Goal: Task Accomplishment & Management: Use online tool/utility

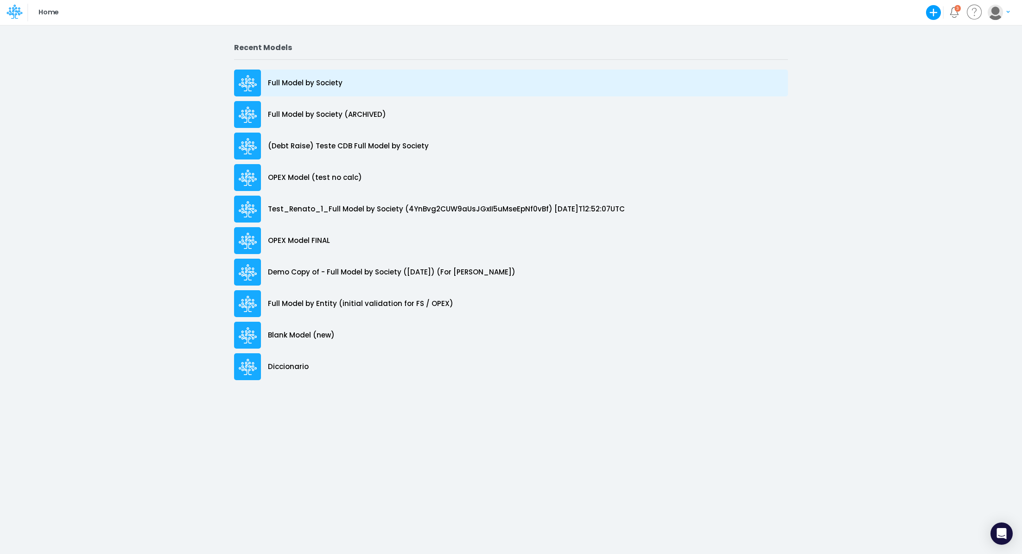
click at [305, 79] on p "Full Model by Society" at bounding box center [305, 83] width 75 height 11
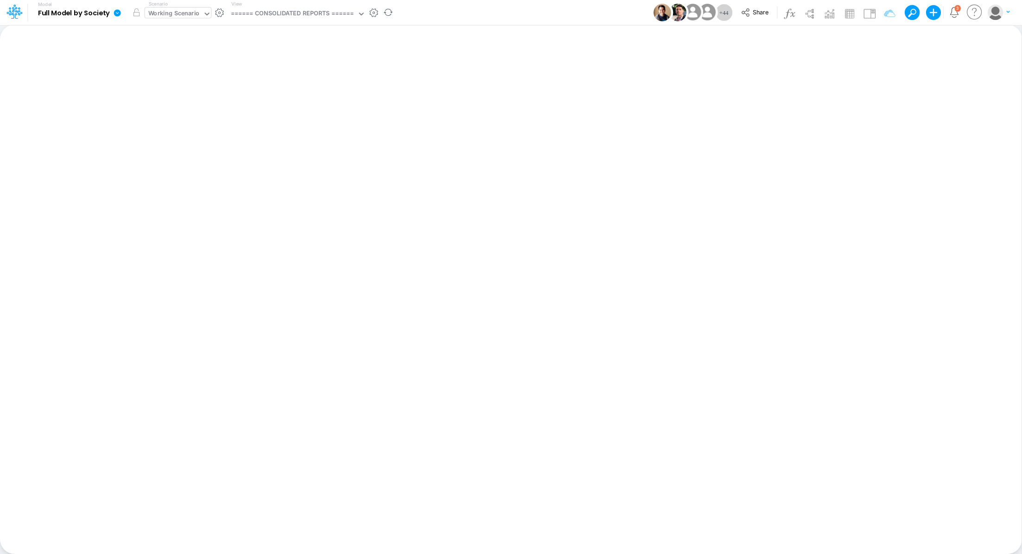
click at [154, 13] on div "Working Scenario" at bounding box center [173, 14] width 51 height 11
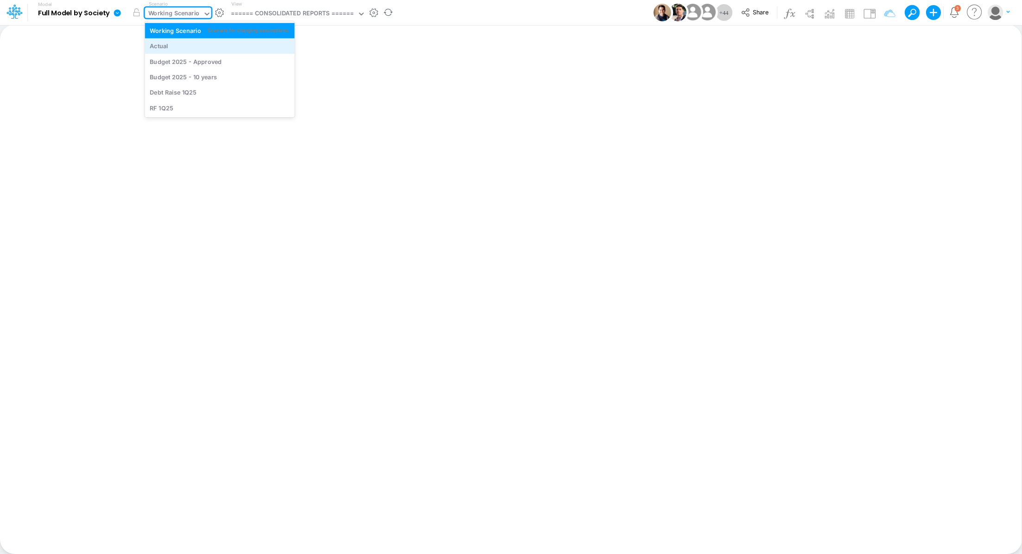
click at [158, 46] on div "Actual" at bounding box center [159, 46] width 19 height 9
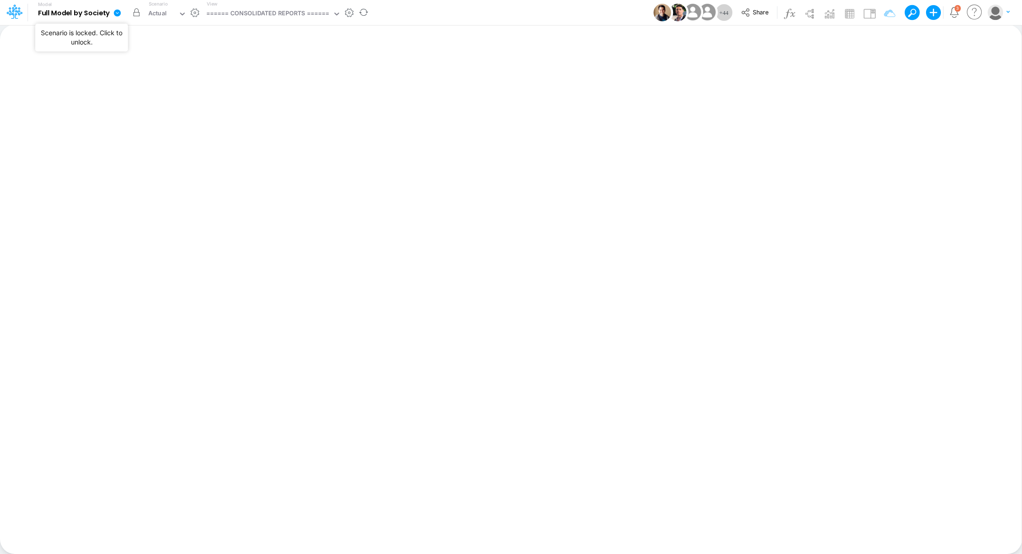
click at [137, 17] on button "button" at bounding box center [136, 12] width 17 height 17
click at [290, 18] on div "====== CONSOLIDATED REPORTS ======" at bounding box center [267, 14] width 123 height 11
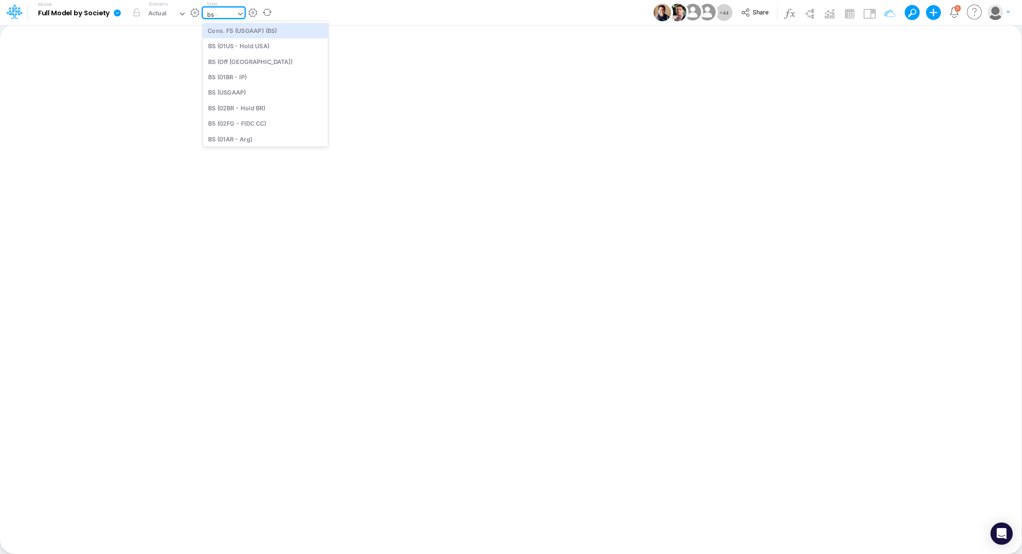
type input "bs de"
click at [239, 28] on div "BS Details Consolidated (USGaap)" at bounding box center [265, 30] width 125 height 15
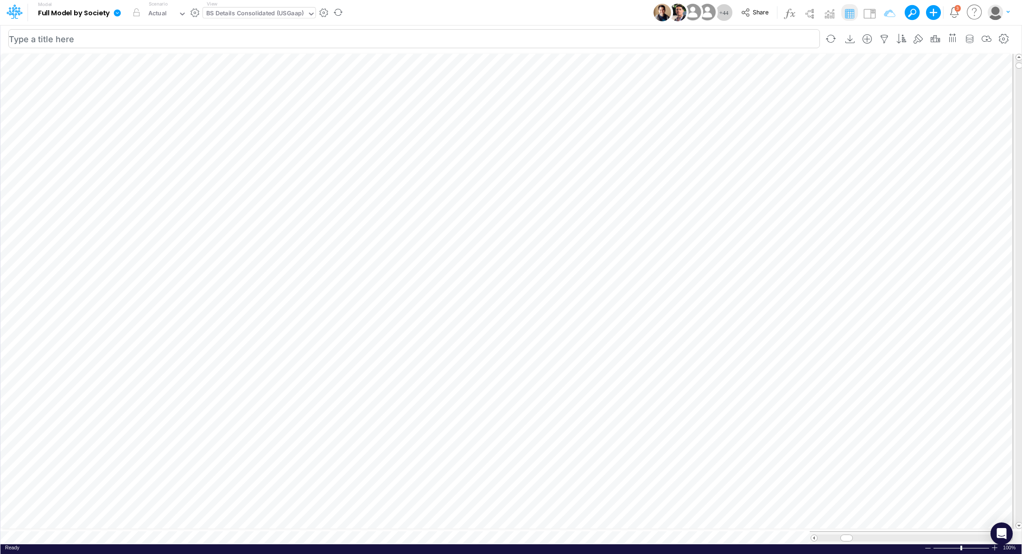
scroll to position [4, 1]
click at [117, 13] on icon at bounding box center [117, 12] width 7 height 7
click at [159, 84] on button "Export" at bounding box center [163, 81] width 99 height 15
click at [292, 89] on button "Excel" at bounding box center [263, 86] width 99 height 14
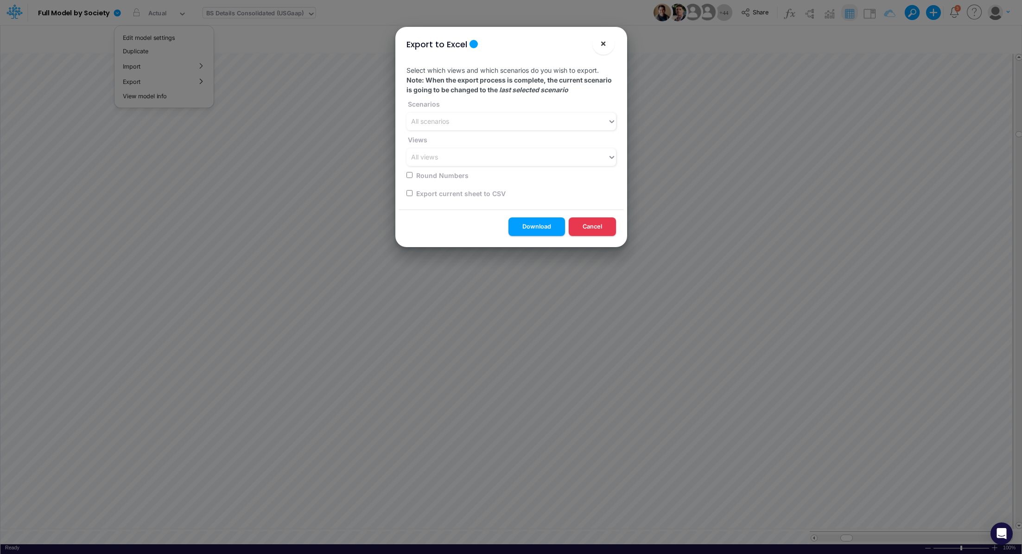
click at [601, 43] on span "×" at bounding box center [603, 43] width 6 height 11
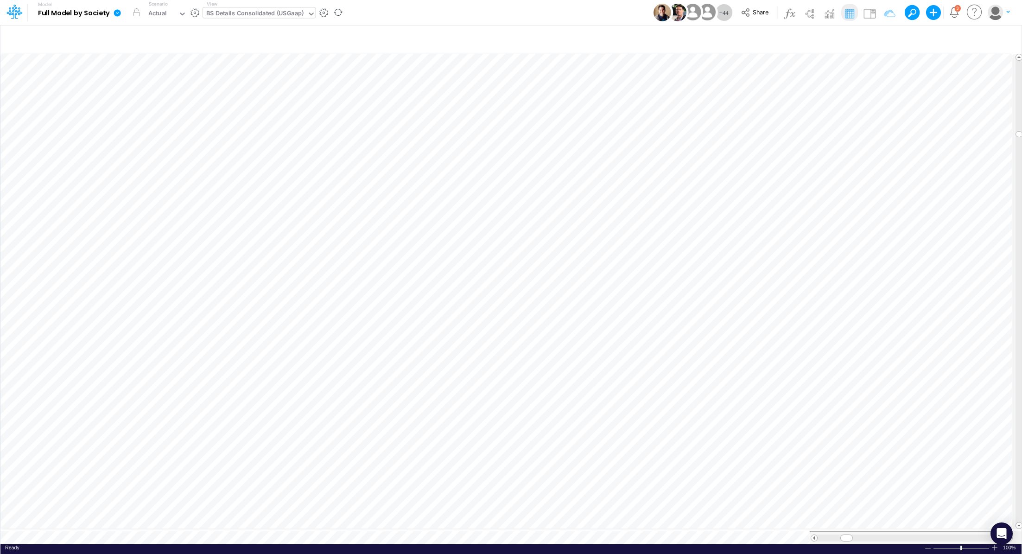
click at [116, 17] on icon at bounding box center [117, 13] width 8 height 8
click at [134, 100] on button "View model info" at bounding box center [163, 96] width 99 height 14
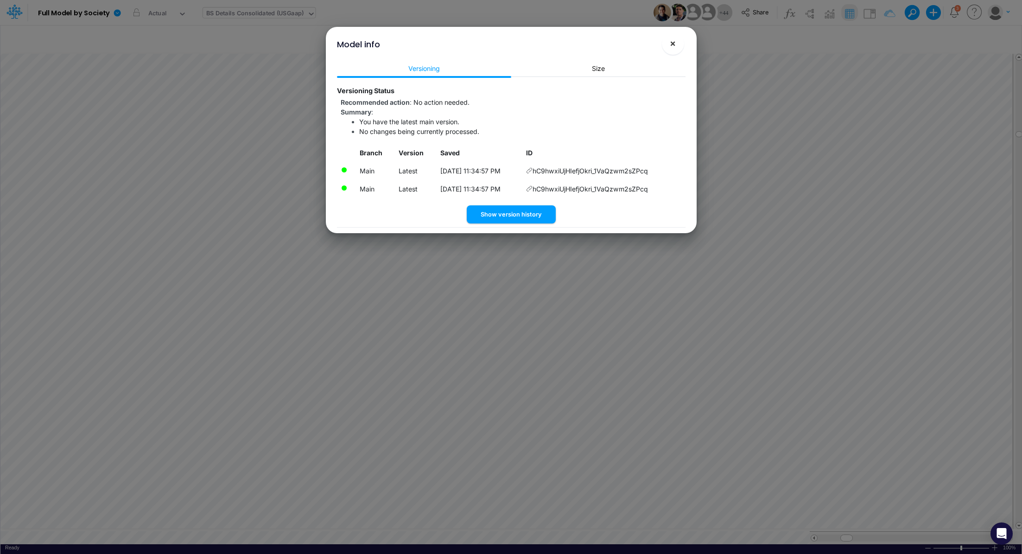
click at [672, 41] on span "×" at bounding box center [672, 43] width 6 height 11
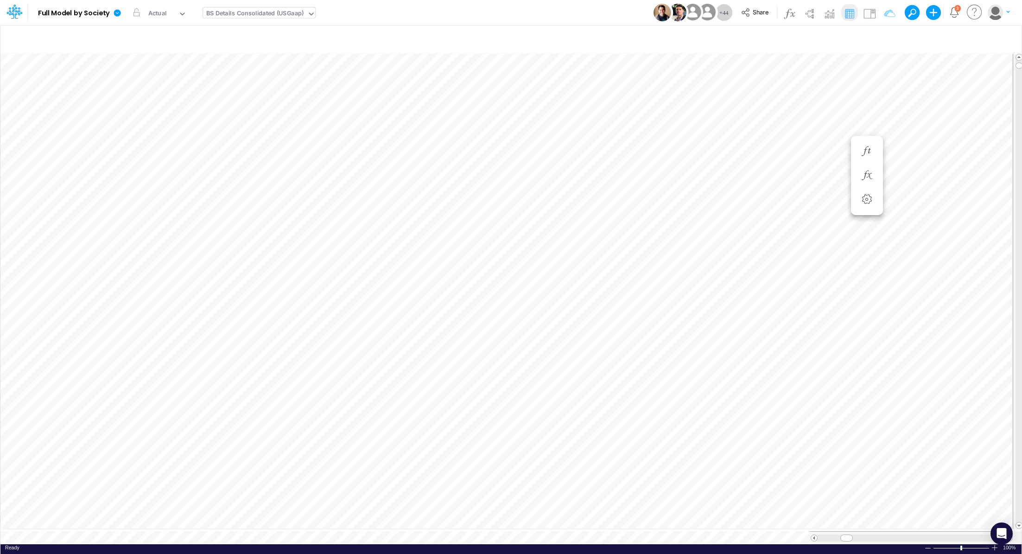
scroll to position [4, 1]
click at [866, 164] on icon "button" at bounding box center [866, 166] width 14 height 10
click at [867, 143] on icon "button" at bounding box center [866, 142] width 14 height 10
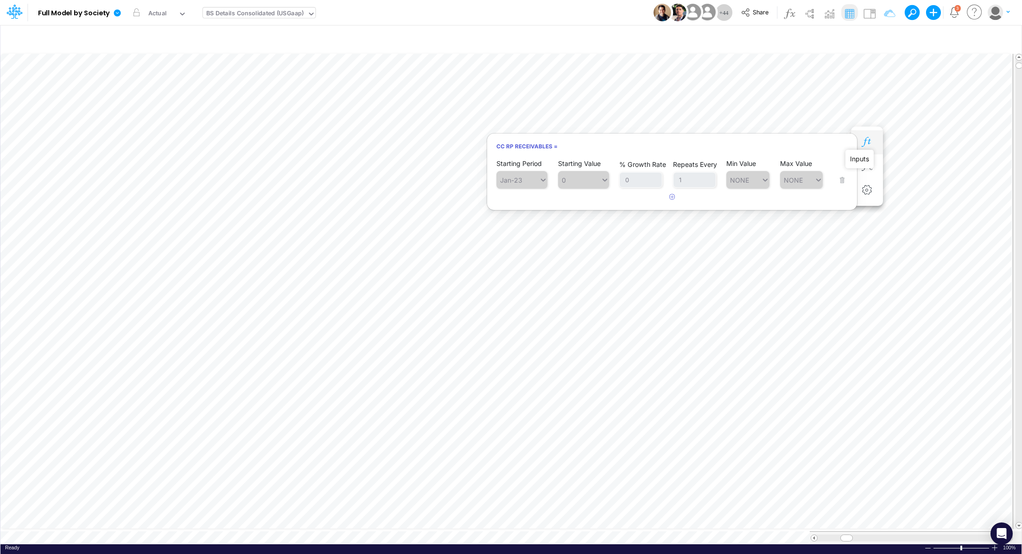
click at [868, 143] on icon "button" at bounding box center [866, 142] width 14 height 10
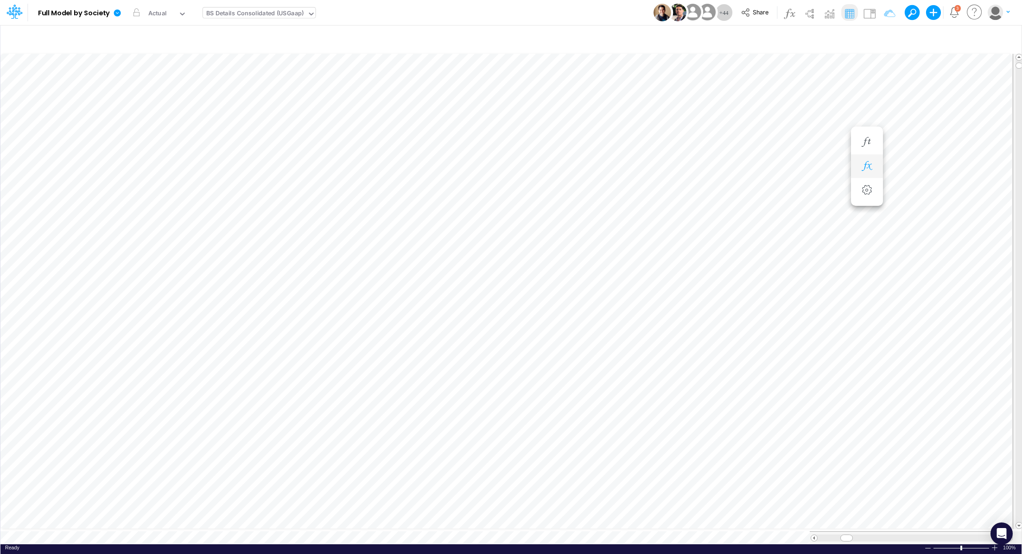
click at [867, 157] on button "button" at bounding box center [866, 166] width 17 height 19
click at [574, 211] on icon at bounding box center [575, 213] width 14 height 10
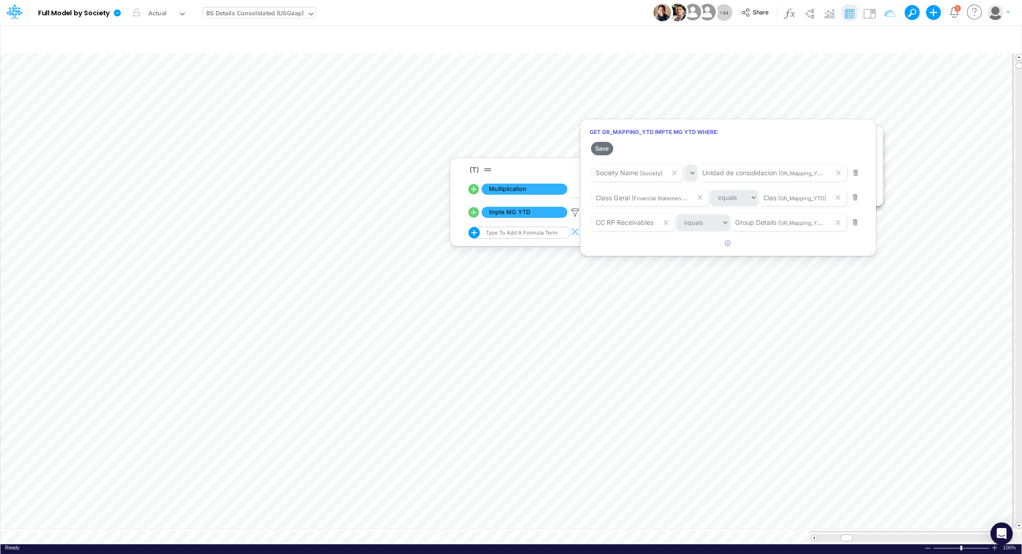
click at [557, 130] on div at bounding box center [511, 279] width 1022 height 549
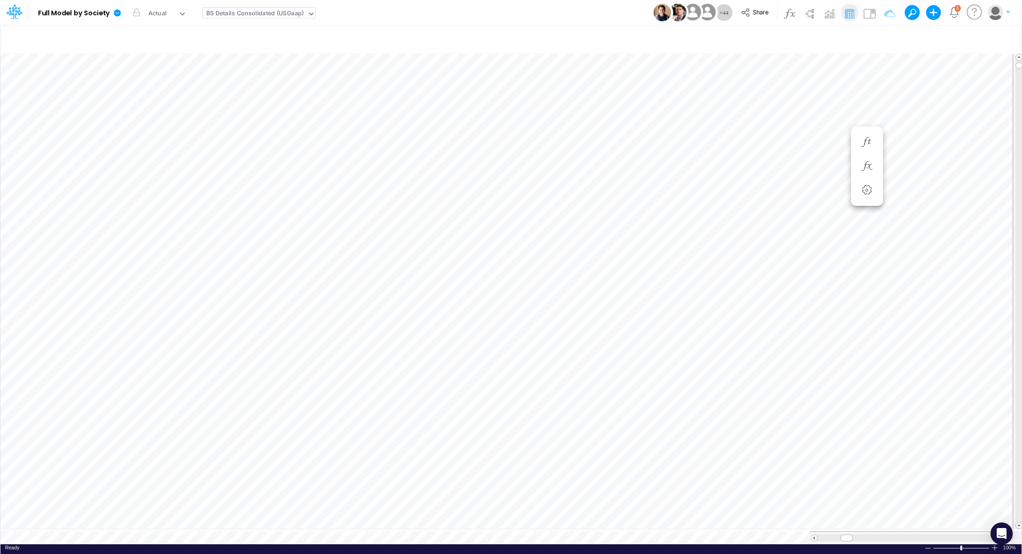
scroll to position [4, 1]
click at [860, 147] on icon "button" at bounding box center [866, 151] width 14 height 10
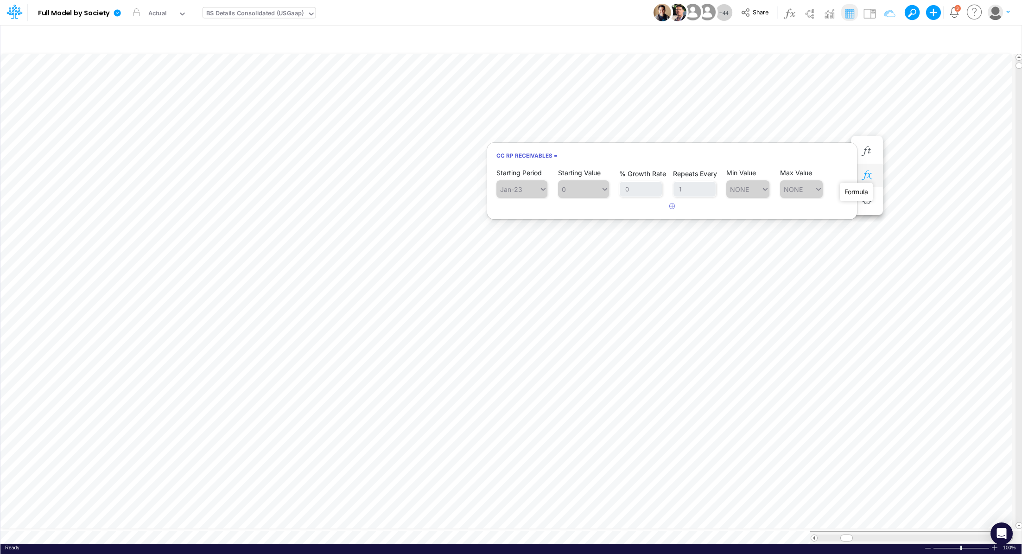
click at [865, 172] on icon "button" at bounding box center [866, 175] width 14 height 10
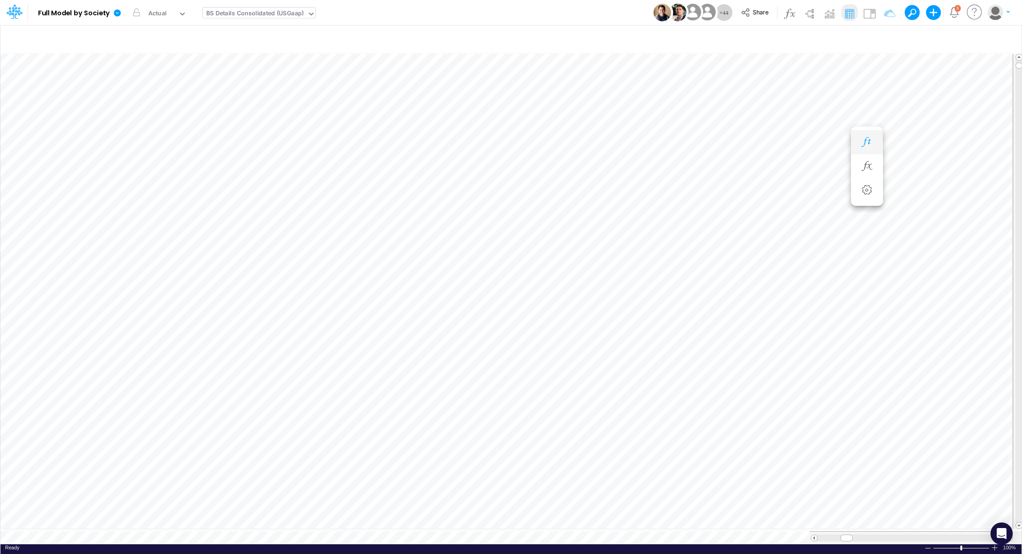
click at [874, 144] on button "button" at bounding box center [866, 142] width 17 height 19
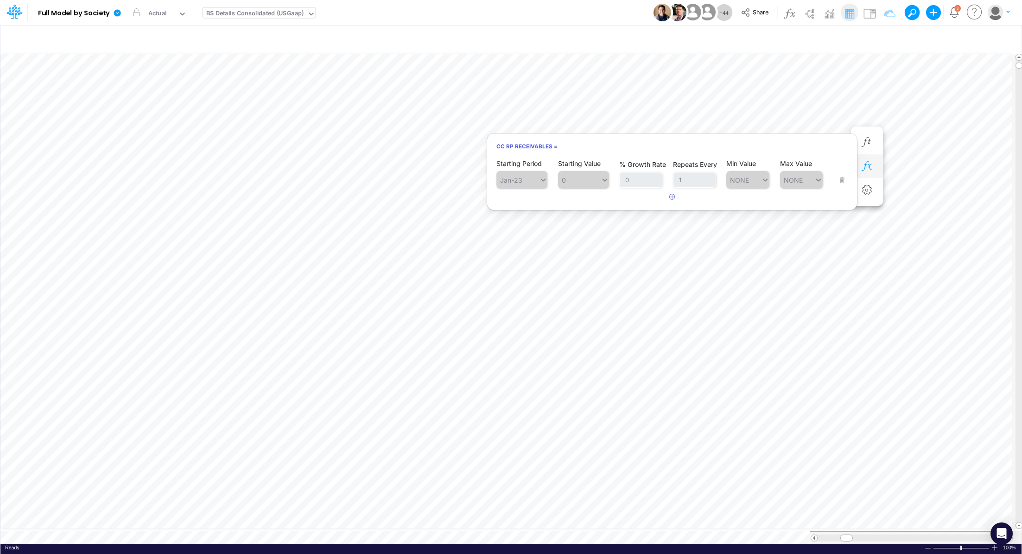
click at [871, 162] on icon "button" at bounding box center [866, 166] width 14 height 10
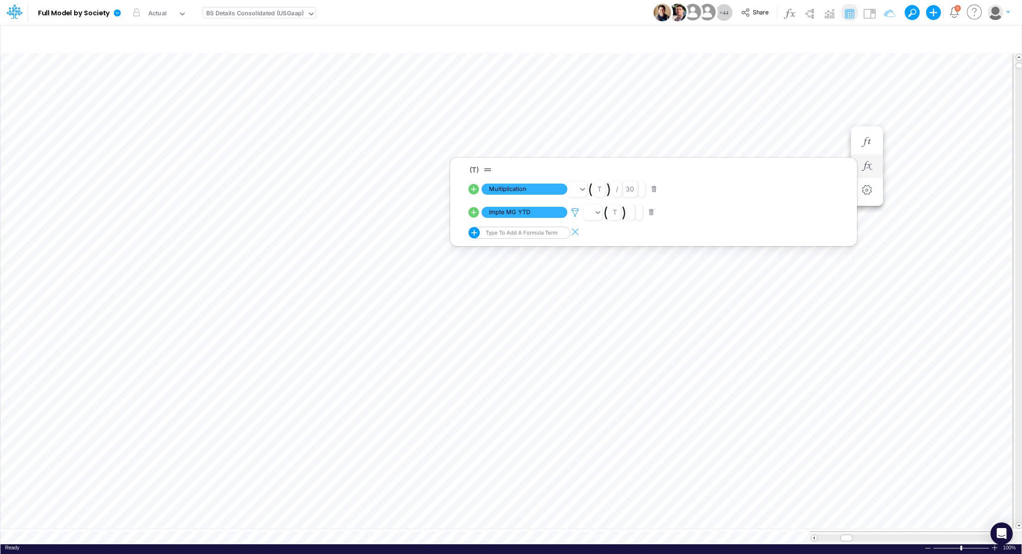
click at [580, 212] on icon at bounding box center [575, 213] width 14 height 10
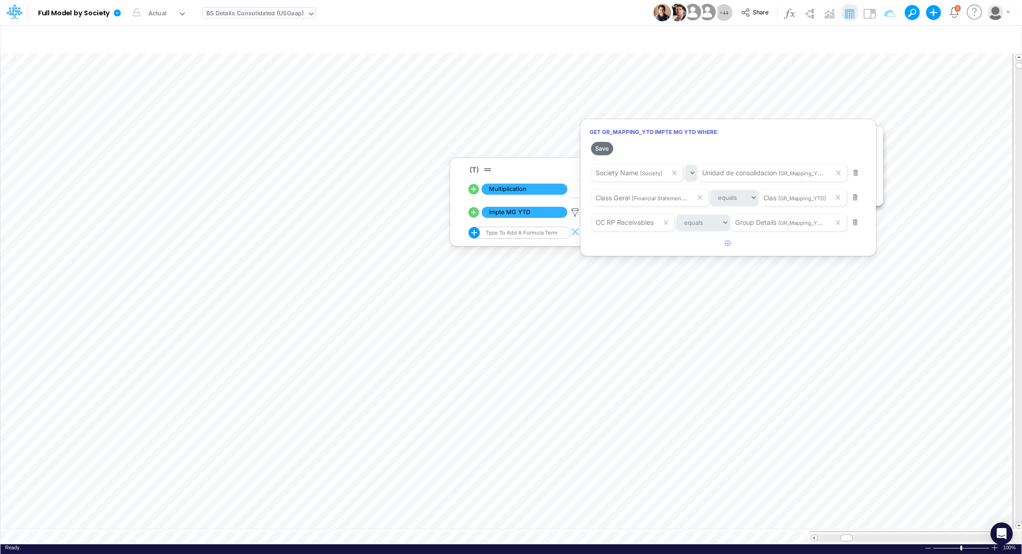
click at [927, 159] on div at bounding box center [511, 279] width 1022 height 549
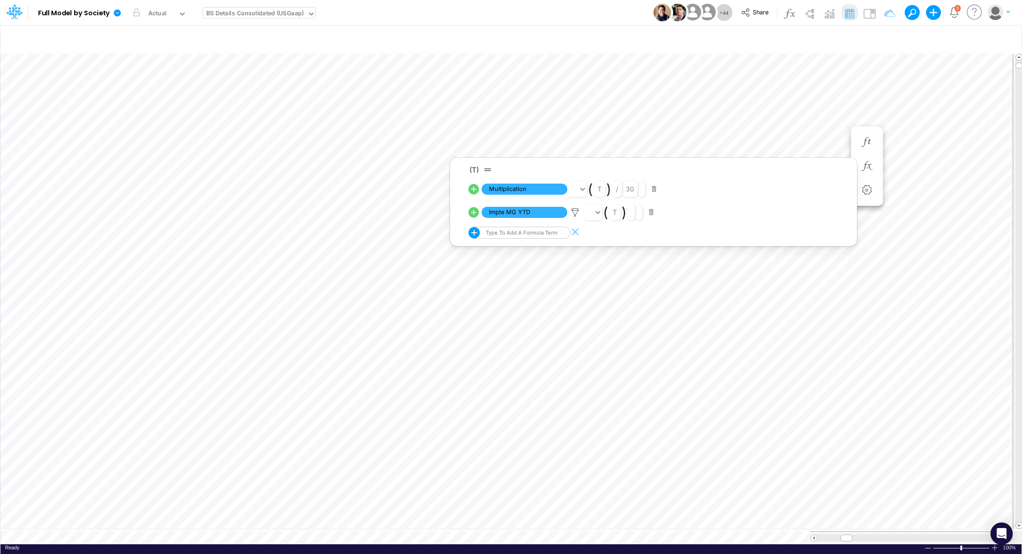
scroll to position [4, 1]
click at [917, 142] on icon "button" at bounding box center [922, 142] width 14 height 10
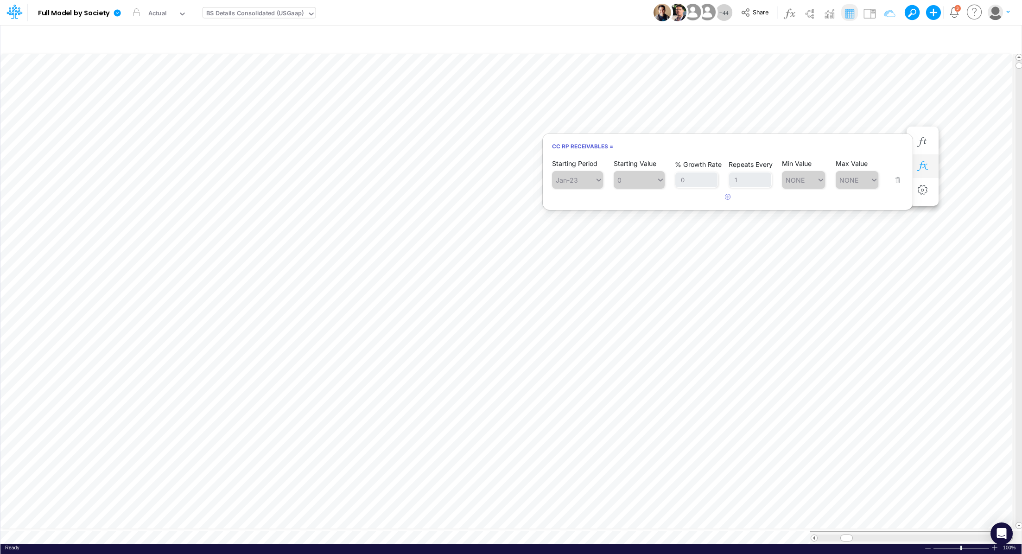
click at [920, 158] on button "button" at bounding box center [922, 166] width 17 height 19
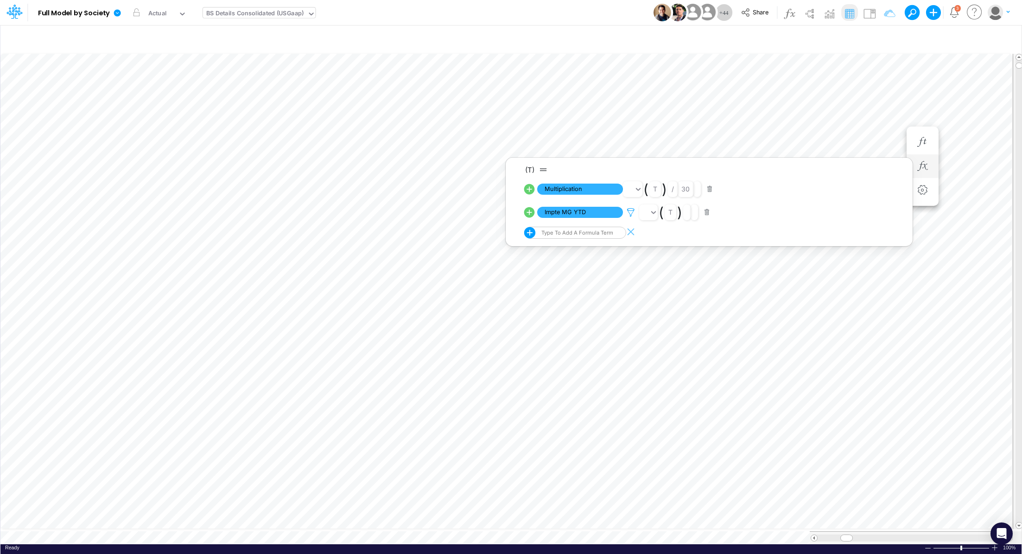
click at [629, 213] on icon at bounding box center [631, 213] width 14 height 10
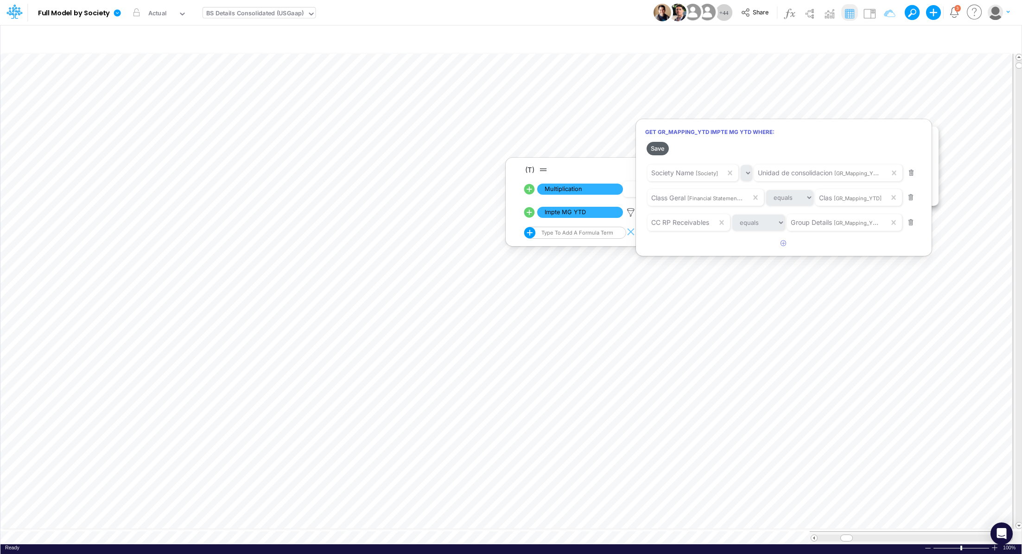
click at [661, 147] on button "Save" at bounding box center [657, 148] width 22 height 13
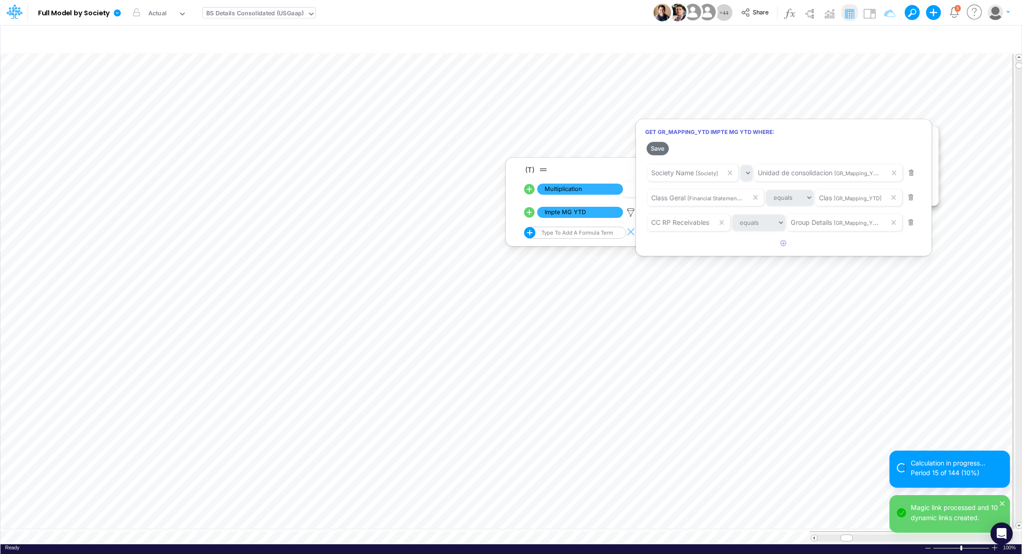
click at [897, 293] on div at bounding box center [511, 279] width 1022 height 549
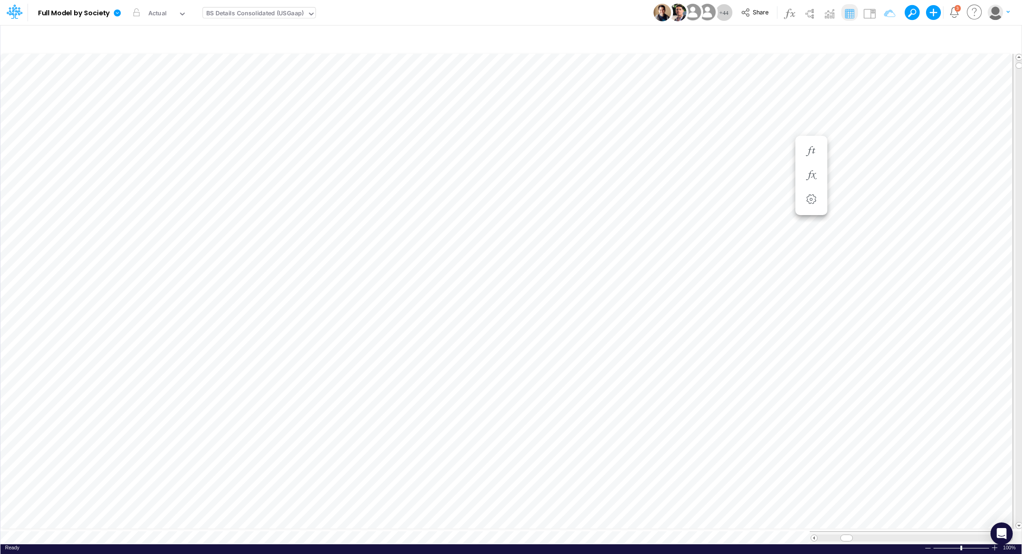
scroll to position [4, 1]
click at [877, 138] on li "CC RP Receivables =" at bounding box center [867, 142] width 32 height 24
click at [874, 139] on button "button" at bounding box center [866, 142] width 17 height 19
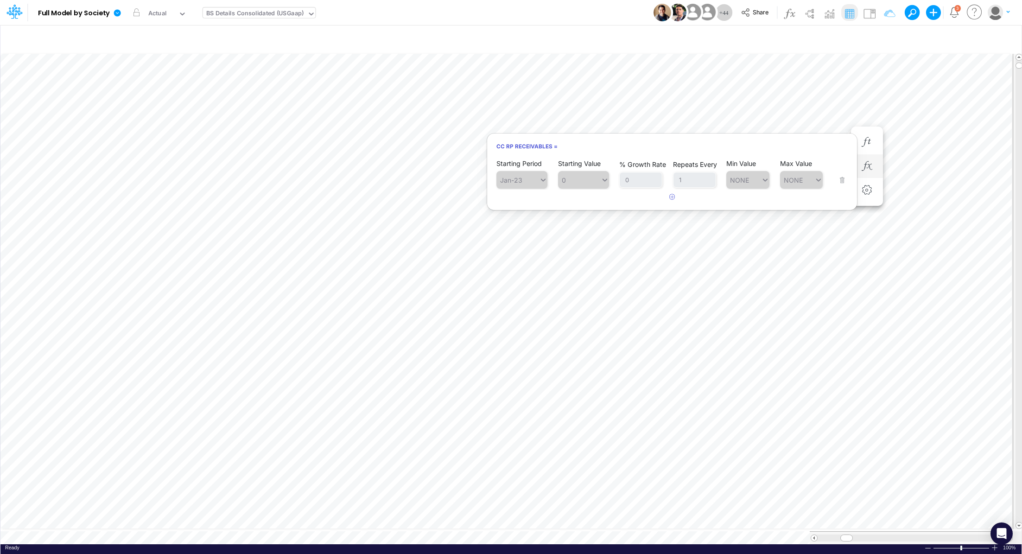
click at [877, 169] on li at bounding box center [867, 166] width 32 height 24
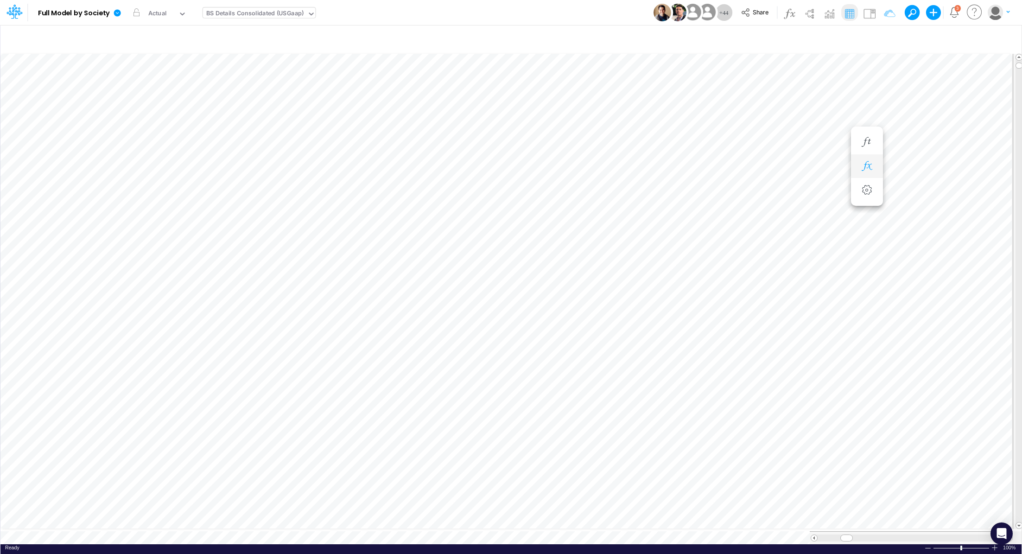
click at [861, 169] on icon "button" at bounding box center [866, 166] width 14 height 10
click at [574, 209] on icon at bounding box center [575, 213] width 14 height 10
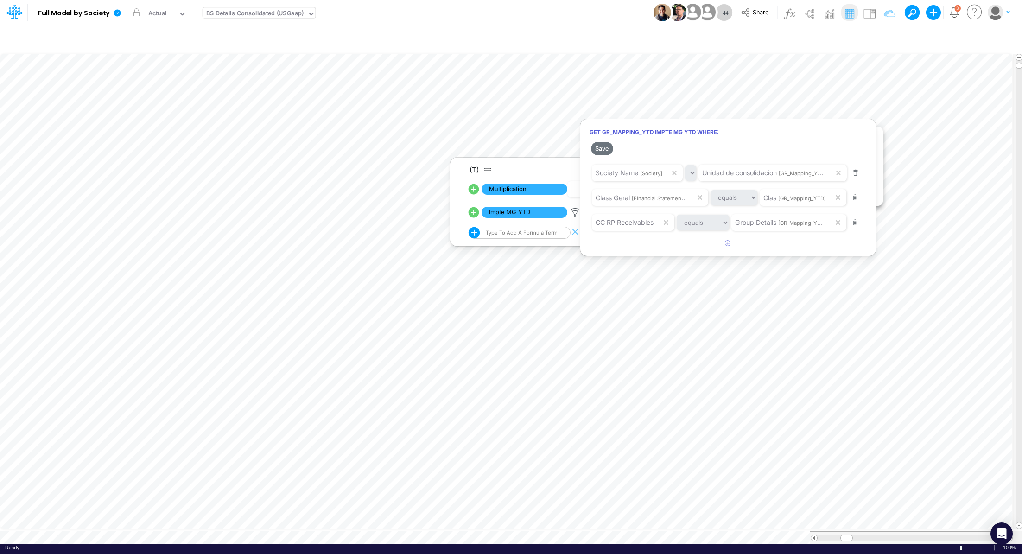
click at [586, 287] on div at bounding box center [511, 279] width 1022 height 549
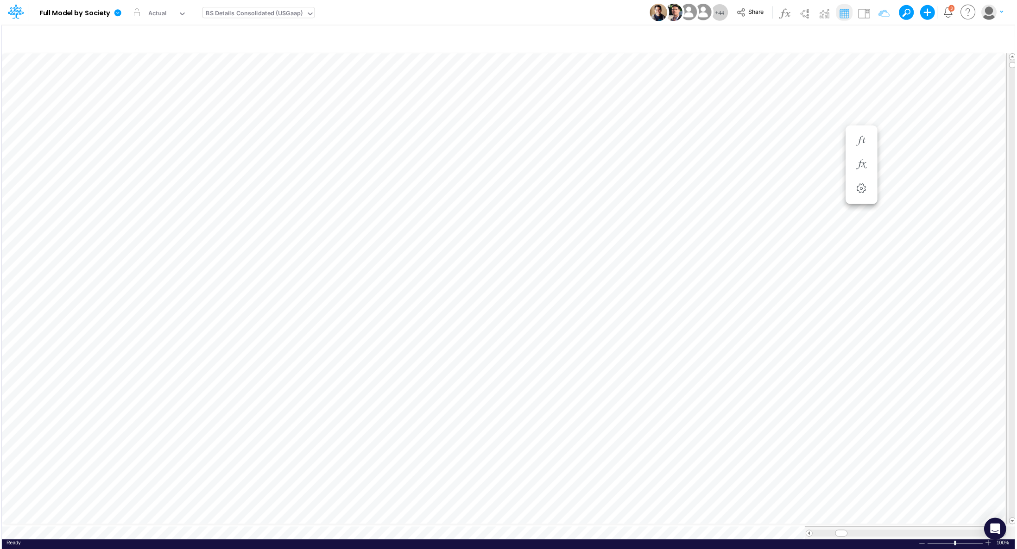
scroll to position [4, 1]
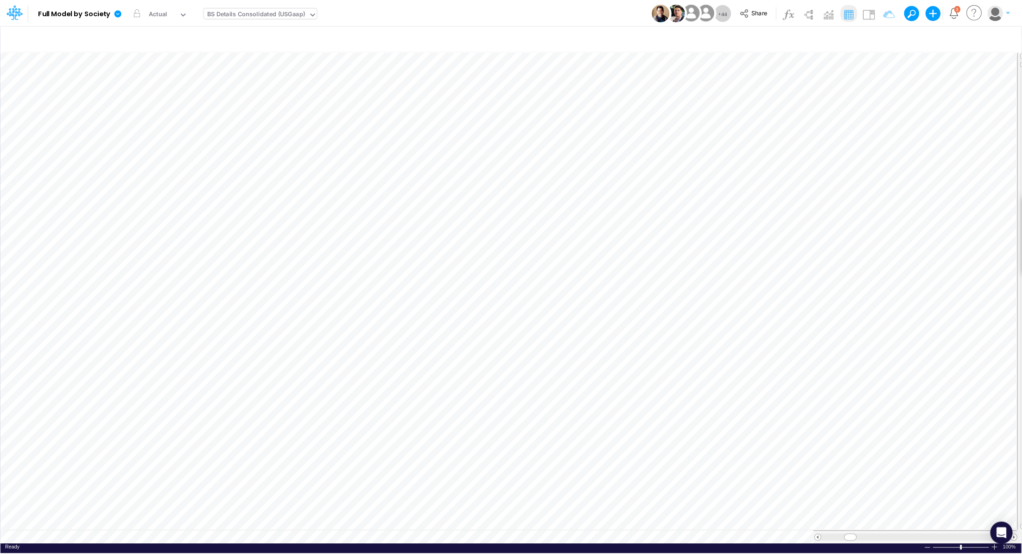
scroll to position [4, 1]
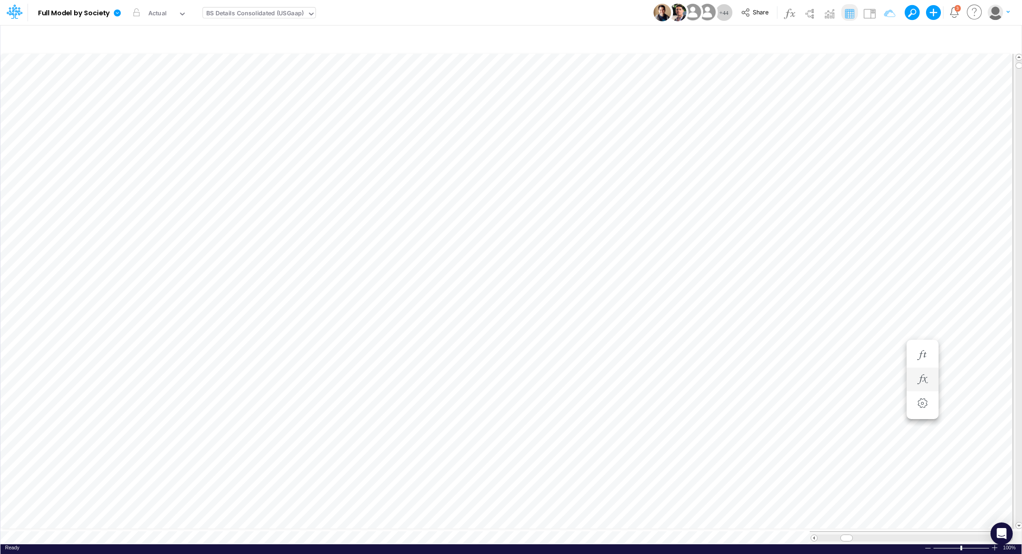
click at [914, 373] on div at bounding box center [922, 379] width 17 height 19
click at [918, 377] on icon "button" at bounding box center [922, 379] width 14 height 10
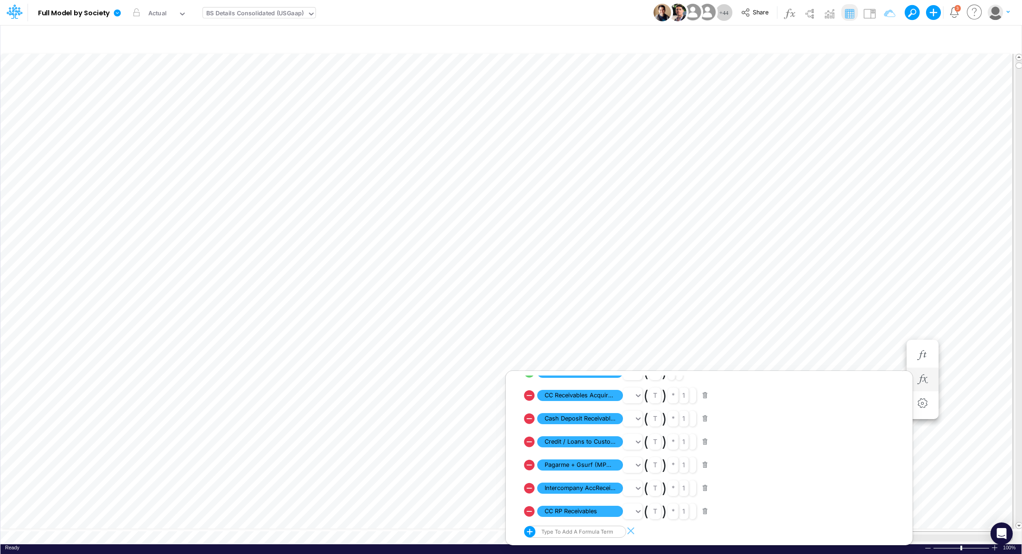
scroll to position [32, 0]
click at [924, 352] on icon "button" at bounding box center [922, 355] width 14 height 10
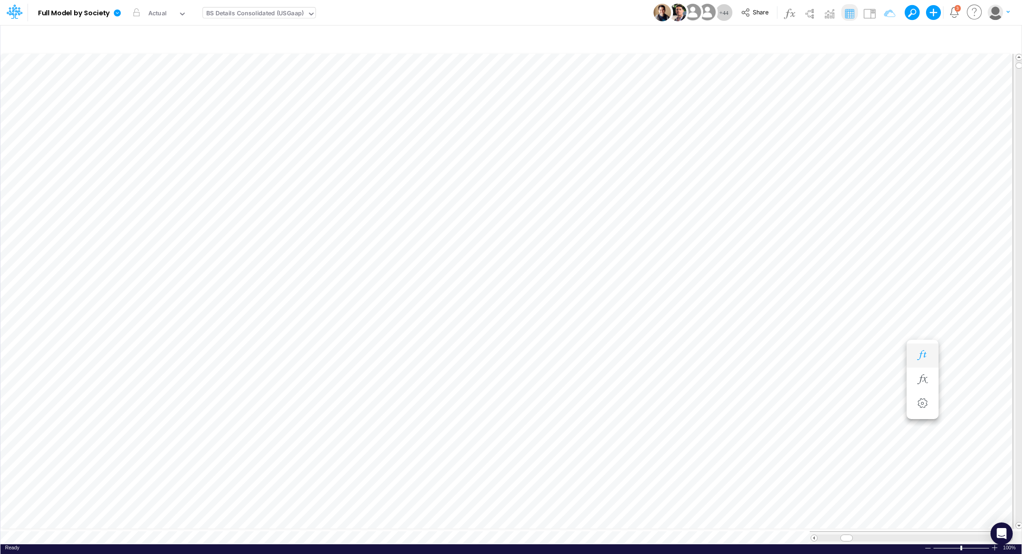
scroll to position [4, 1]
click at [983, 154] on icon "button" at bounding box center [978, 157] width 14 height 10
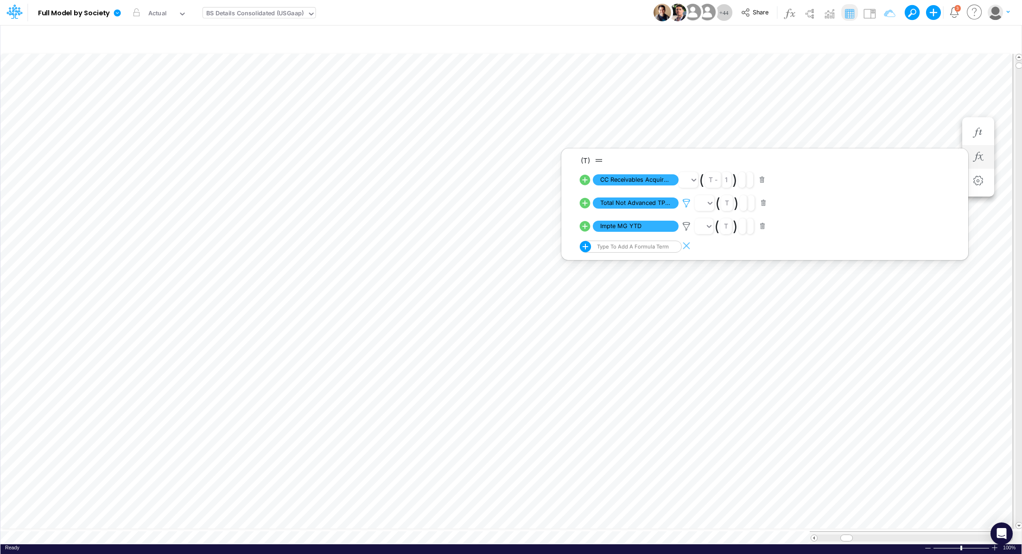
click at [688, 202] on icon at bounding box center [686, 203] width 14 height 10
click at [685, 226] on div at bounding box center [511, 279] width 1022 height 549
click at [685, 226] on icon at bounding box center [686, 226] width 14 height 10
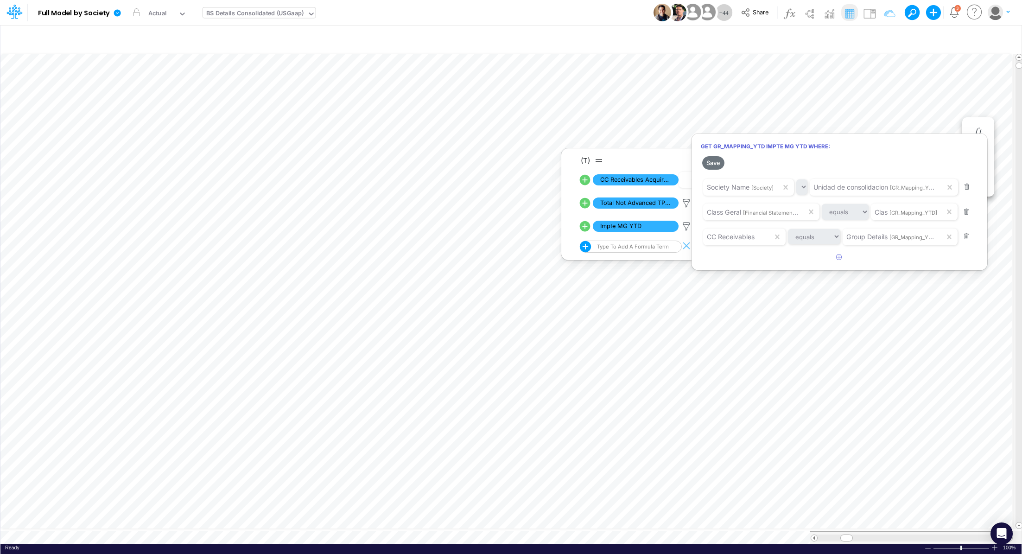
click at [585, 332] on div at bounding box center [511, 279] width 1022 height 549
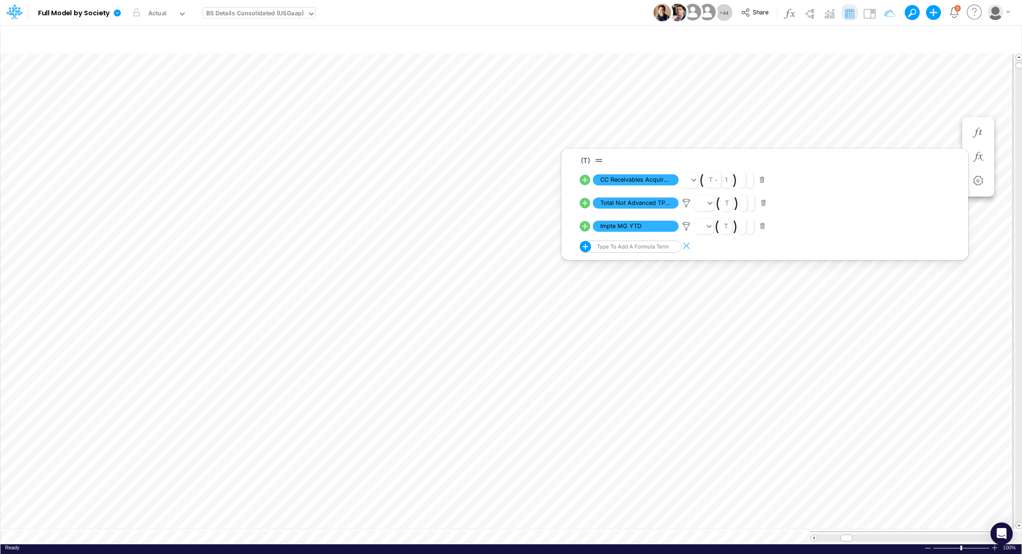
scroll to position [4, 1]
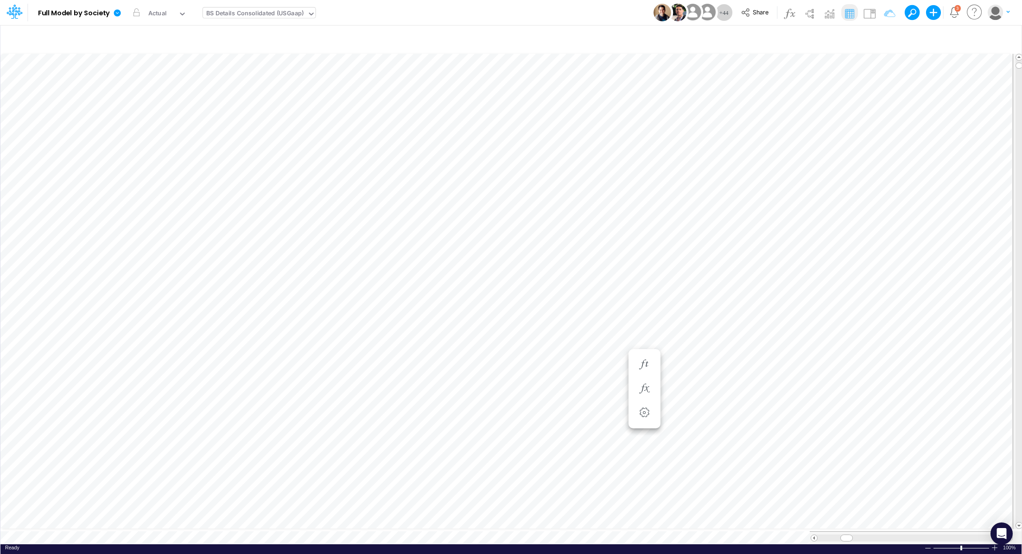
scroll to position [4, 1]
click at [261, 15] on div "BS Details Consolidated (USGaap)" at bounding box center [255, 14] width 98 height 11
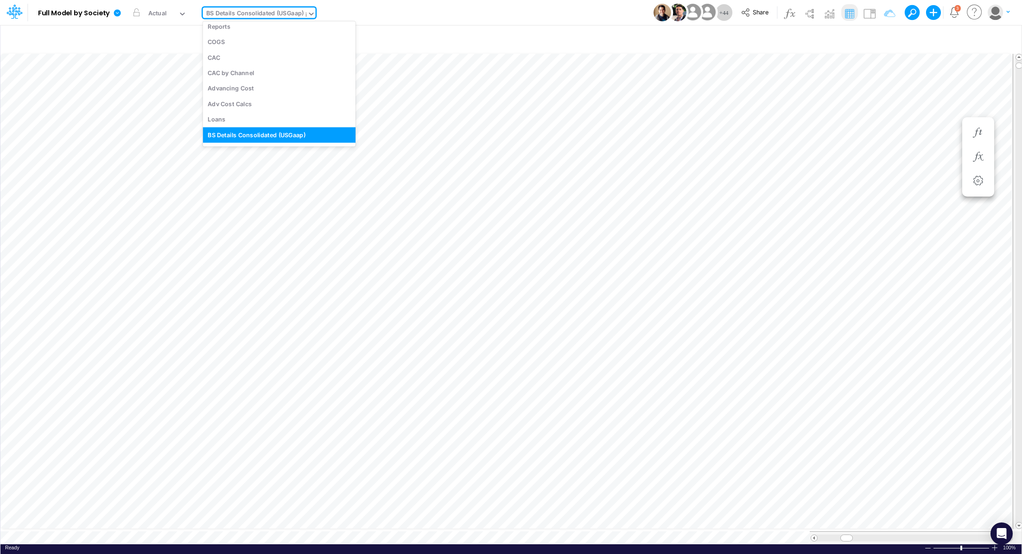
scroll to position [1105, 0]
type input "ip"
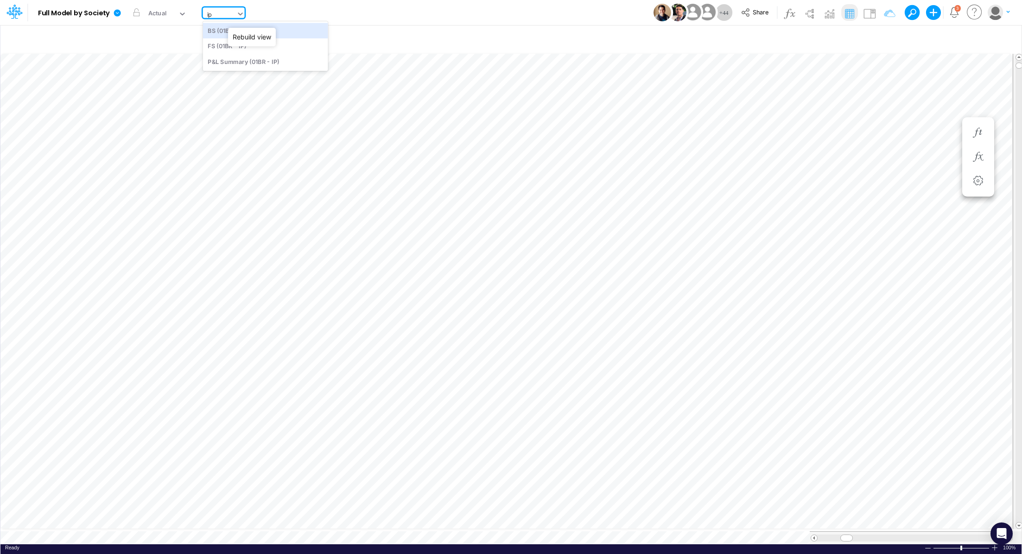
scroll to position [0, 0]
click at [251, 29] on div "BS (01BR - IP)" at bounding box center [265, 30] width 125 height 15
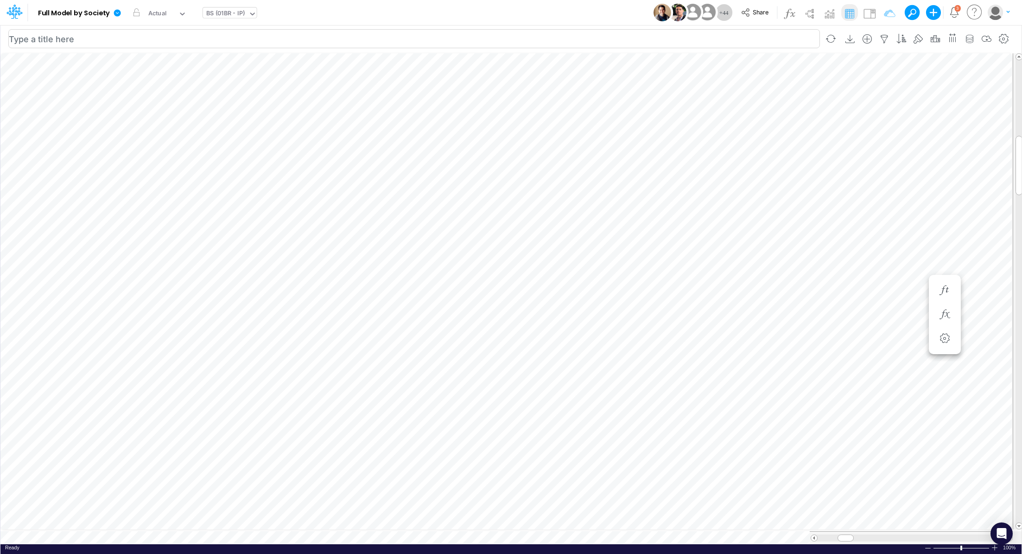
scroll to position [4, 1]
click at [942, 284] on icon "button" at bounding box center [944, 281] width 14 height 10
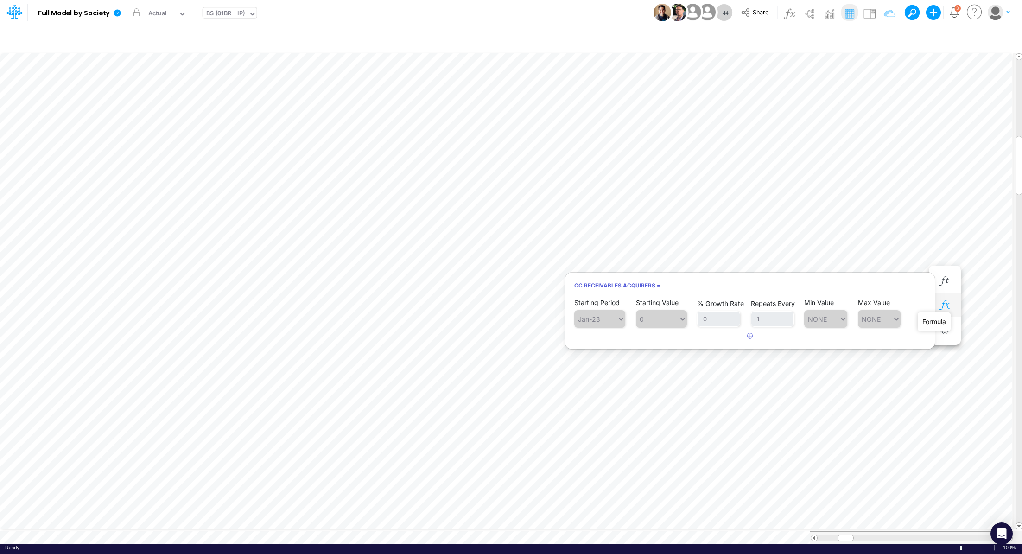
click at [946, 303] on icon "button" at bounding box center [944, 305] width 14 height 10
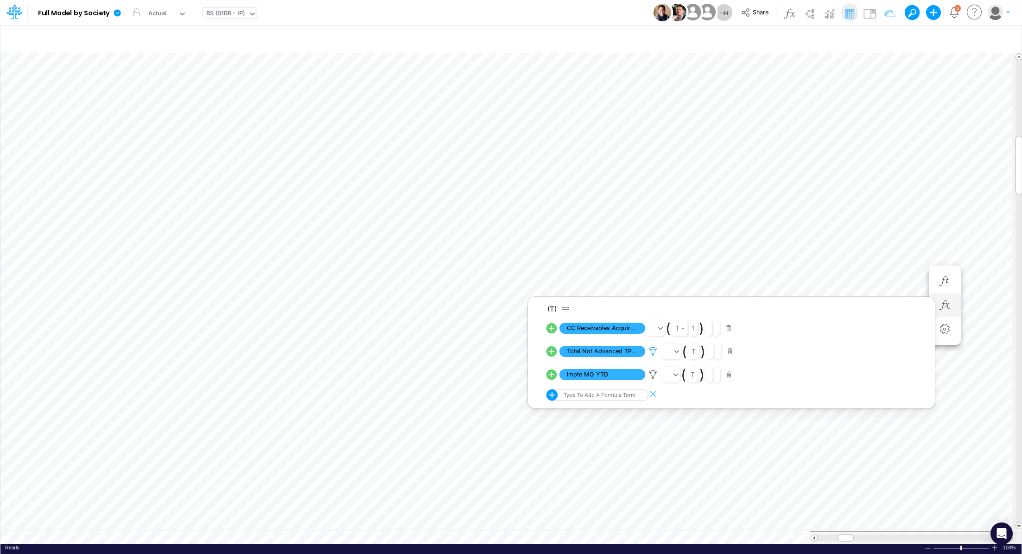
click at [653, 350] on icon at bounding box center [653, 352] width 14 height 10
click at [652, 372] on div at bounding box center [511, 279] width 1022 height 549
click at [653, 373] on icon at bounding box center [653, 375] width 14 height 10
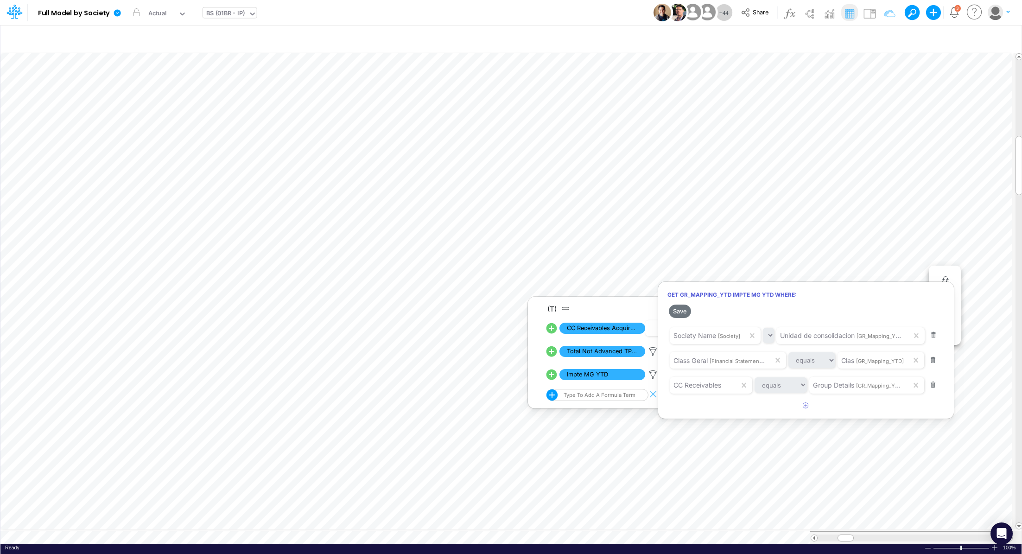
click at [552, 264] on div at bounding box center [511, 279] width 1022 height 549
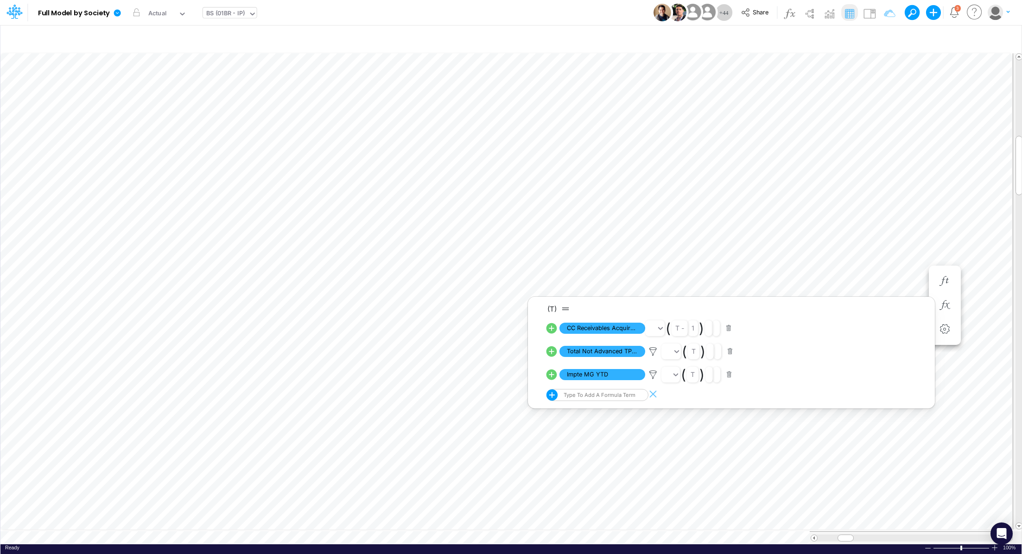
scroll to position [4, 1]
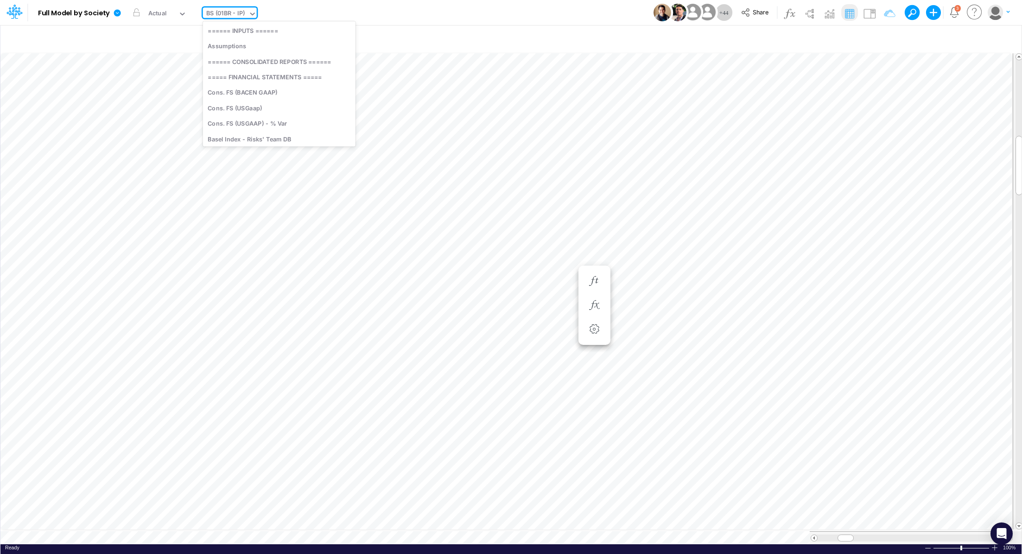
click at [252, 11] on icon at bounding box center [252, 14] width 8 height 8
type input "gr"
click at [262, 77] on div "GR Mapping - YTD" at bounding box center [278, 75] width 151 height 15
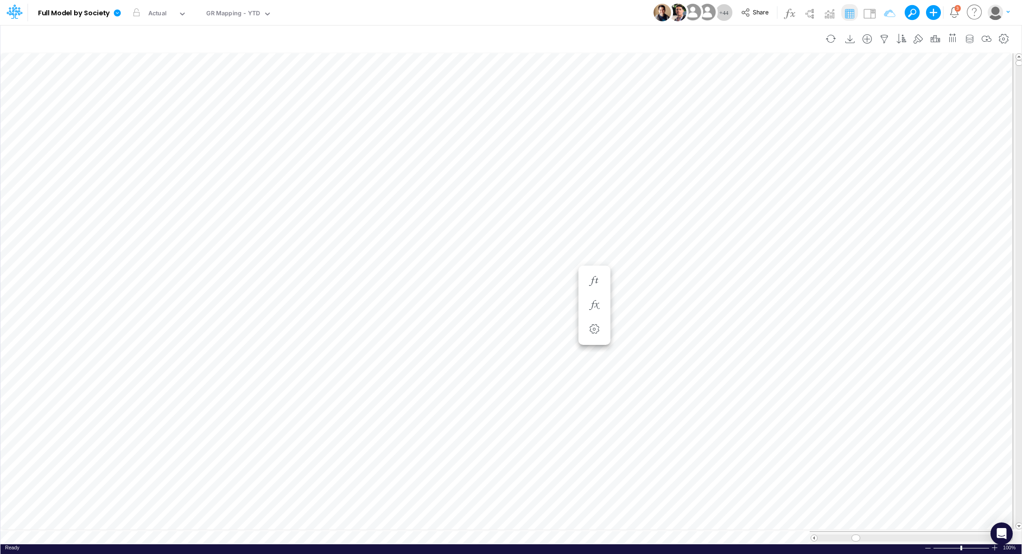
scroll to position [4, 1]
click at [889, 36] on icon "button" at bounding box center [884, 39] width 14 height 10
select select "notEqual"
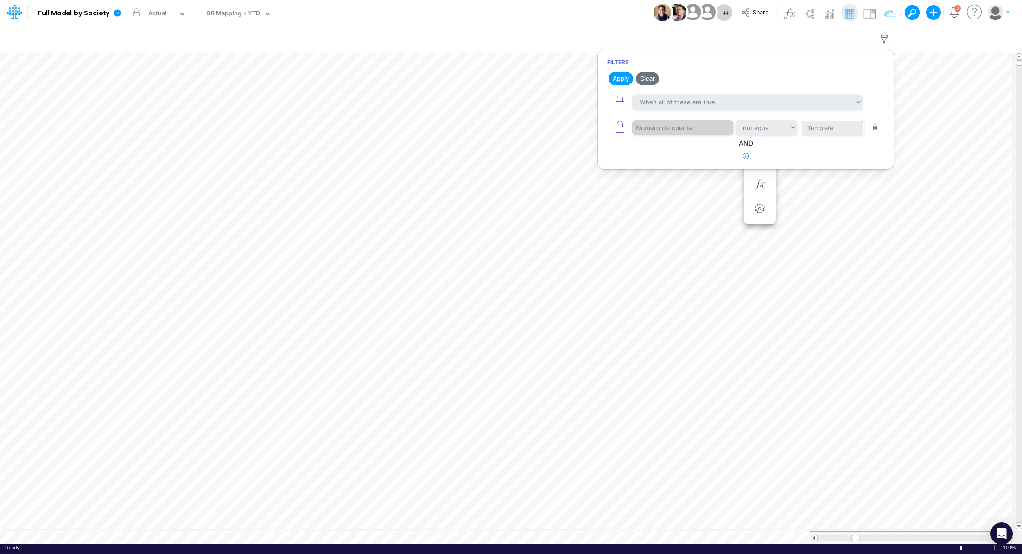
click at [744, 155] on icon "button" at bounding box center [746, 156] width 6 height 6
click at [659, 186] on div at bounding box center [676, 185] width 88 height 16
click at [684, 323] on div "Group Details" at bounding box center [681, 326] width 101 height 17
click at [769, 188] on select "equals not equal starts with ends with contains" at bounding box center [766, 185] width 62 height 16
select select "contains"
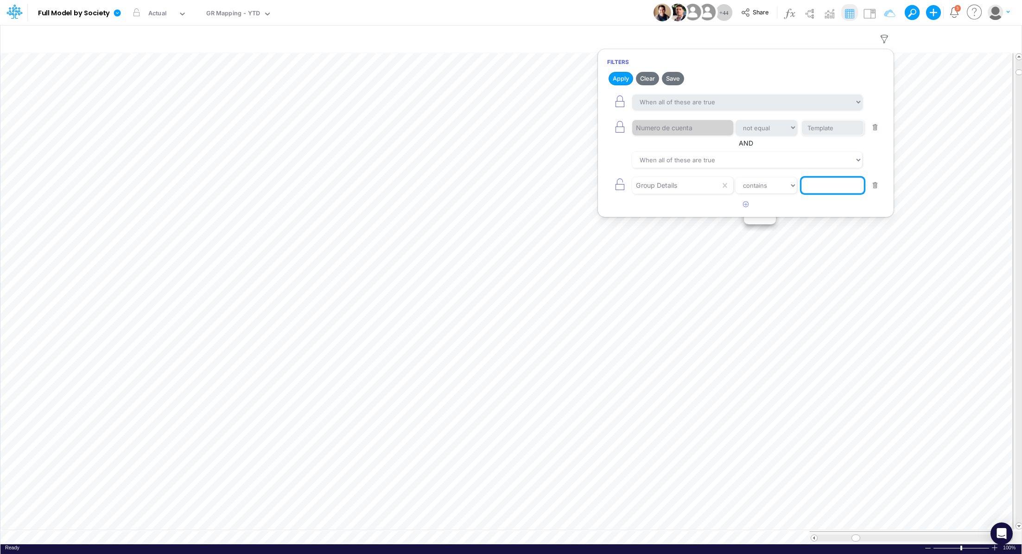
click at [815, 136] on input "text" at bounding box center [832, 128] width 63 height 16
type input "cc receivables"
click at [619, 81] on button "Apply" at bounding box center [620, 78] width 25 height 13
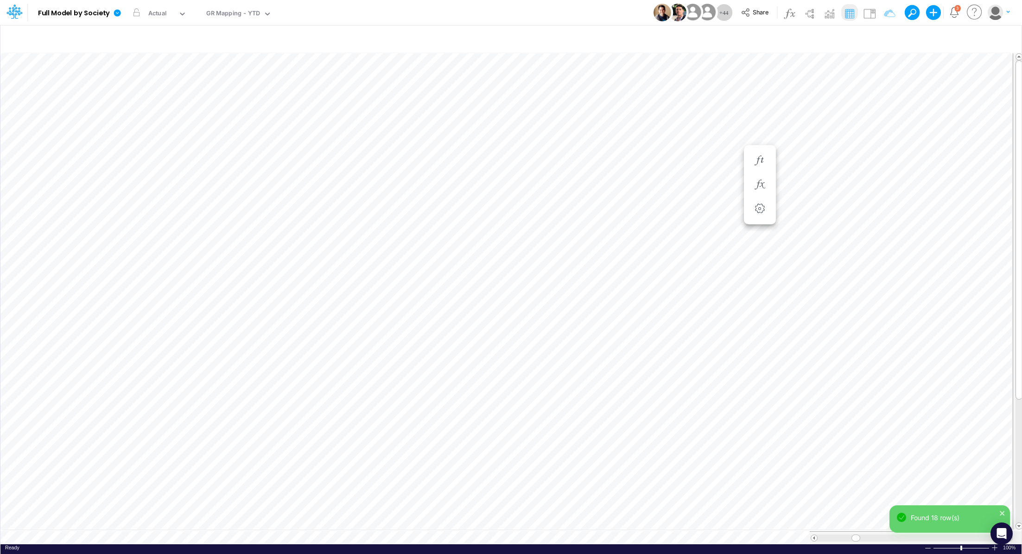
scroll to position [4, 1]
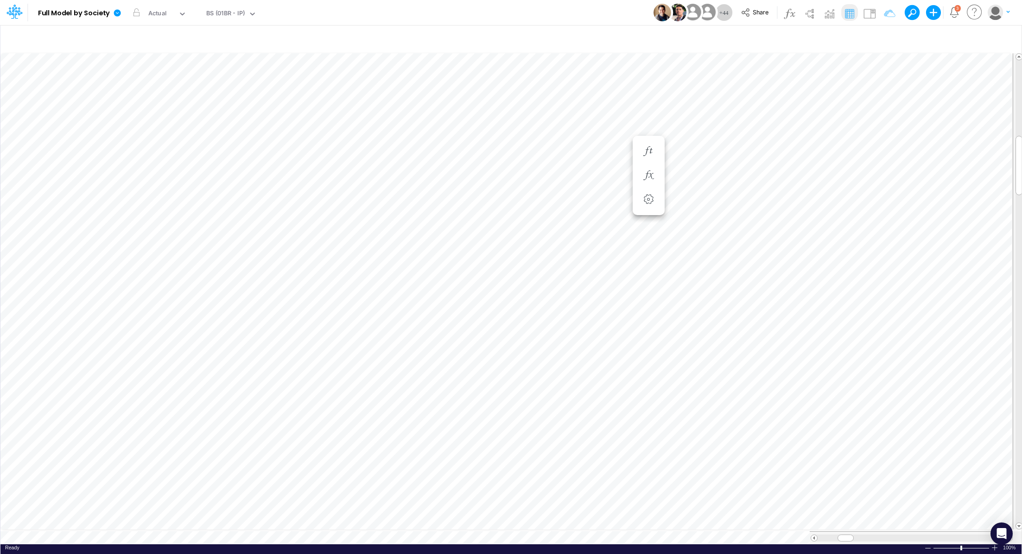
scroll to position [4, 1]
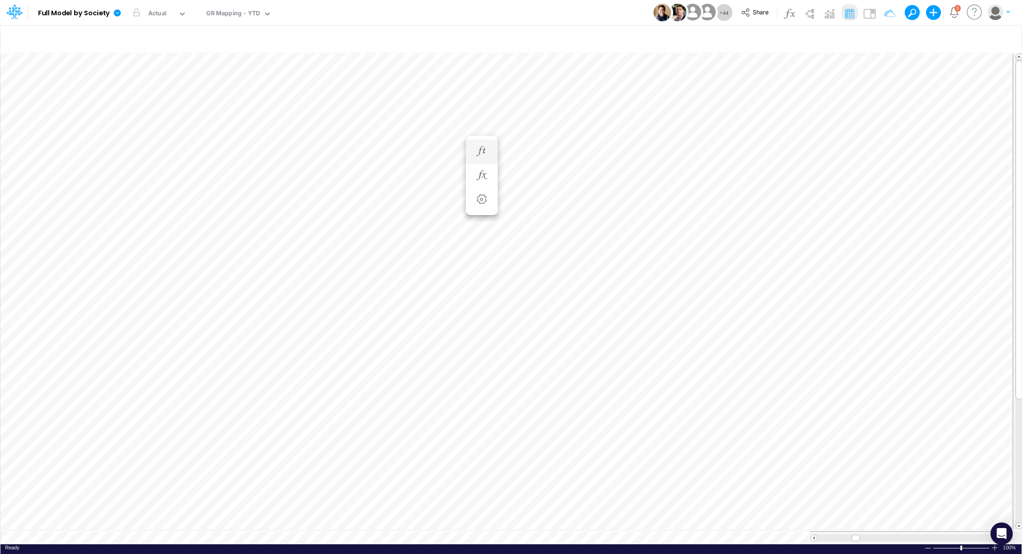
scroll to position [4, 1]
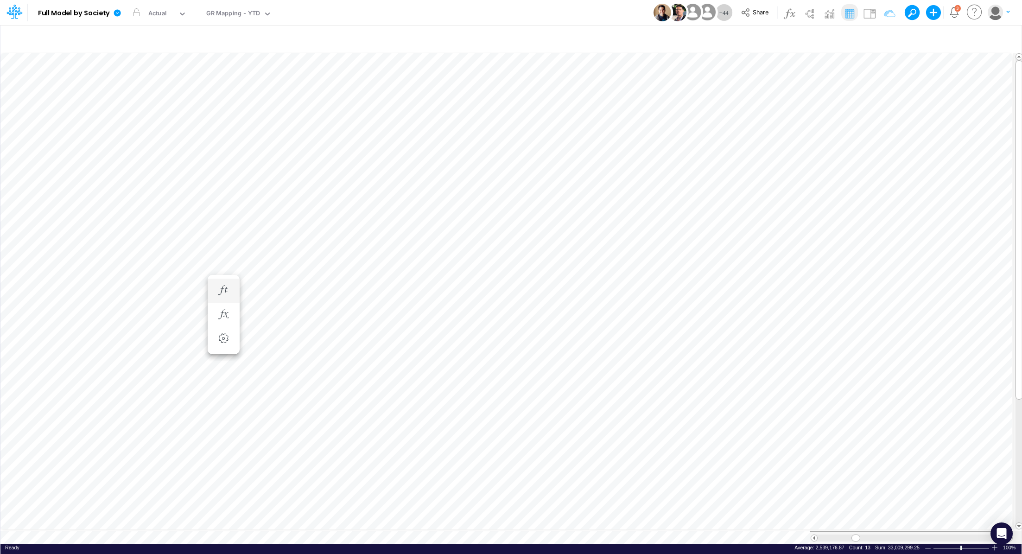
scroll to position [4, 1]
click at [884, 39] on icon "button" at bounding box center [884, 39] width 14 height 10
select select "notEqual"
select select "contains"
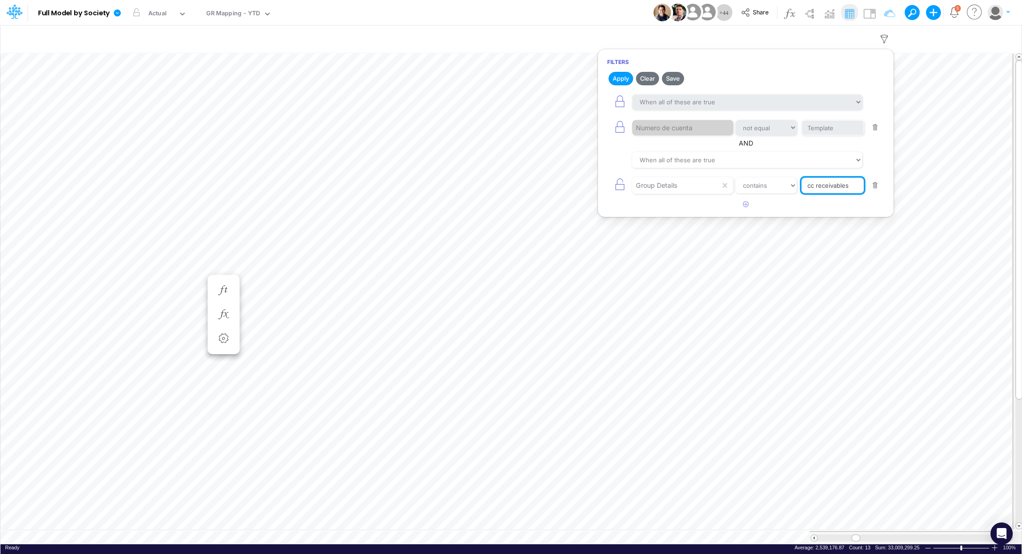
click at [835, 136] on input "cc receivables" at bounding box center [832, 128] width 63 height 16
drag, startPoint x: 850, startPoint y: 184, endPoint x: 754, endPoint y: 183, distance: 95.4
click at [754, 183] on div "Group Details equals not equal starts with ends with contains cc receivables" at bounding box center [745, 185] width 277 height 21
paste input "CC RP Receivables"
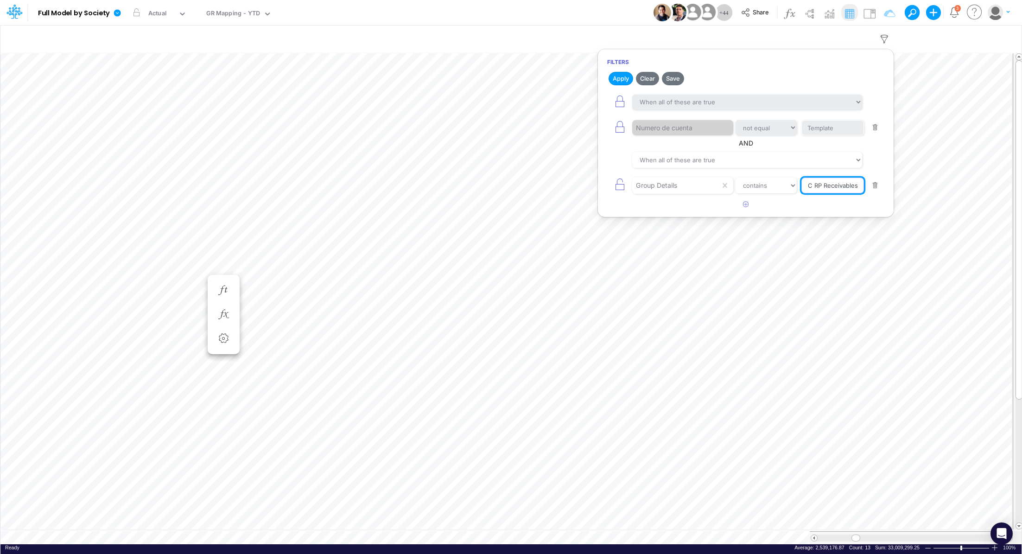
drag, startPoint x: 814, startPoint y: 185, endPoint x: 810, endPoint y: 215, distance: 30.9
click at [814, 193] on div "Group Details equals not equal starts with ends with contains CC RP Receivables" at bounding box center [745, 185] width 277 height 21
click at [813, 136] on input "CC RP Receivables" at bounding box center [832, 128] width 63 height 16
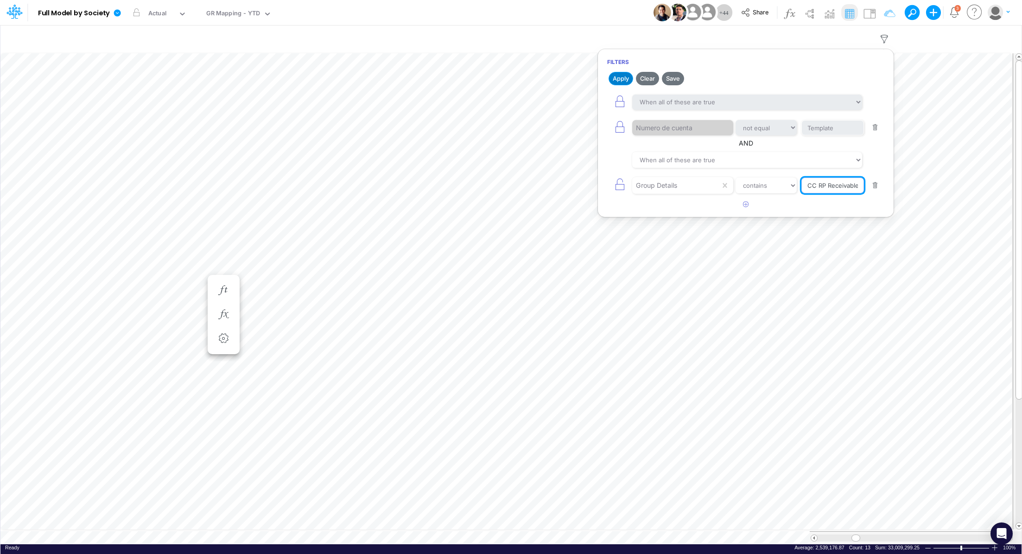
type input "CC RP Receivables"
click at [614, 78] on button "Apply" at bounding box center [620, 78] width 25 height 13
click at [919, 184] on body "Model Full Model by Society Edit model settings Duplicate Import QuickBooks Qui…" at bounding box center [511, 277] width 1022 height 554
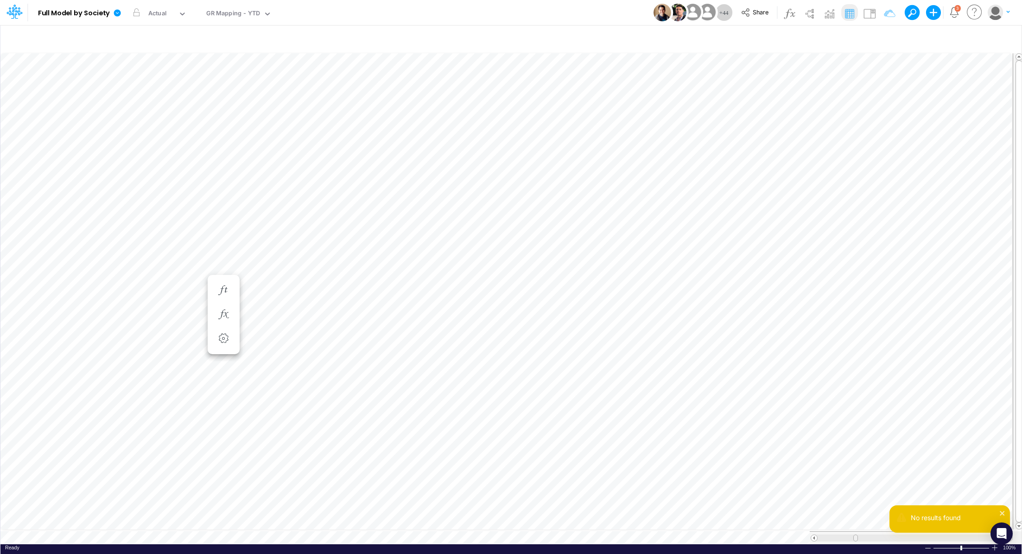
scroll to position [4, 0]
click at [774, 534] on tr at bounding box center [506, 537] width 1012 height 13
click at [889, 40] on icon "button" at bounding box center [884, 39] width 14 height 10
select select "notEqual"
select select "contains"
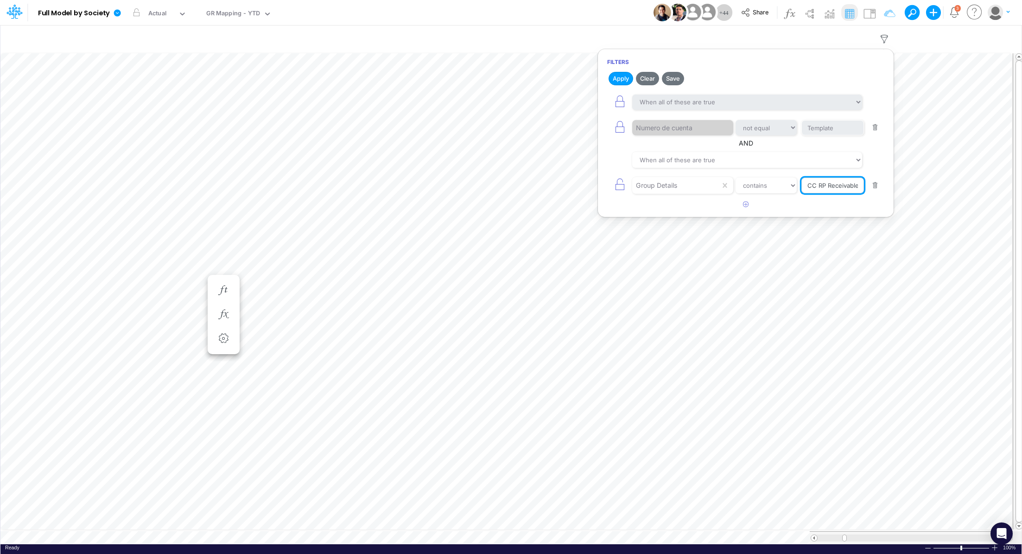
click at [822, 136] on input "CC RP Receivables" at bounding box center [832, 128] width 63 height 16
drag, startPoint x: 807, startPoint y: 184, endPoint x: 879, endPoint y: 183, distance: 72.3
click at [879, 183] on div "Group Details equals not equal starts with ends with contains CC RP Receivables" at bounding box center [745, 185] width 277 height 21
click at [876, 185] on button "button" at bounding box center [875, 185] width 18 height 13
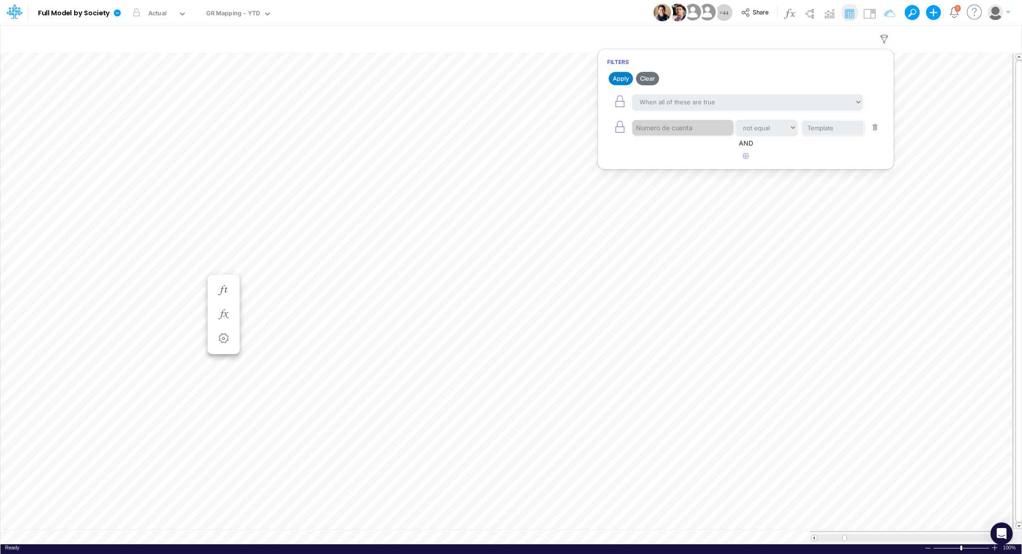
click at [624, 82] on button "Apply" at bounding box center [620, 78] width 25 height 13
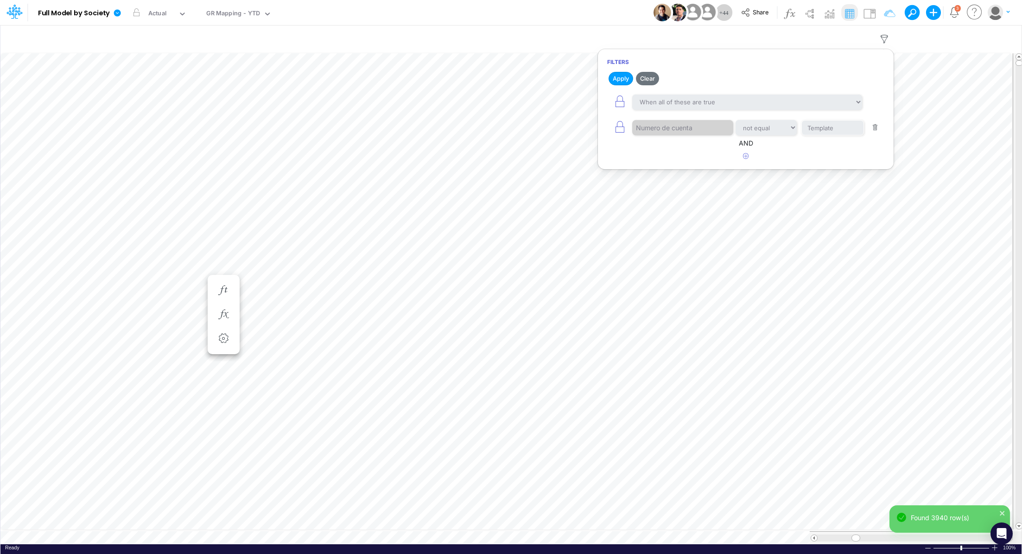
scroll to position [4, 1]
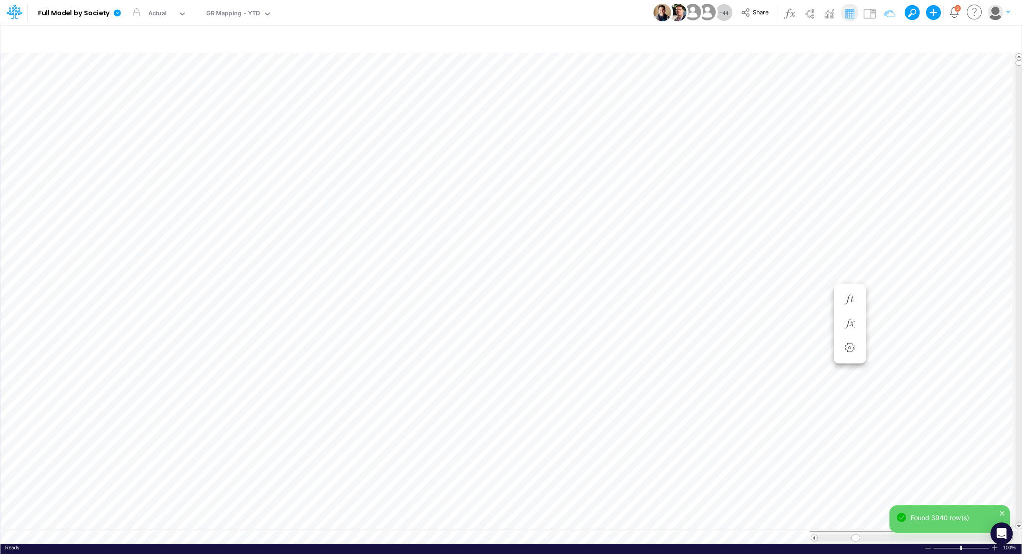
scroll to position [4, 1]
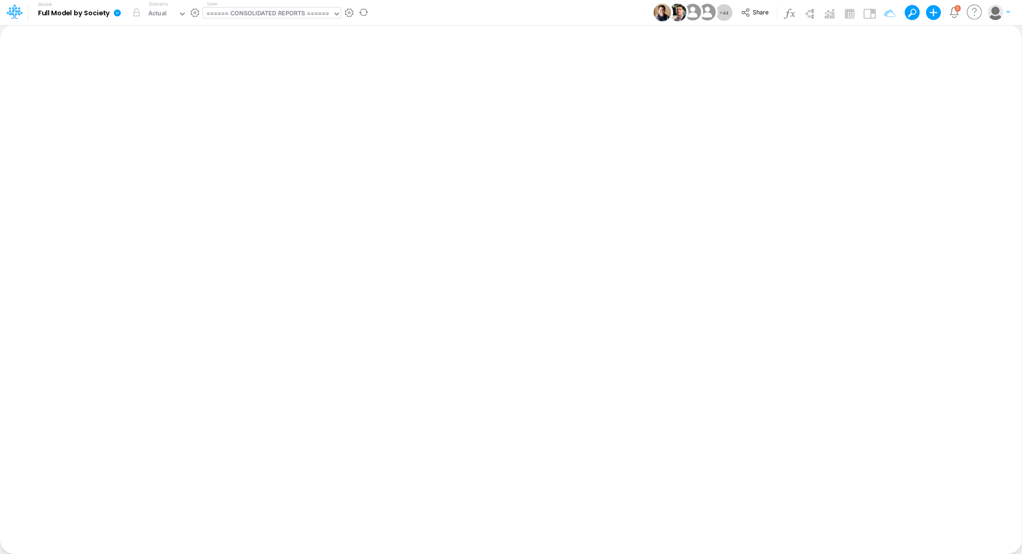
click at [269, 18] on div "====== CONSOLIDATED REPORTS ======" at bounding box center [272, 12] width 138 height 11
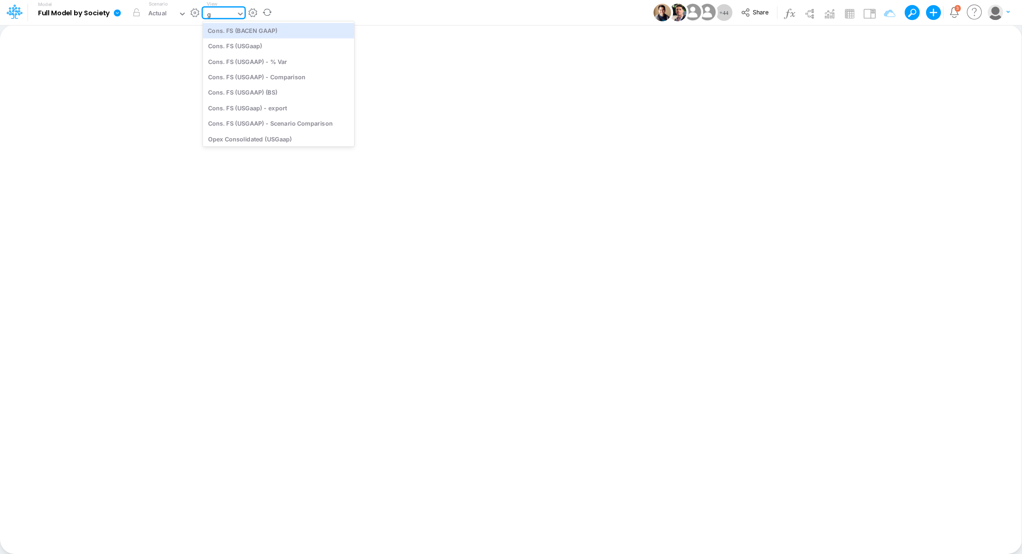
type input "gr"
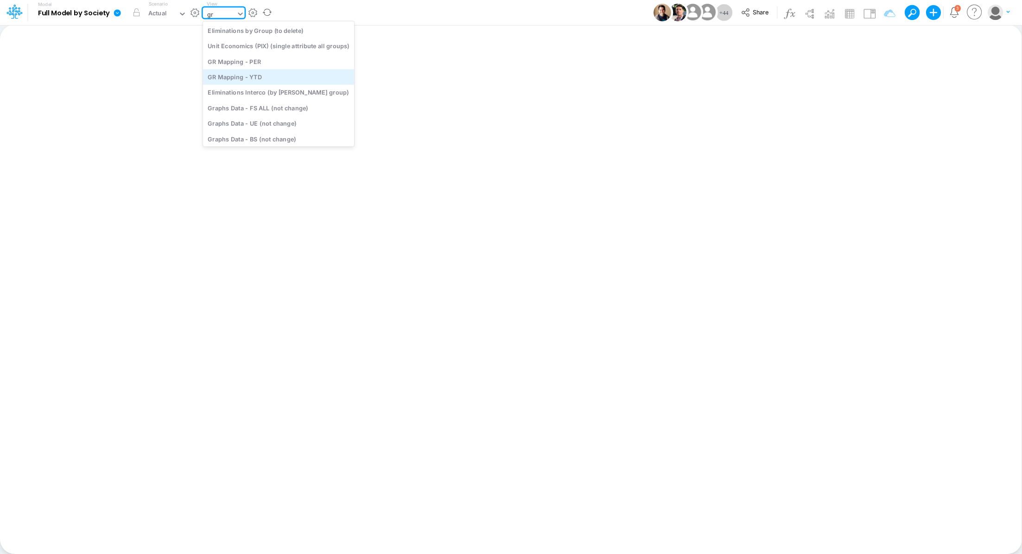
click at [270, 76] on div "GR Mapping - YTD" at bounding box center [278, 76] width 151 height 15
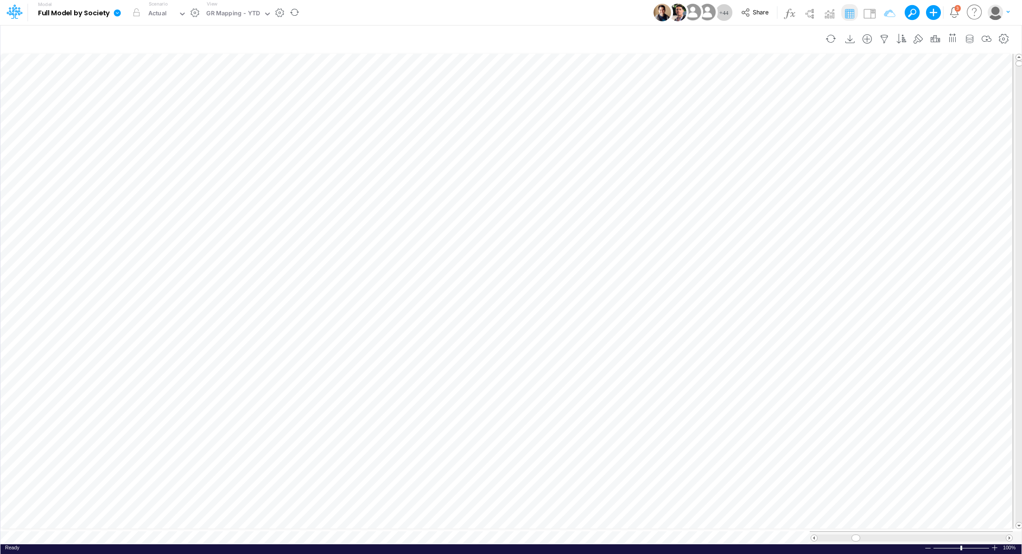
scroll to position [4, 1]
click at [888, 39] on icon "button" at bounding box center [884, 39] width 14 height 10
select select "notEqual"
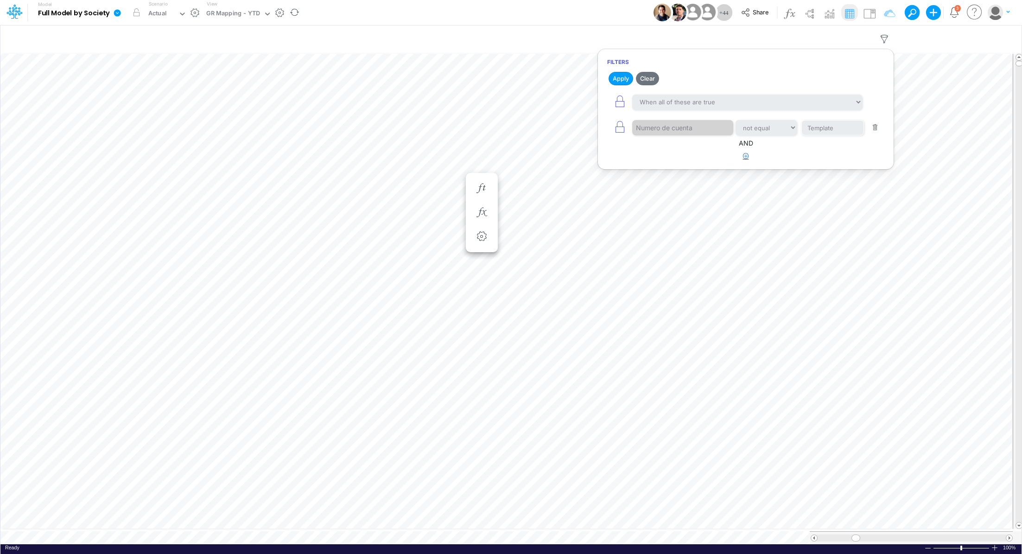
click at [745, 155] on icon "button" at bounding box center [746, 156] width 6 height 6
click at [686, 185] on div at bounding box center [676, 185] width 88 height 16
click at [672, 327] on div "Group Details" at bounding box center [681, 326] width 101 height 17
click at [748, 187] on select "equals not equal starts with ends with contains" at bounding box center [766, 185] width 62 height 16
select select "contains"
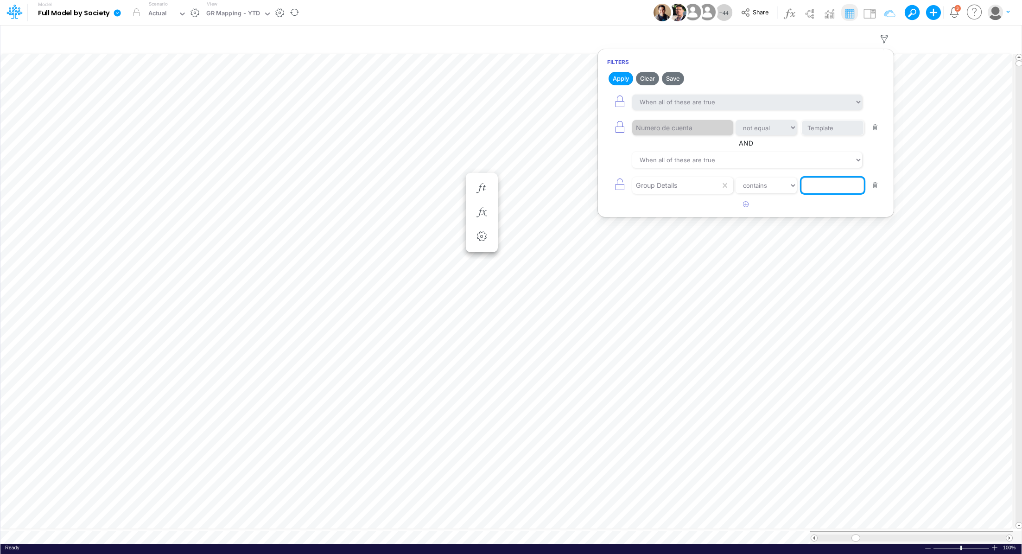
click at [820, 136] on input "text" at bounding box center [832, 128] width 63 height 16
type input "cc receivables"
click at [616, 79] on button "Apply" at bounding box center [620, 78] width 25 height 13
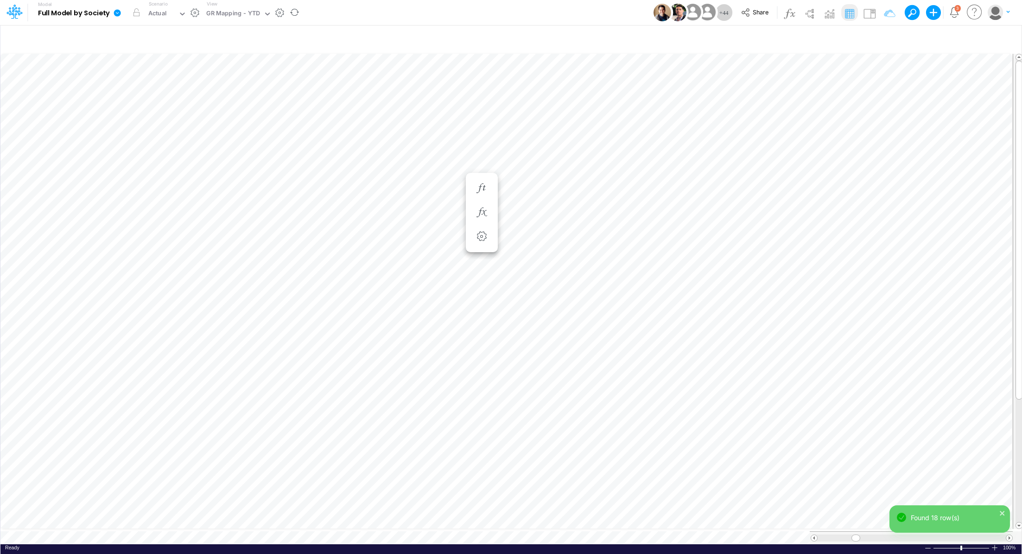
scroll to position [4, 1]
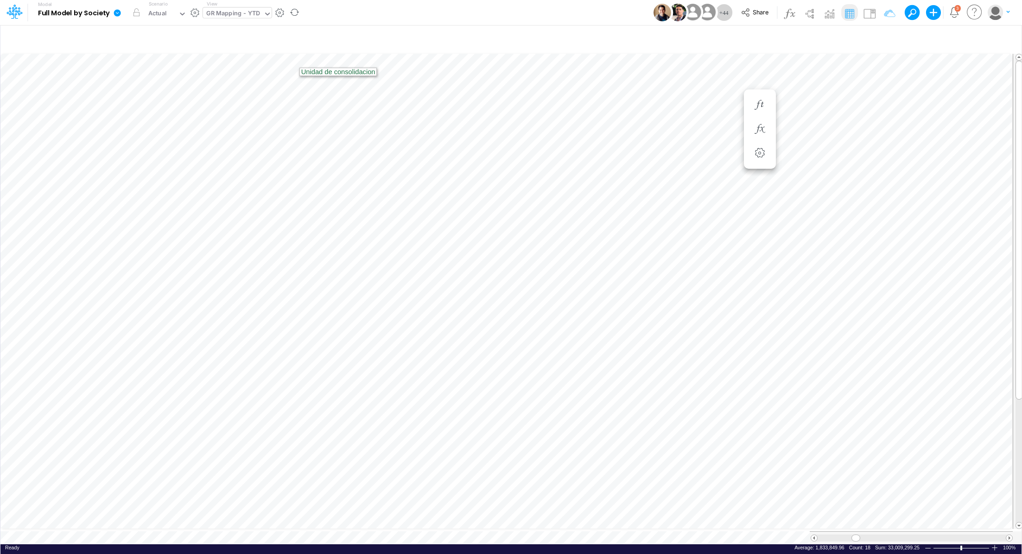
click at [237, 13] on div "GR Mapping - YTD" at bounding box center [233, 14] width 54 height 11
type input "b"
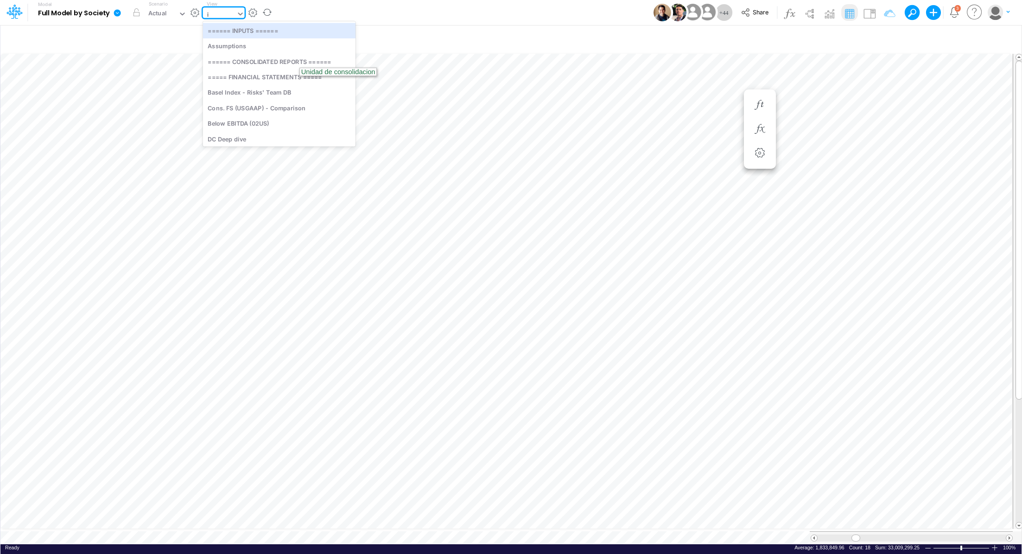
type input "ip"
click at [233, 31] on div "BS (01BR - IP)" at bounding box center [265, 30] width 125 height 15
type input "BS (01BR - IP)"
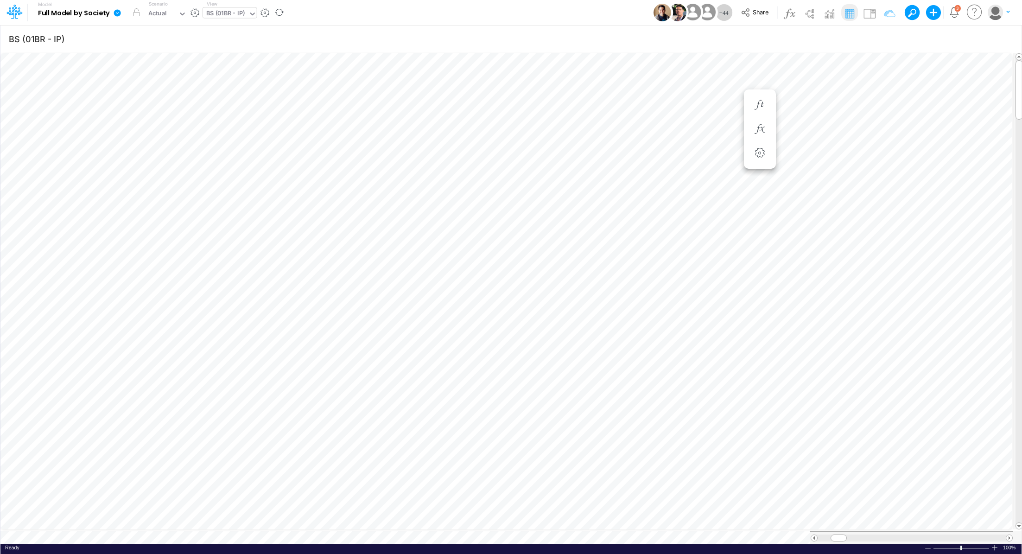
scroll to position [4, 1]
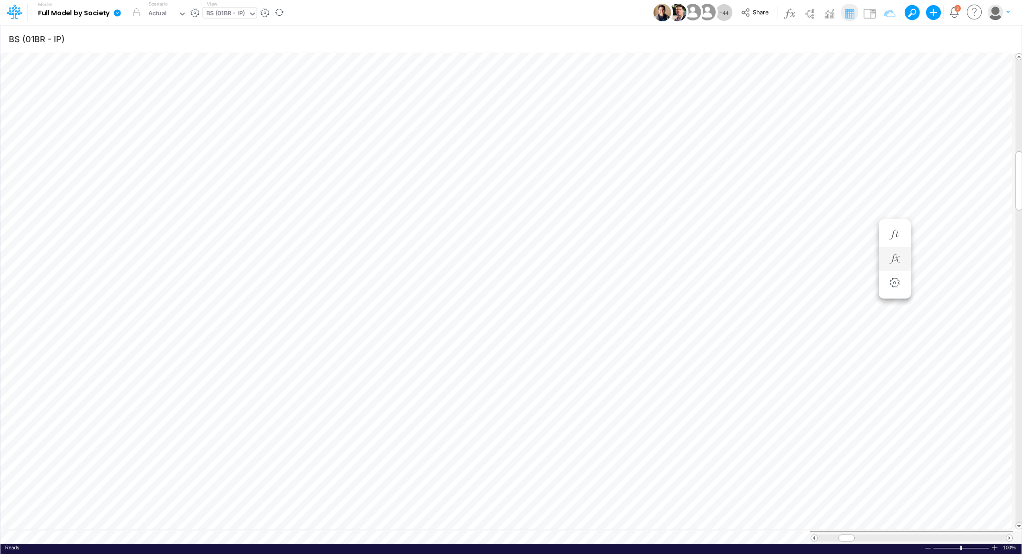
scroll to position [4, 1]
click at [848, 177] on body "Model Full Model by Society Edit model settings Duplicate Import QuickBooks Qui…" at bounding box center [511, 277] width 1022 height 554
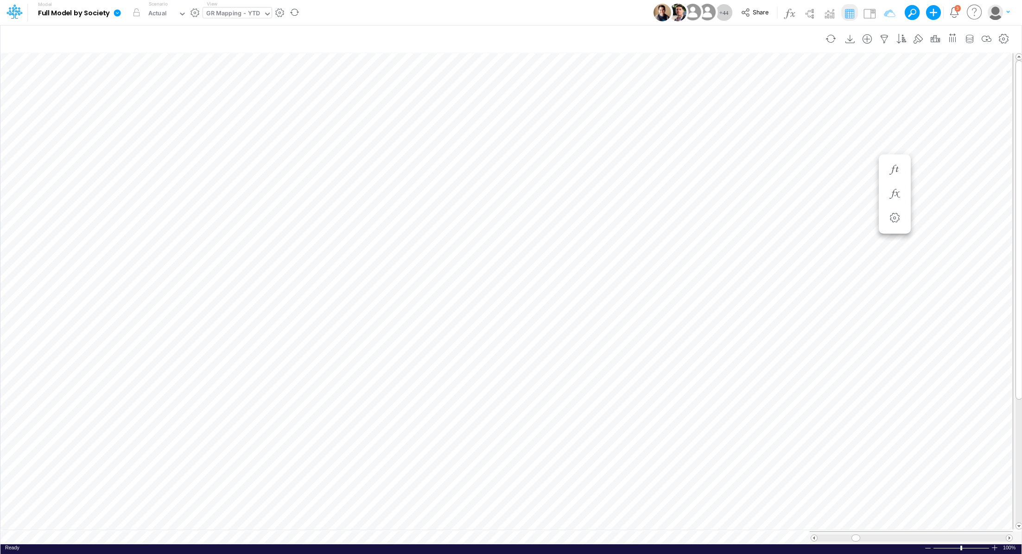
scroll to position [4, 1]
click at [475, 162] on button "button" at bounding box center [481, 157] width 17 height 19
click at [482, 132] on icon "button" at bounding box center [481, 133] width 14 height 10
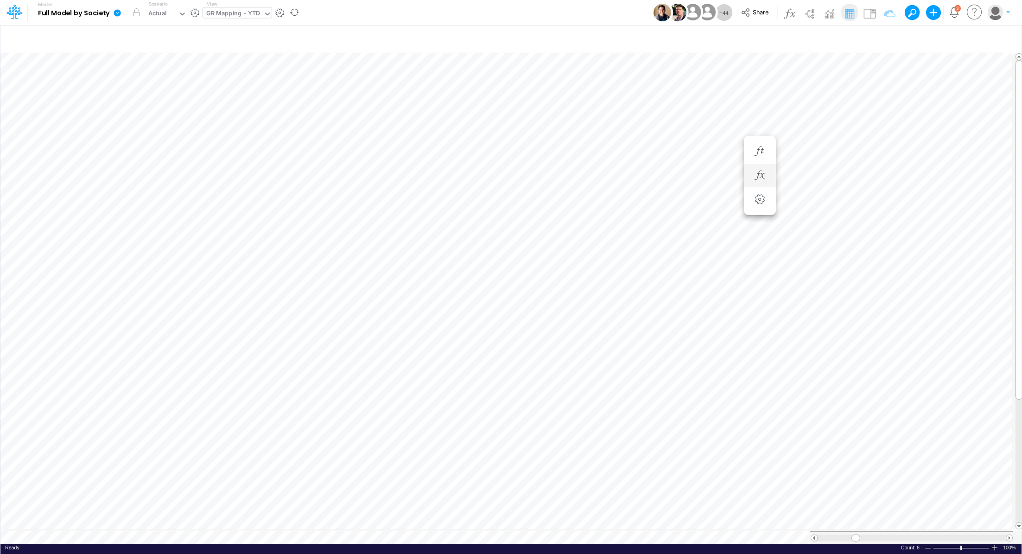
scroll to position [4, 1]
type input "BS (01BR - IP)"
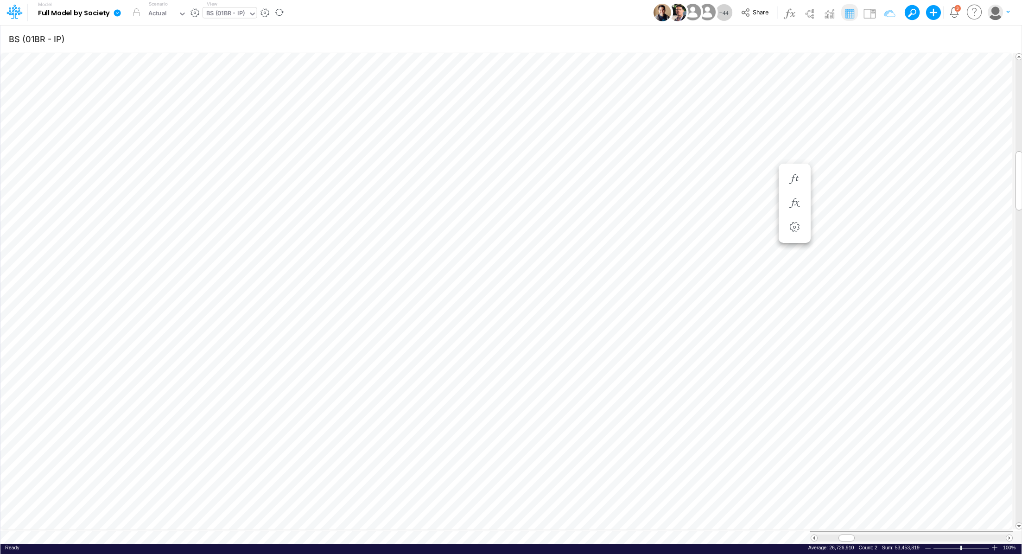
scroll to position [4, 1]
type input "BS (01BR - IP)"
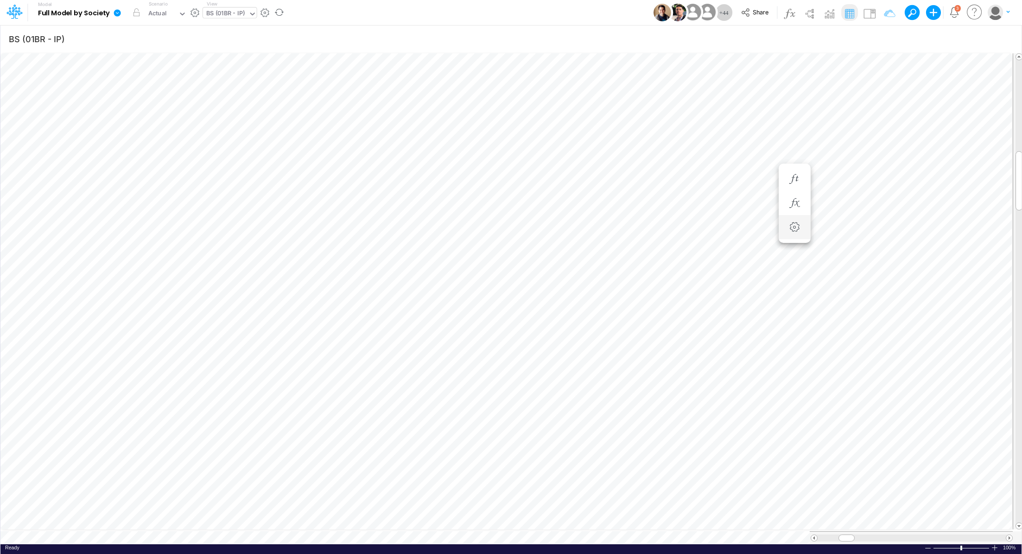
scroll to position [4, 1]
click at [888, 38] on icon "button" at bounding box center [884, 39] width 14 height 10
select select "notEqual"
select select "contains"
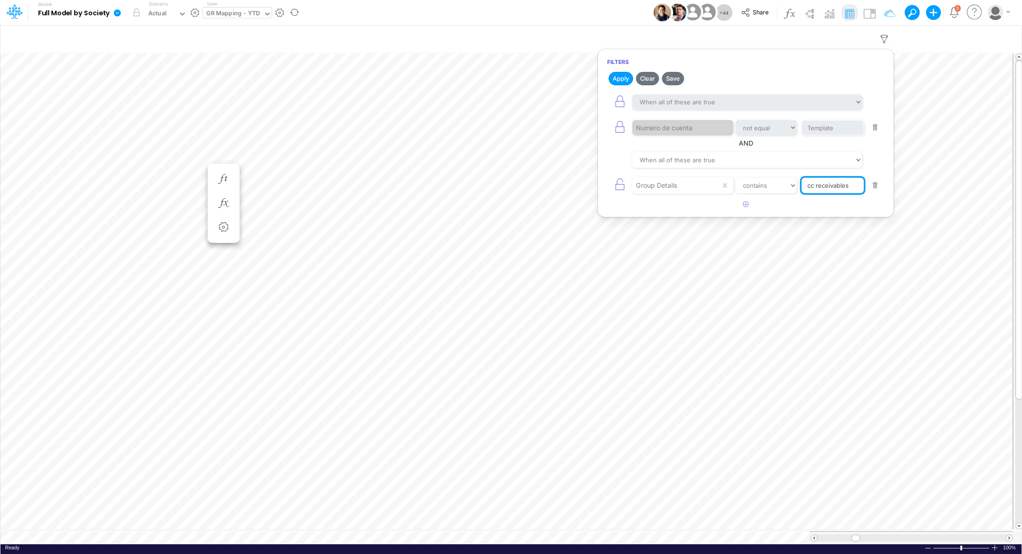
click at [842, 136] on input "cc receivables" at bounding box center [832, 128] width 63 height 16
drag, startPoint x: 807, startPoint y: 185, endPoint x: 877, endPoint y: 183, distance: 70.0
click at [877, 183] on div "Group Details equals not equal starts with ends with contains cc receivables" at bounding box center [745, 185] width 277 height 21
type input "cc rp"
click at [619, 78] on button "Apply" at bounding box center [620, 78] width 25 height 13
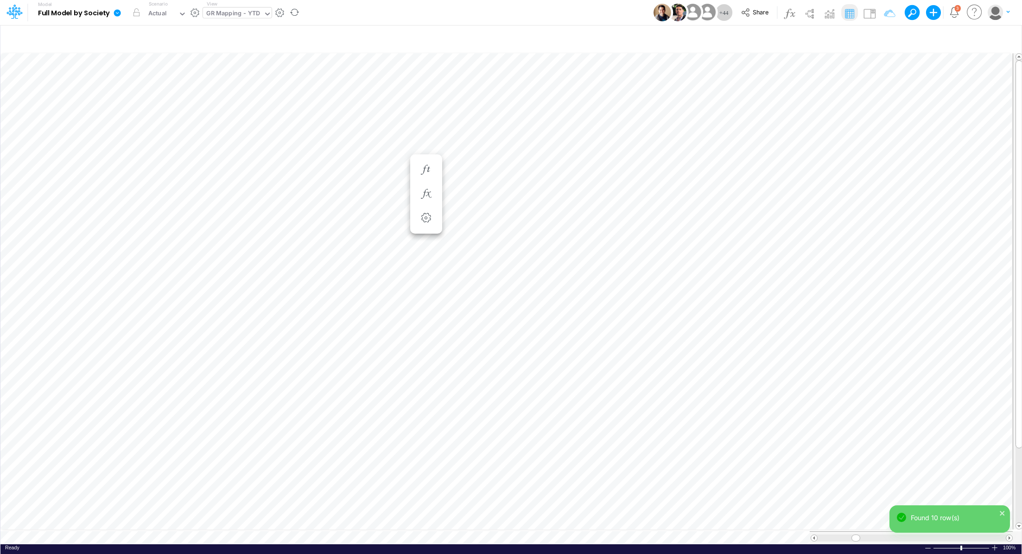
scroll to position [4, 1]
type input "BS (01BR - IP)"
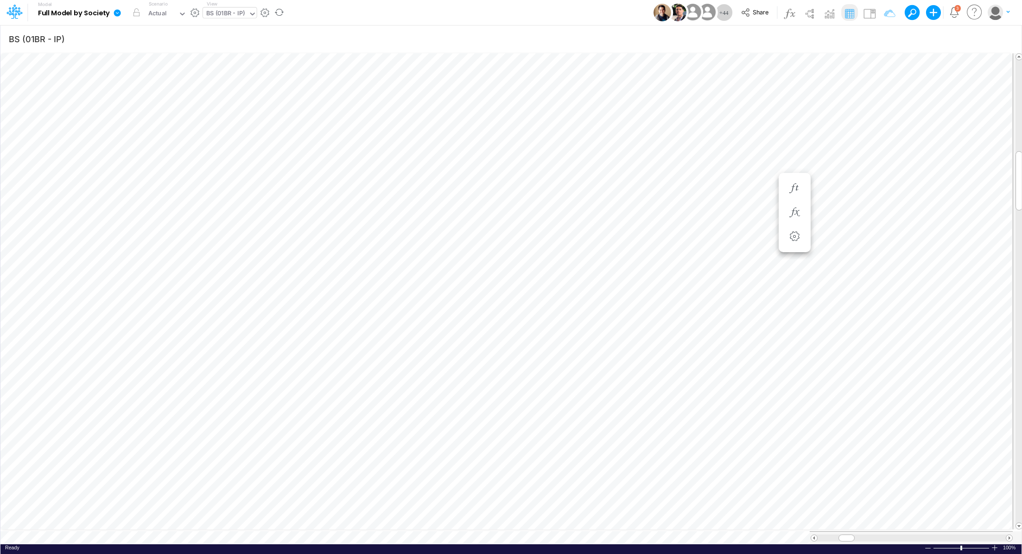
scroll to position [4, 1]
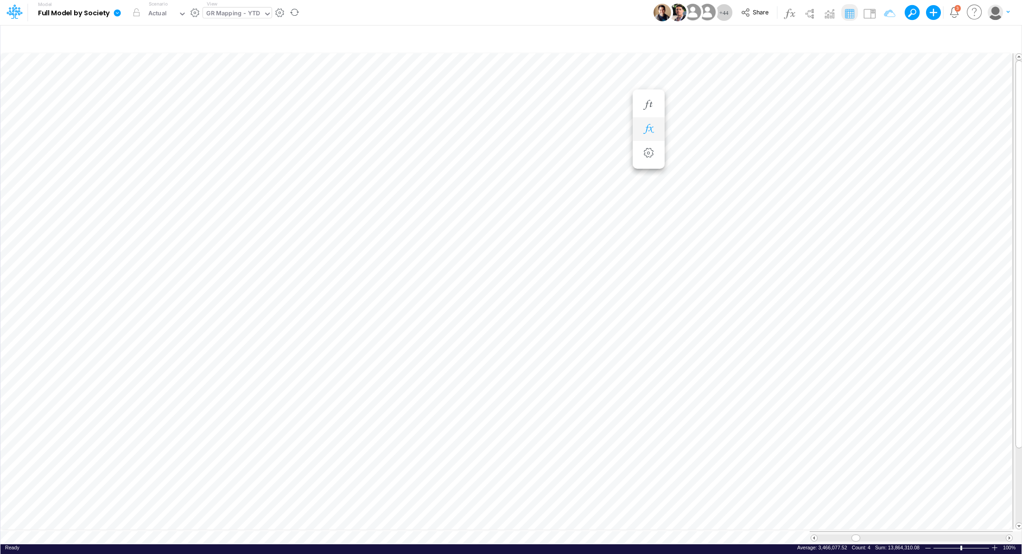
scroll to position [4, 1]
type input "BS (01BR - IP)"
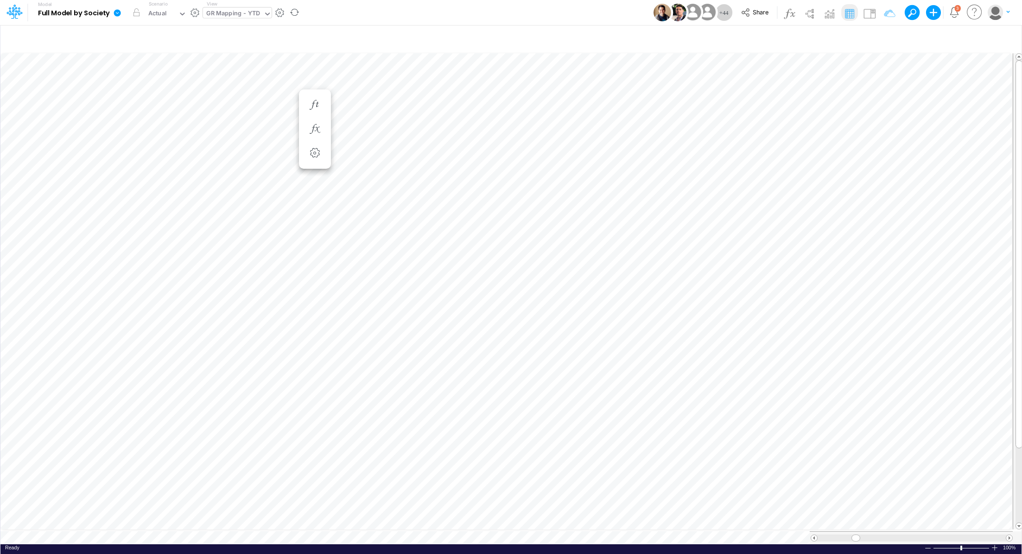
scroll to position [4, 1]
click at [250, 11] on div "GR Mapping - YTD" at bounding box center [233, 14] width 54 height 11
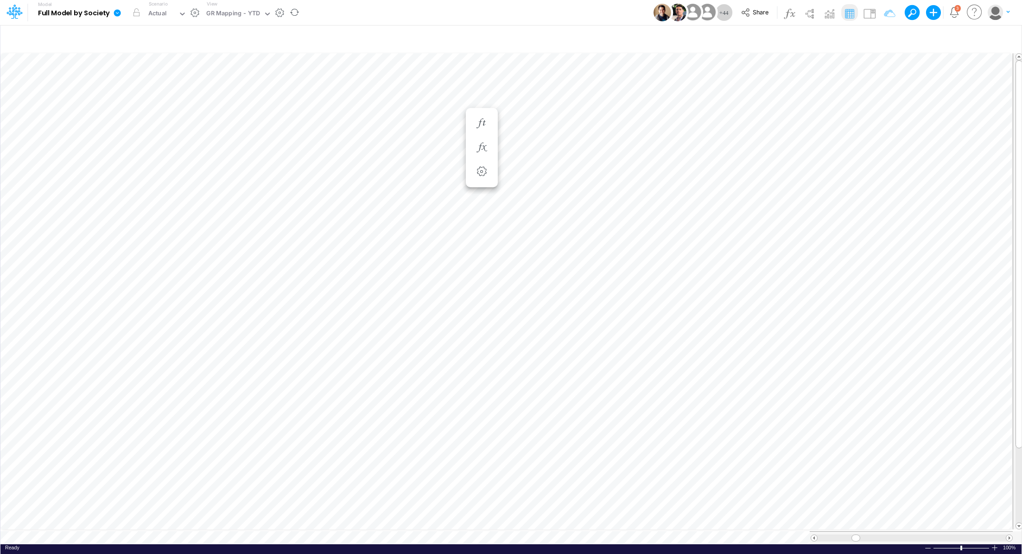
scroll to position [4, 1]
type input "BS (01BR - IP)"
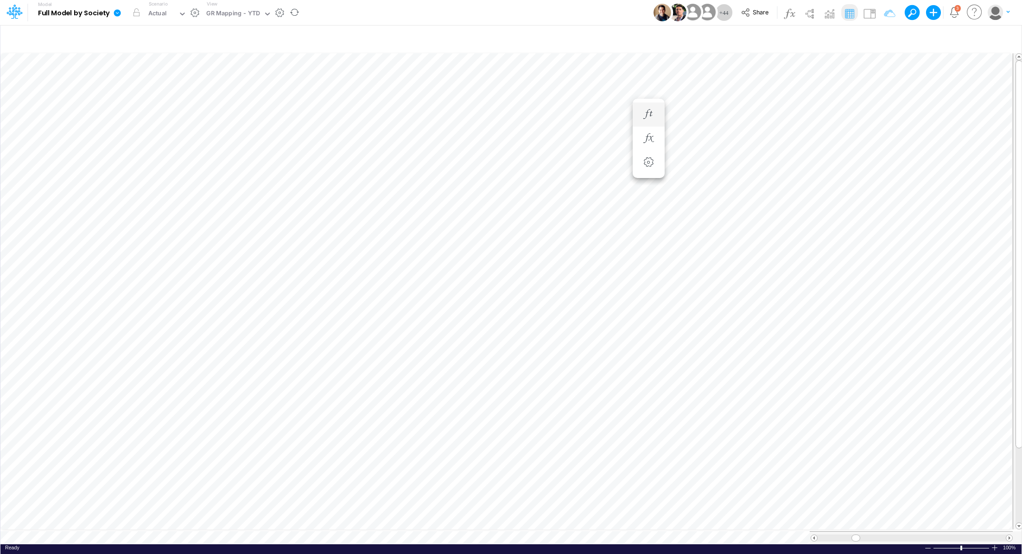
scroll to position [4, 1]
type input "BS (01BR - IP)"
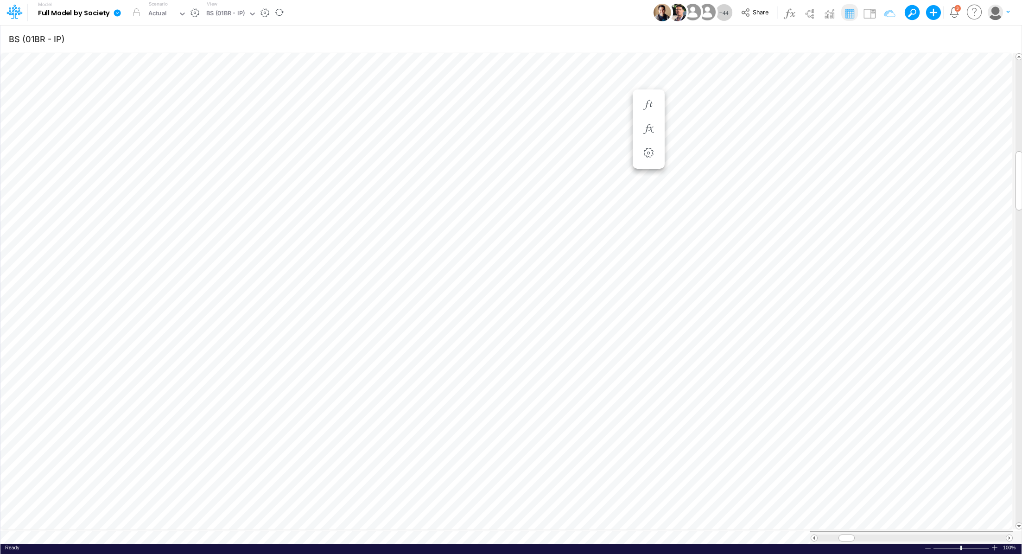
scroll to position [4, 1]
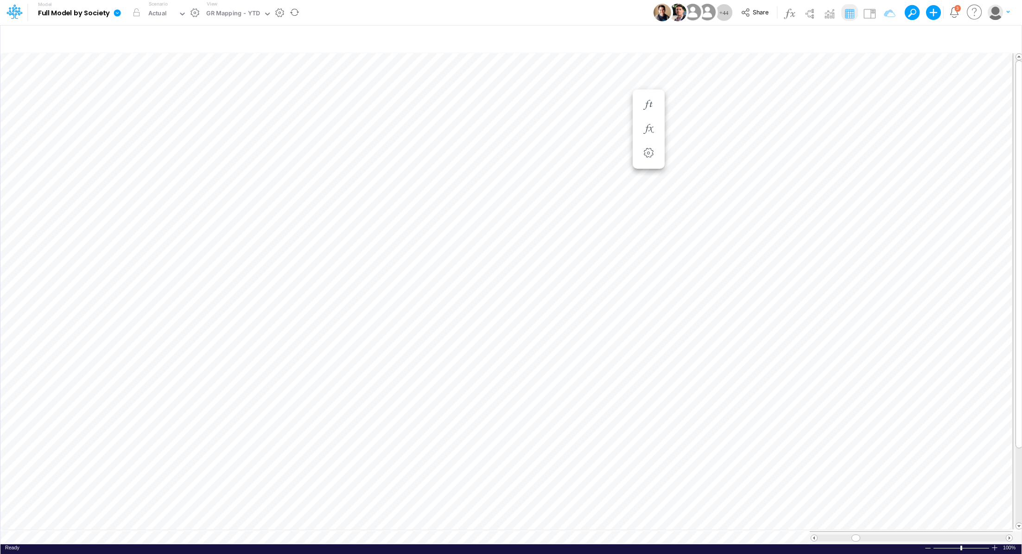
type input "BS (01BR - IP)"
click at [654, 129] on icon "button" at bounding box center [648, 129] width 14 height 10
click at [792, 202] on icon "button" at bounding box center [794, 203] width 14 height 10
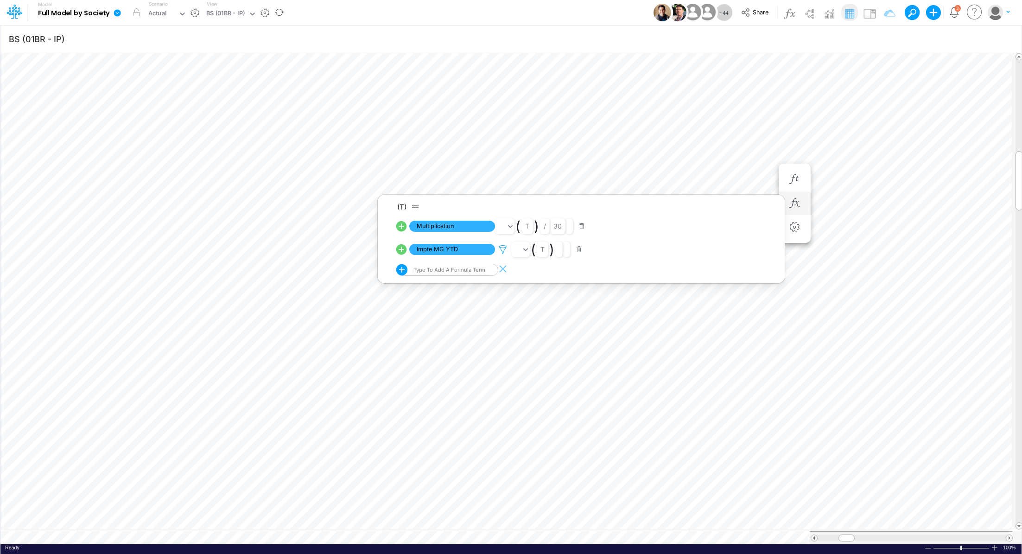
click at [499, 246] on icon at bounding box center [503, 250] width 14 height 10
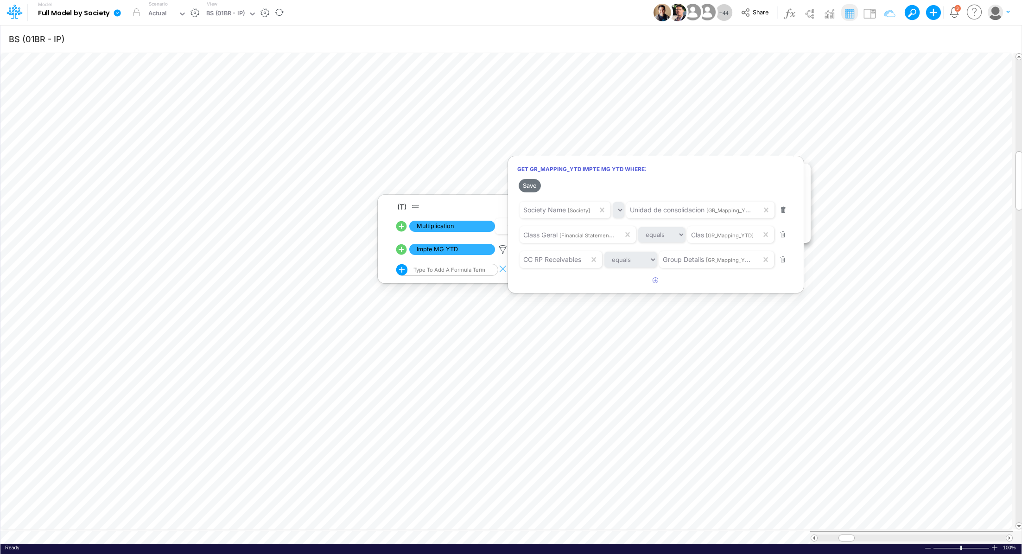
click at [406, 163] on div at bounding box center [511, 279] width 1022 height 549
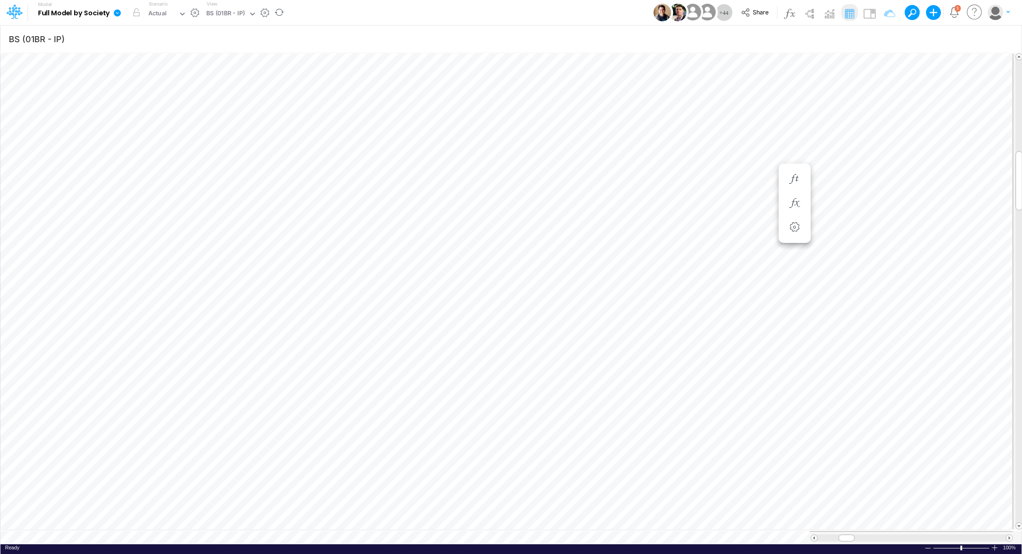
scroll to position [4, 1]
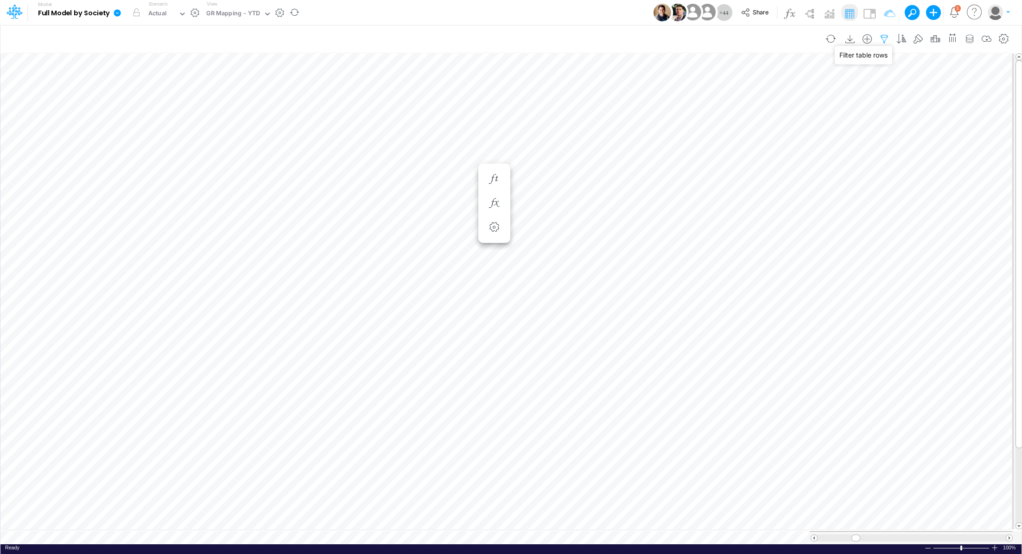
click at [890, 35] on icon "button" at bounding box center [884, 39] width 14 height 10
select select "notEqual"
select select "contains"
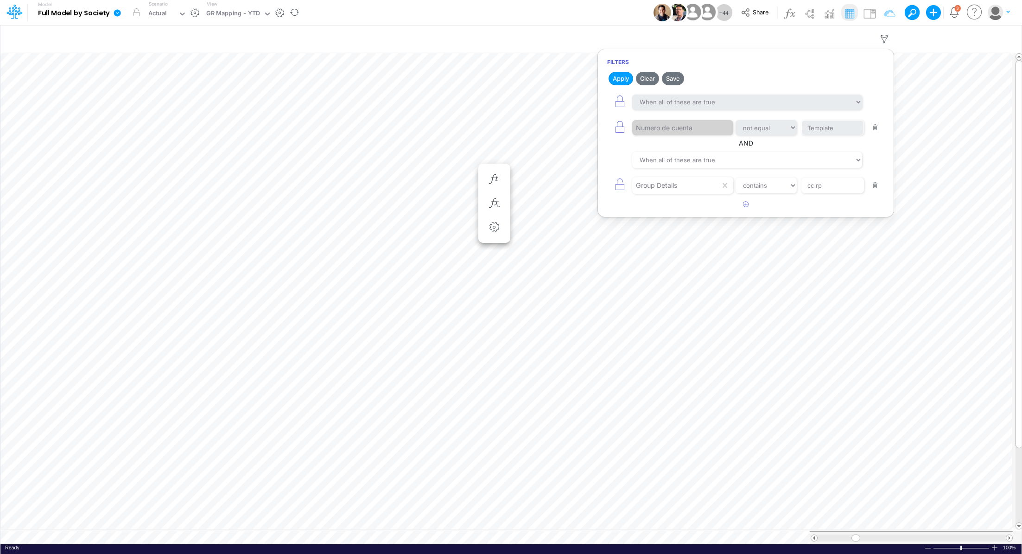
click at [873, 185] on button "button" at bounding box center [875, 185] width 18 height 13
click at [616, 78] on button "Apply" at bounding box center [620, 78] width 25 height 13
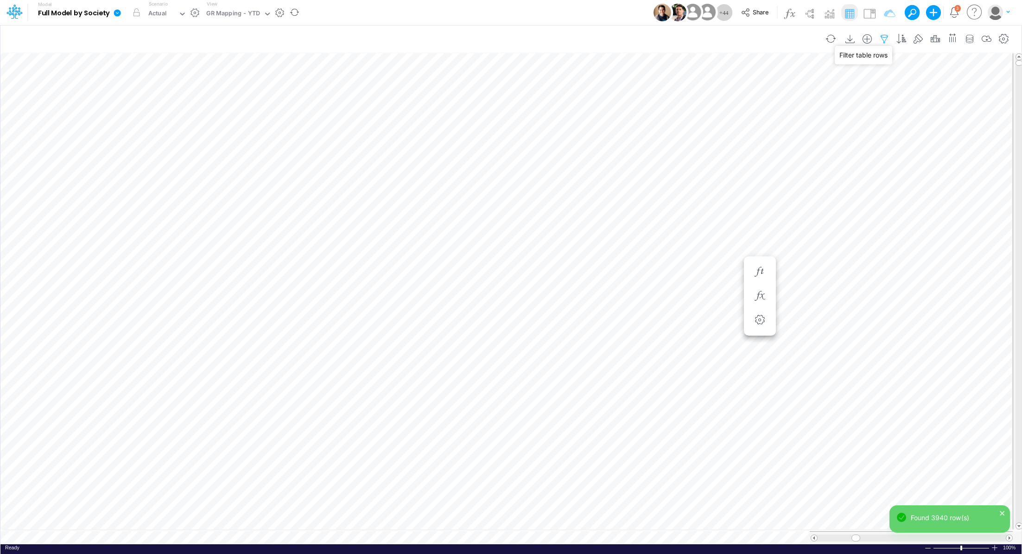
click at [887, 39] on icon "button" at bounding box center [884, 39] width 14 height 10
select select "notEqual"
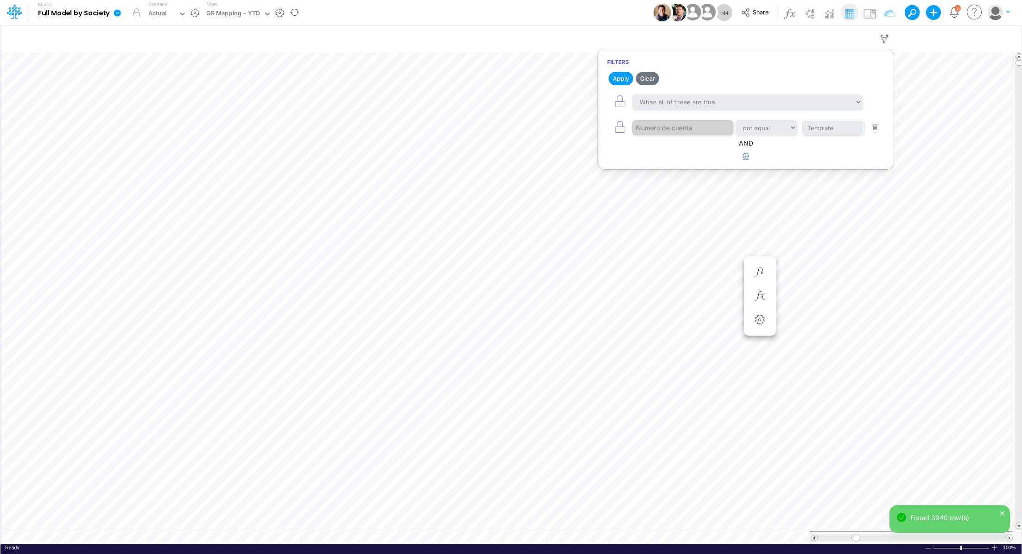
click at [746, 158] on button "button" at bounding box center [746, 156] width 18 height 15
click at [674, 183] on div at bounding box center [676, 185] width 88 height 16
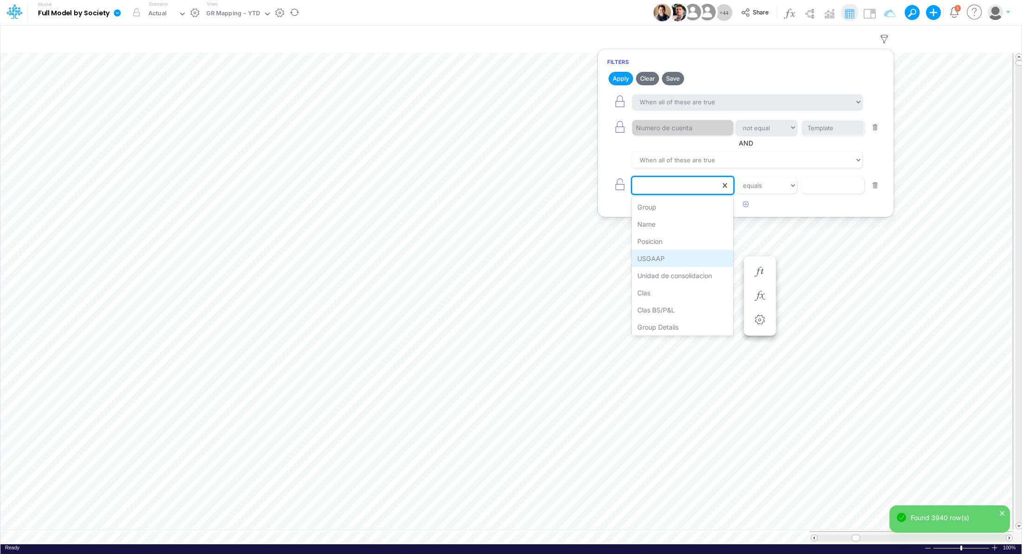
click at [681, 259] on div "USGAAP" at bounding box center [681, 258] width 101 height 17
click at [829, 136] on input "text" at bounding box center [832, 128] width 63 height 16
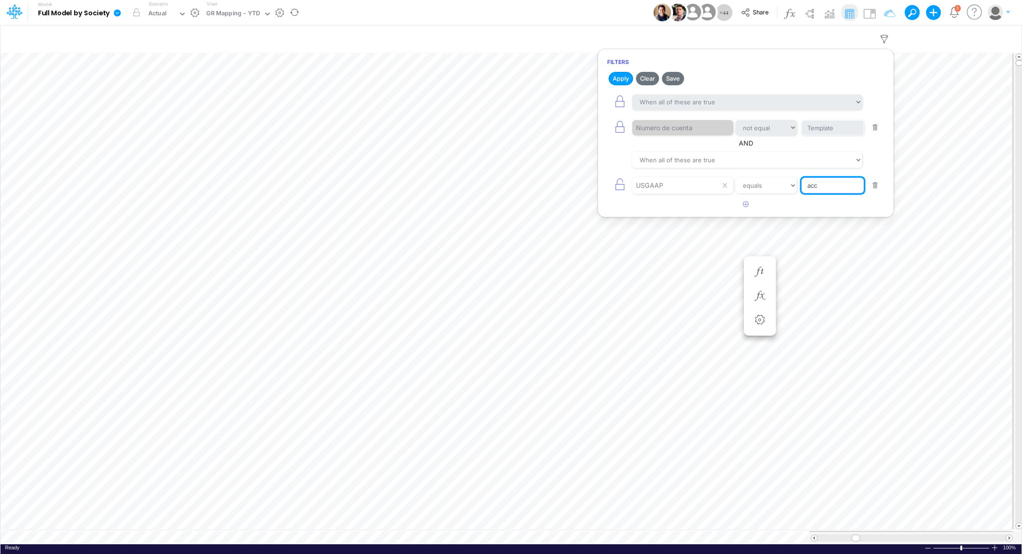
type input "Accounts recei"
click at [781, 187] on select "equals not equal starts with ends with contains" at bounding box center [766, 185] width 62 height 16
select select "contains"
click at [615, 79] on button "Apply" at bounding box center [620, 78] width 25 height 13
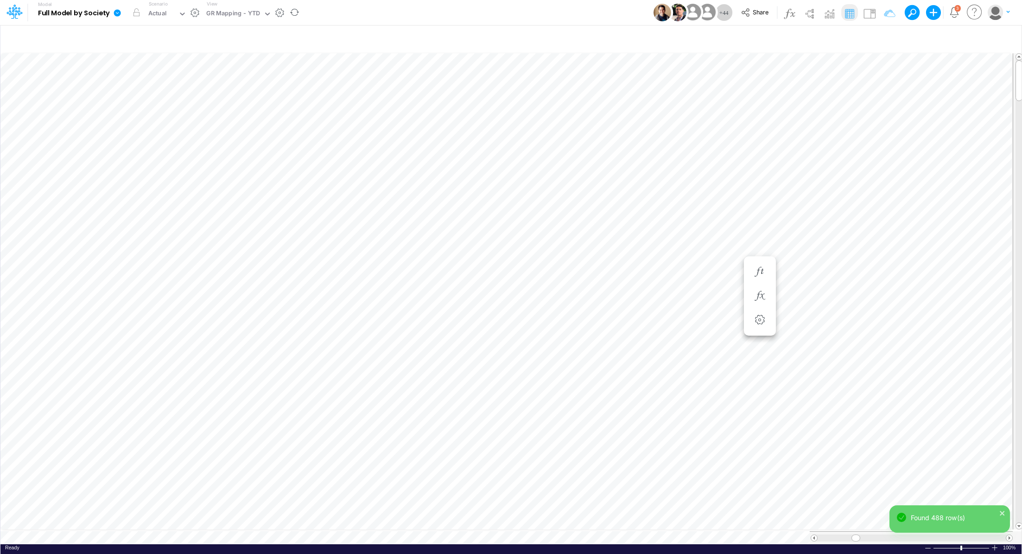
scroll to position [4, 1]
type input "BS (01BR - IP)"
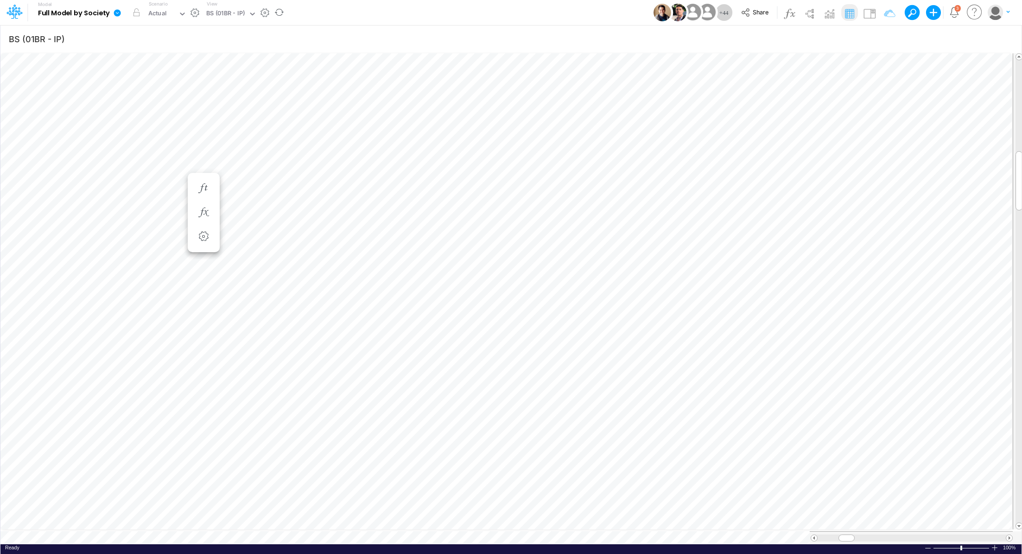
scroll to position [4, 1]
click at [789, 199] on icon "button" at bounding box center [794, 203] width 14 height 10
click at [501, 251] on icon at bounding box center [503, 250] width 14 height 10
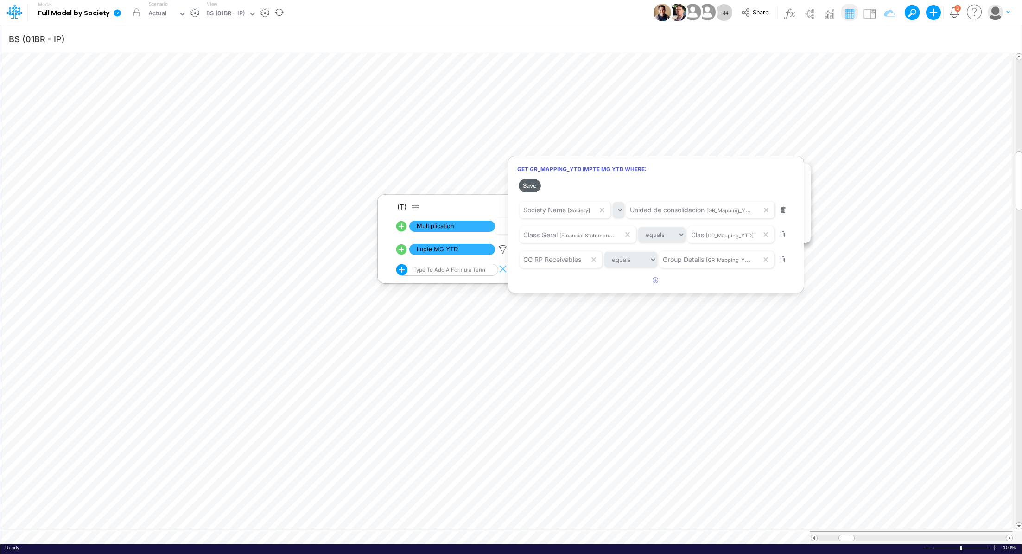
click at [532, 186] on button "Save" at bounding box center [529, 185] width 22 height 13
click at [733, 147] on div at bounding box center [511, 279] width 1022 height 549
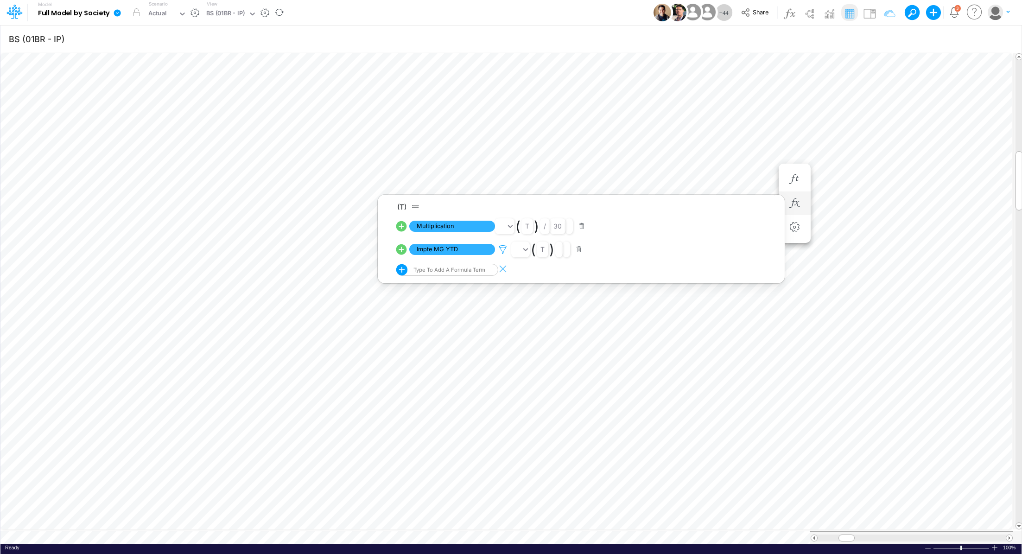
click at [498, 248] on icon at bounding box center [503, 250] width 14 height 10
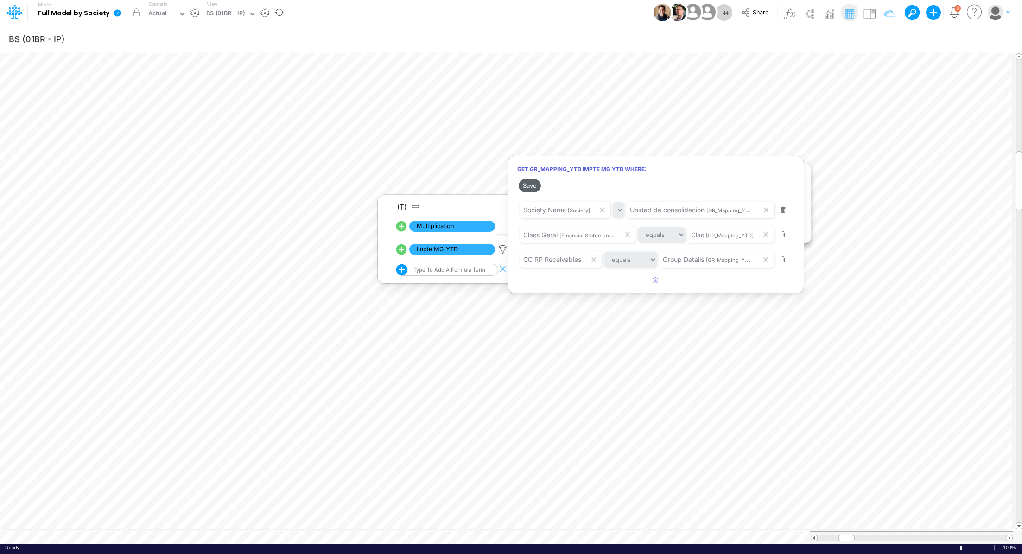
click at [535, 186] on button "Save" at bounding box center [529, 185] width 22 height 13
click at [817, 158] on div at bounding box center [511, 279] width 1022 height 549
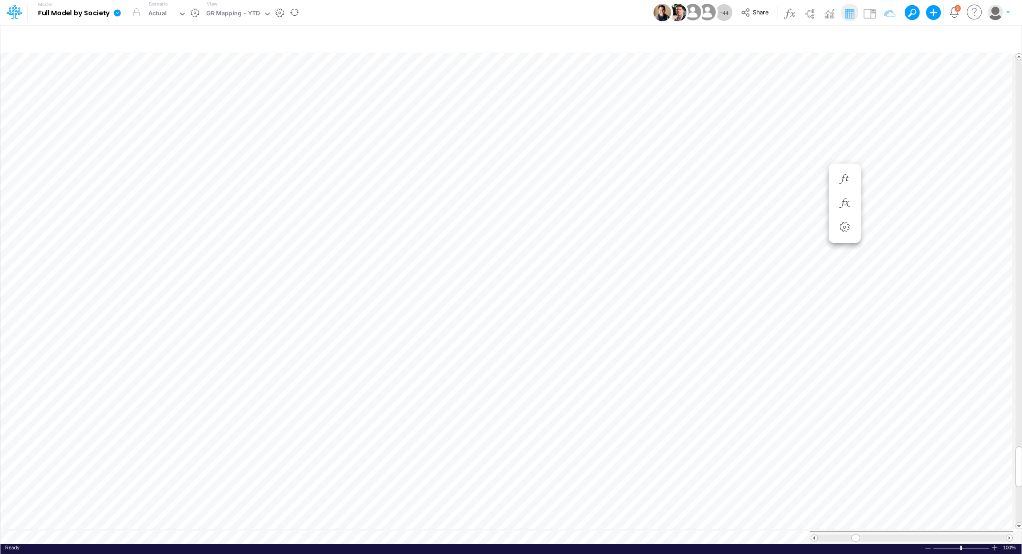
scroll to position [4, 1]
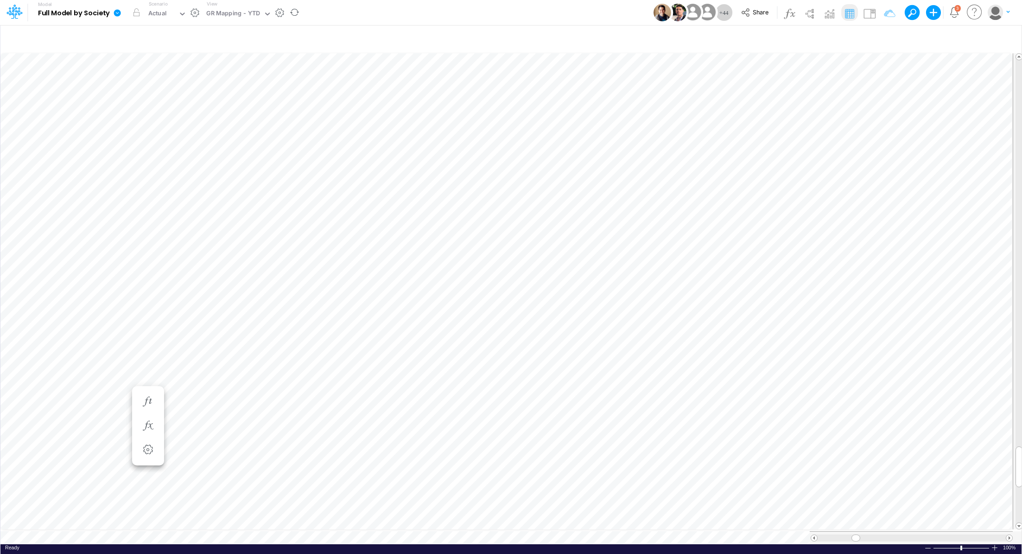
scroll to position [4, 1]
type input "BS (01BR - IP)"
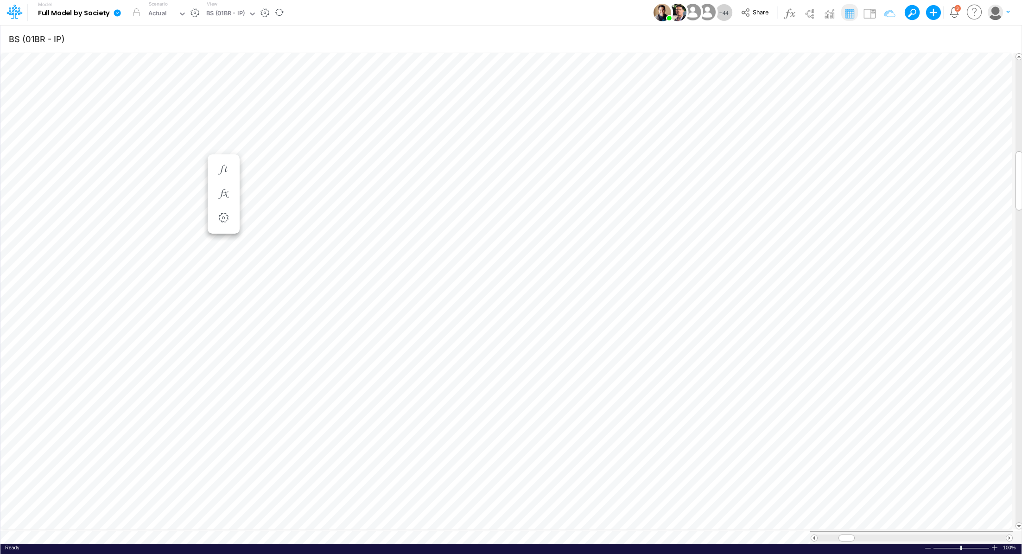
scroll to position [4, 1]
click at [892, 185] on button "button" at bounding box center [894, 194] width 17 height 19
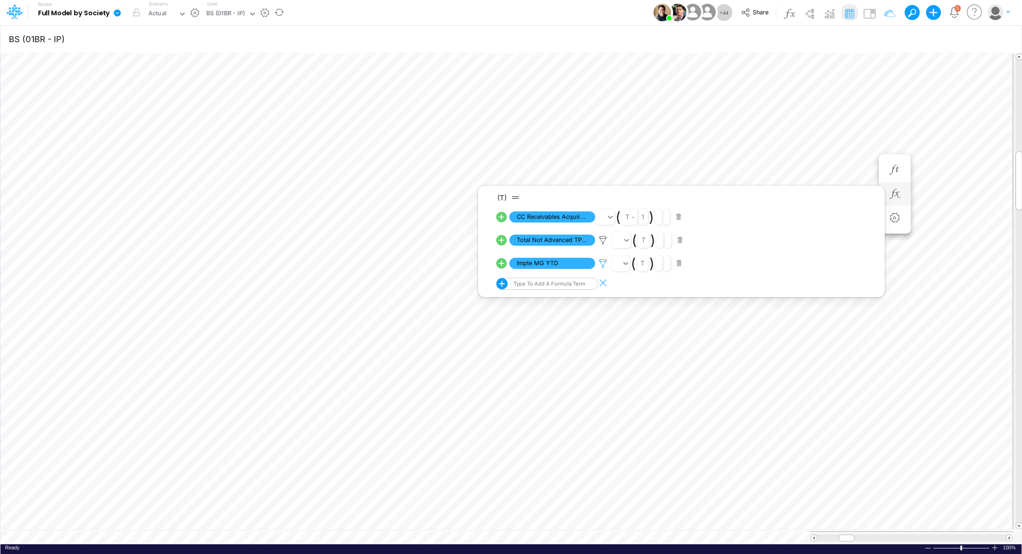
click at [603, 259] on icon at bounding box center [603, 264] width 14 height 10
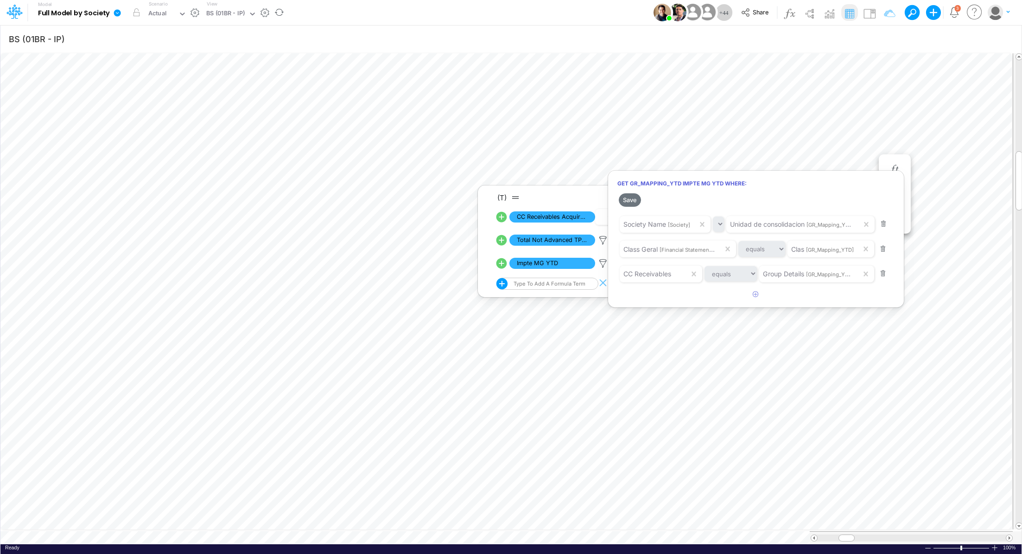
click at [601, 240] on div at bounding box center [511, 279] width 1022 height 549
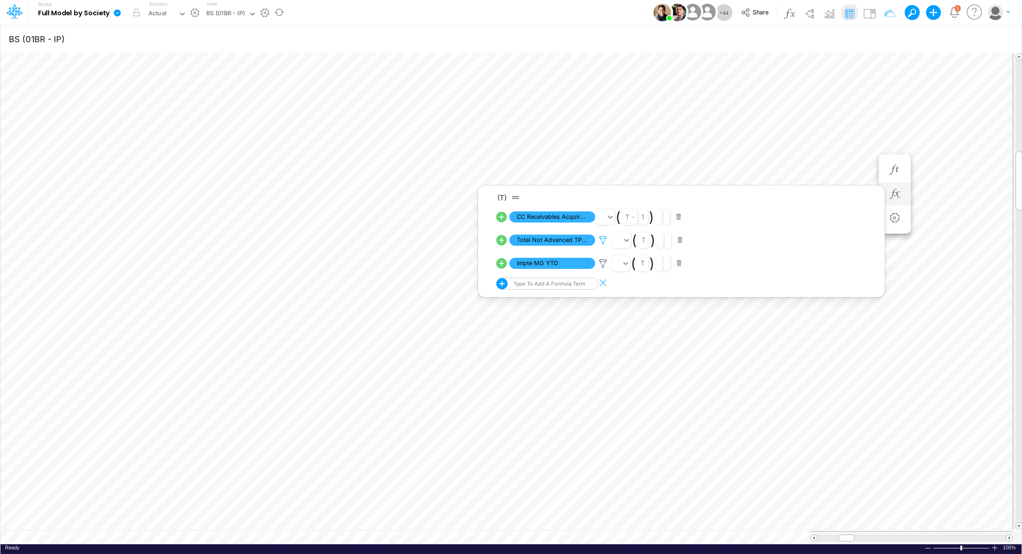
click at [601, 240] on icon at bounding box center [603, 240] width 14 height 10
click at [556, 156] on div at bounding box center [511, 279] width 1022 height 549
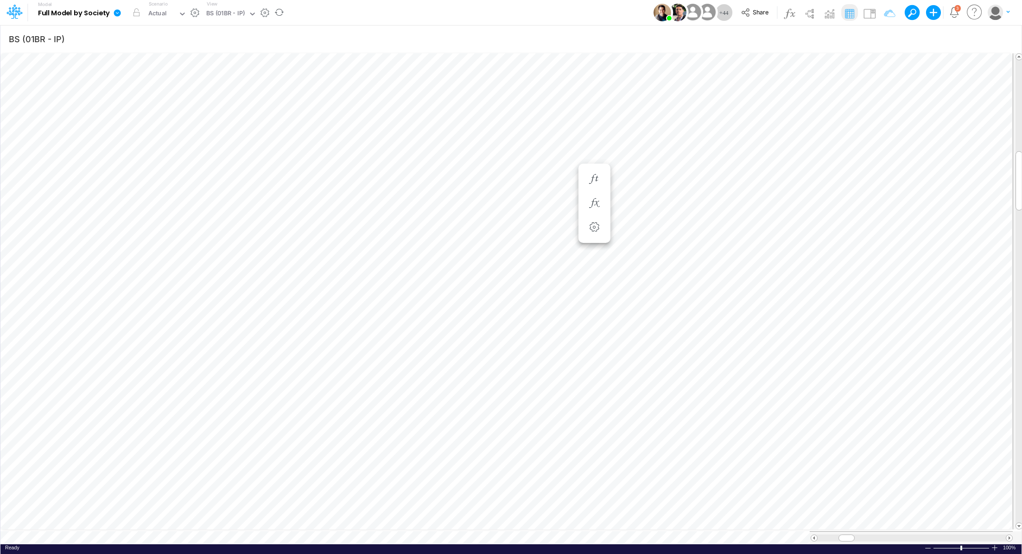
scroll to position [4, 1]
click at [886, 39] on icon "button" at bounding box center [884, 39] width 14 height 10
select select "notEqual"
select select "contains"
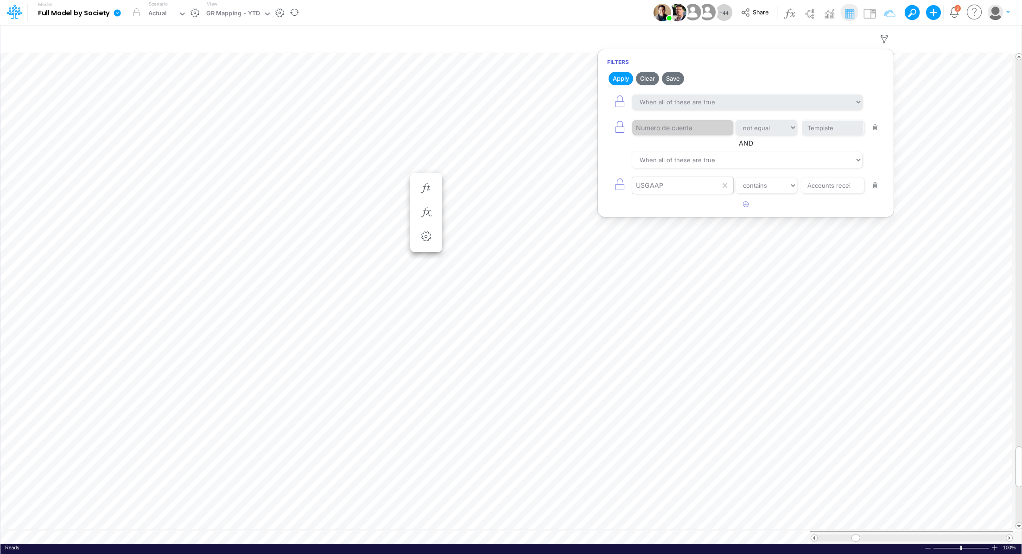
click at [688, 183] on div "USGAAP" at bounding box center [676, 185] width 88 height 16
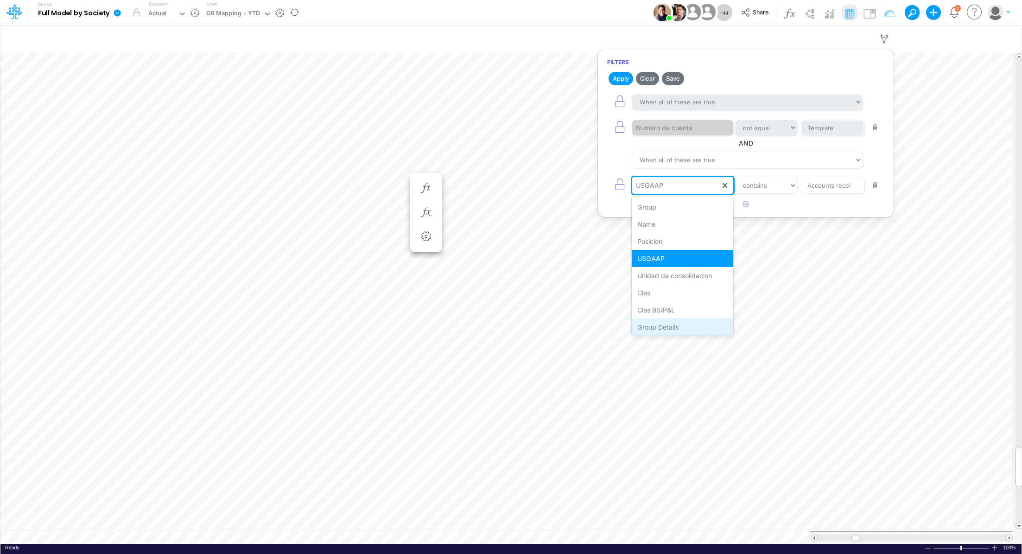
click at [679, 319] on div "Group Details" at bounding box center [681, 326] width 101 height 17
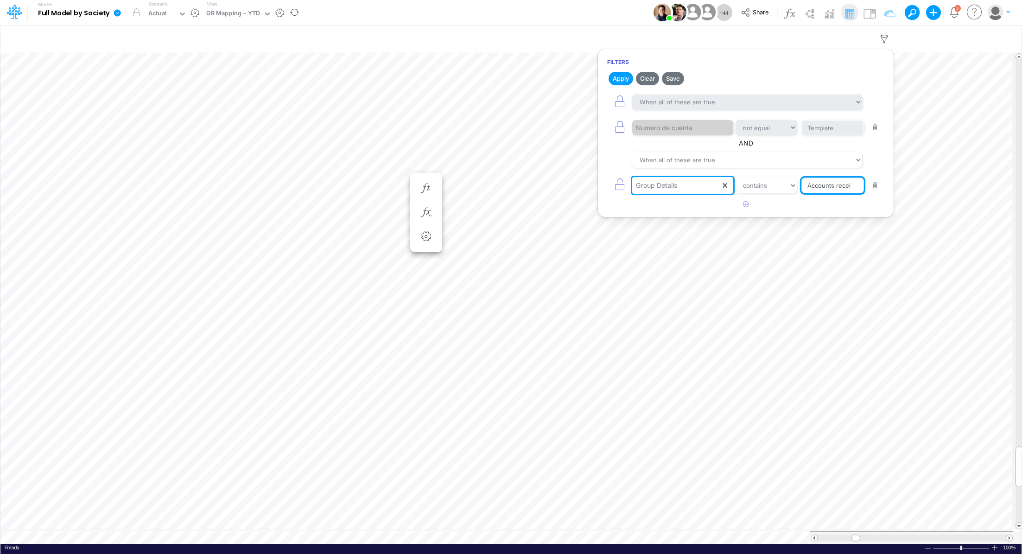
click at [808, 136] on input "Accounts recei" at bounding box center [832, 128] width 63 height 16
drag, startPoint x: 808, startPoint y: 183, endPoint x: 854, endPoint y: 199, distance: 49.1
click at [854, 199] on div "Apply Clear Save When all of these are true When any of these are true Numero d…" at bounding box center [746, 141] width 296 height 142
type input "cc receivables"
click at [616, 76] on button "Apply" at bounding box center [620, 78] width 25 height 13
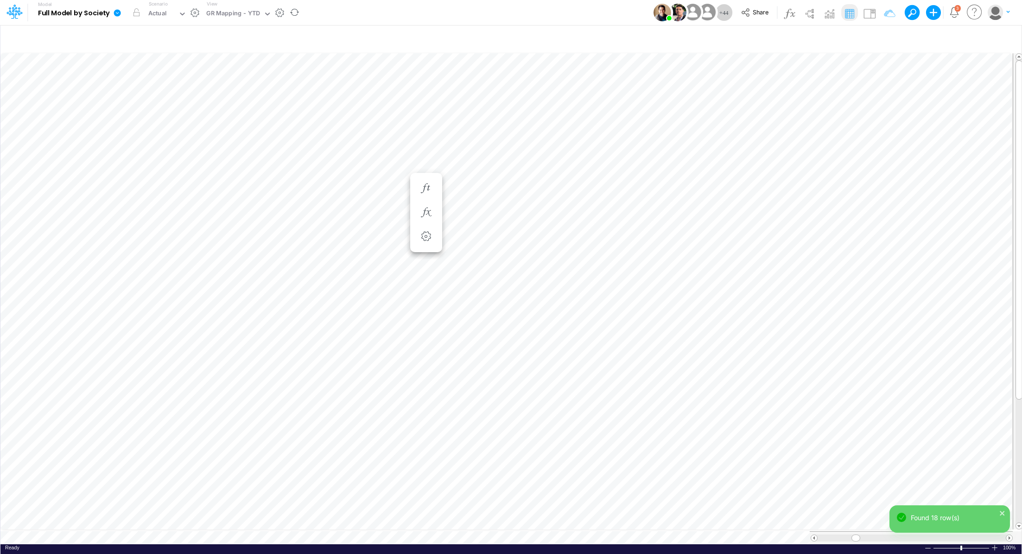
scroll to position [4, 1]
type input "BS (01BR - IP)"
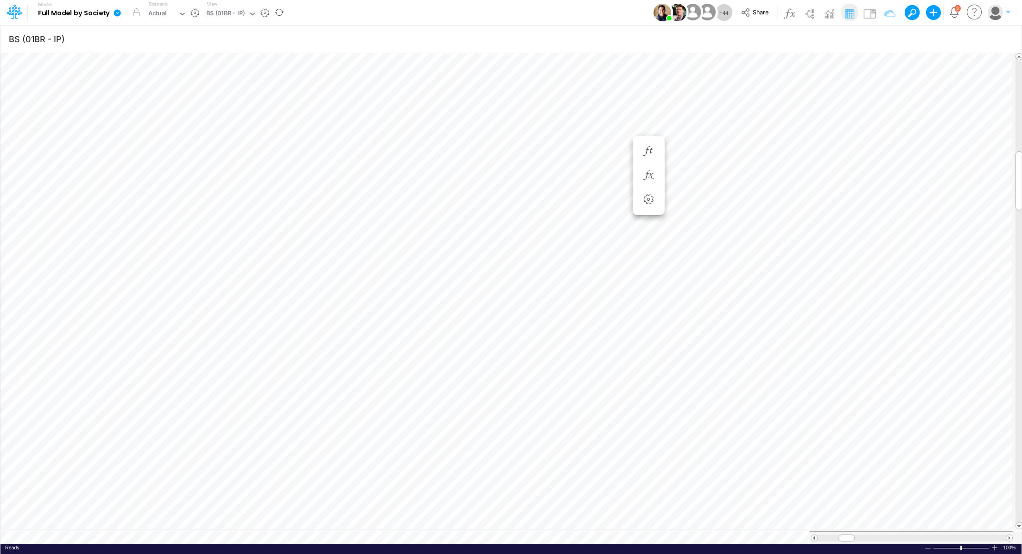
scroll to position [4, 1]
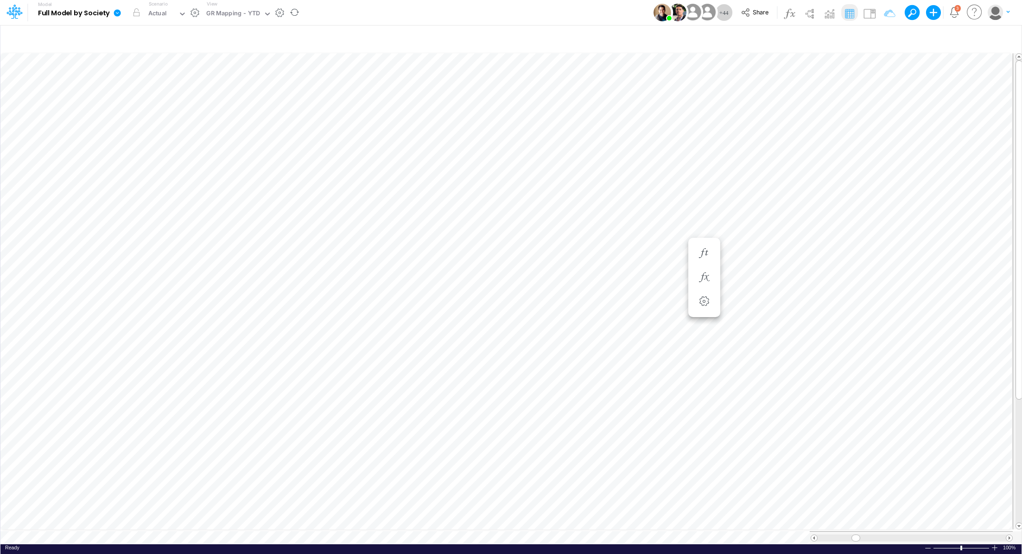
type input "BS (01BR - IP)"
click at [701, 280] on icon "button" at bounding box center [704, 277] width 14 height 10
click at [703, 254] on icon "button" at bounding box center [704, 253] width 14 height 10
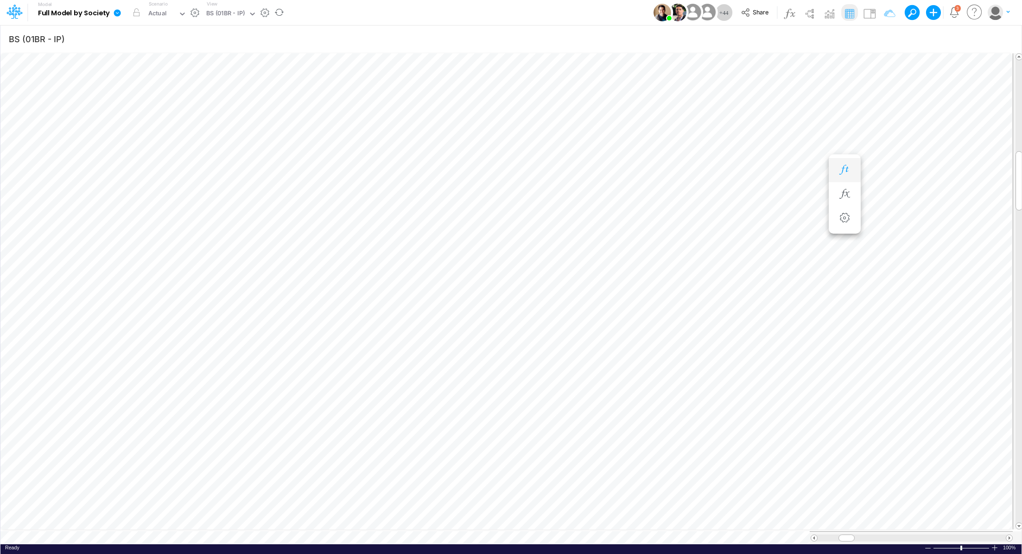
click at [843, 171] on icon "button" at bounding box center [844, 170] width 14 height 10
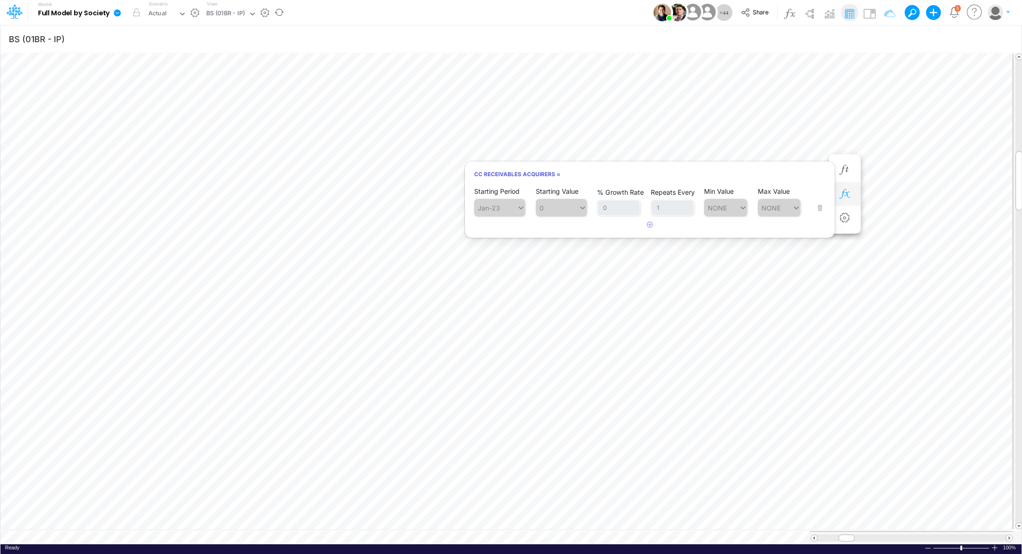
click at [848, 192] on icon "button" at bounding box center [844, 194] width 14 height 10
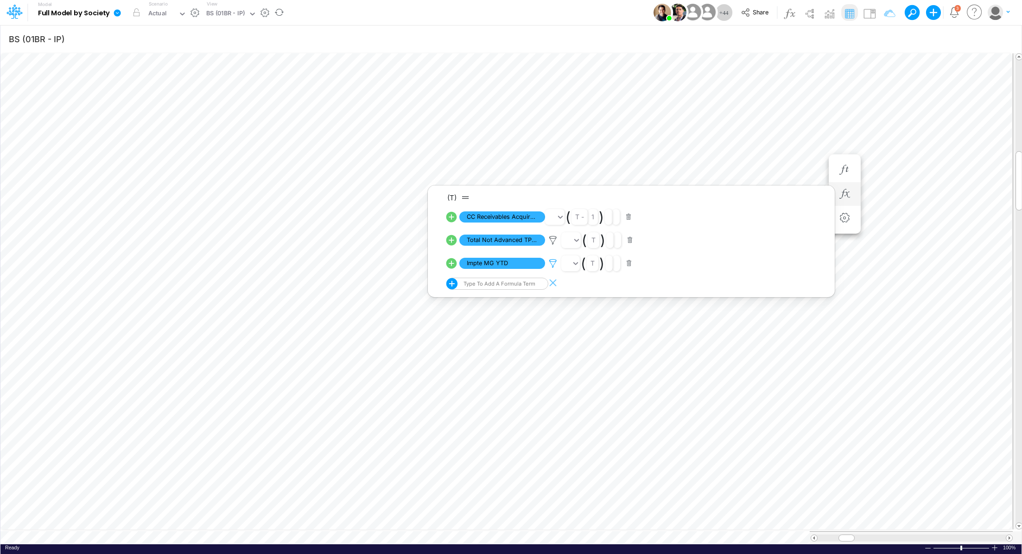
click at [551, 262] on icon at bounding box center [553, 264] width 14 height 10
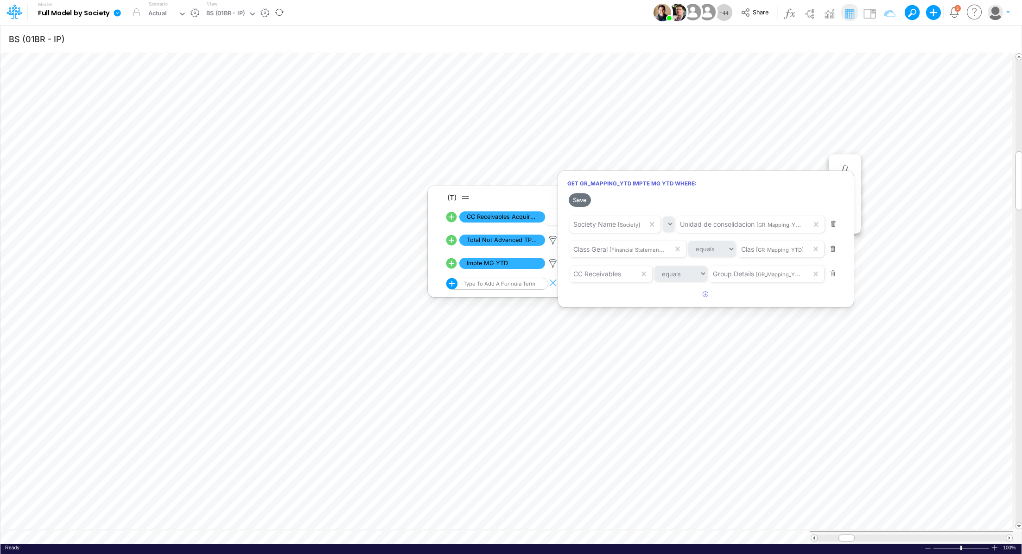
click at [230, 537] on div at bounding box center [511, 279] width 1022 height 549
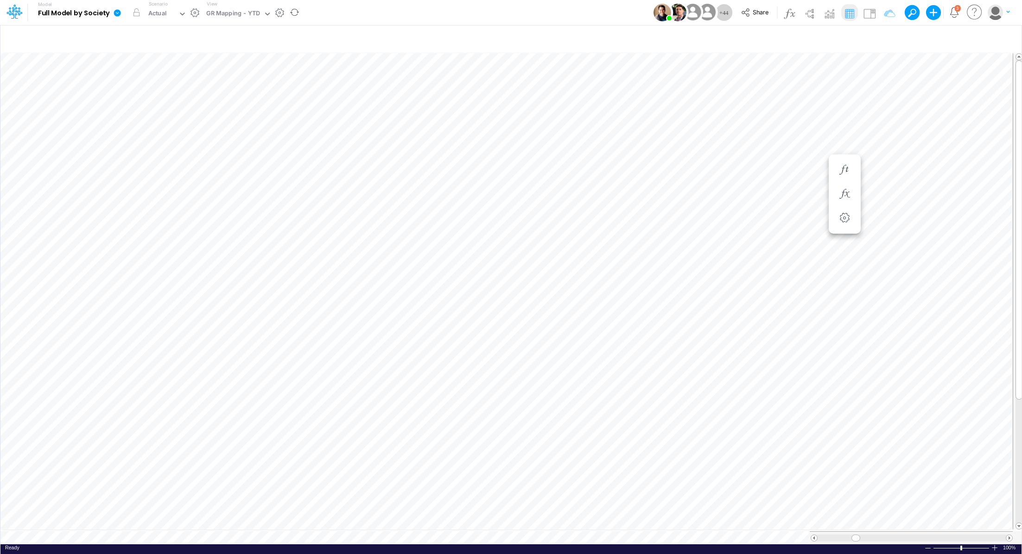
scroll to position [4, 1]
type input "BS (01BR - IP)"
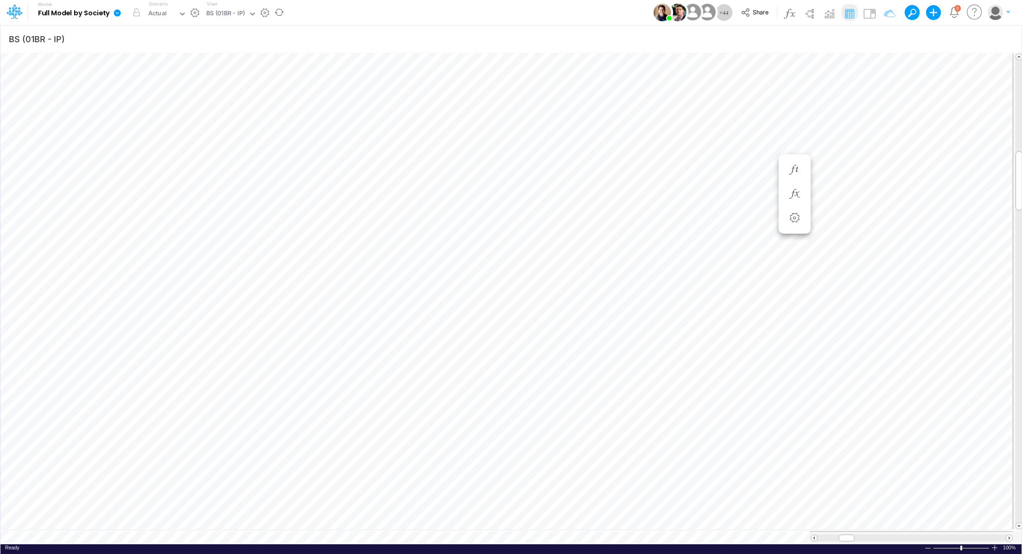
scroll to position [4, 1]
click at [801, 201] on icon "button" at bounding box center [794, 203] width 14 height 10
click at [799, 174] on icon "button" at bounding box center [794, 179] width 14 height 10
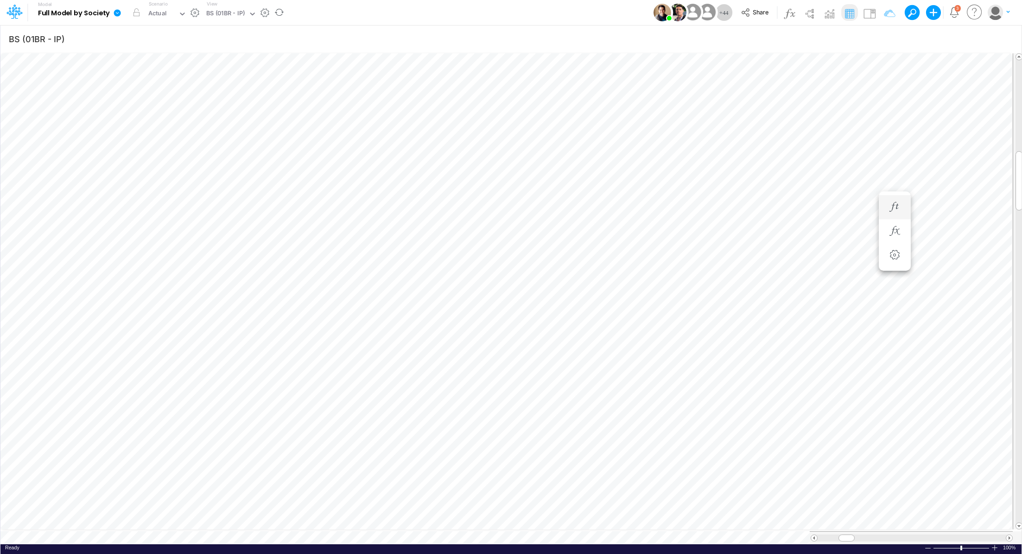
scroll to position [4, 1]
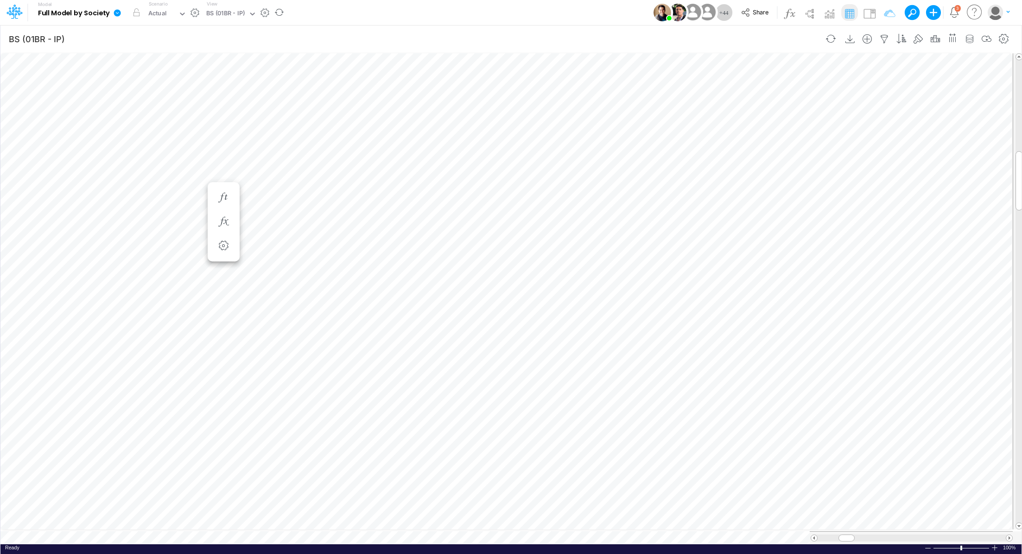
scroll to position [4, 1]
click at [797, 222] on icon "button" at bounding box center [794, 222] width 14 height 10
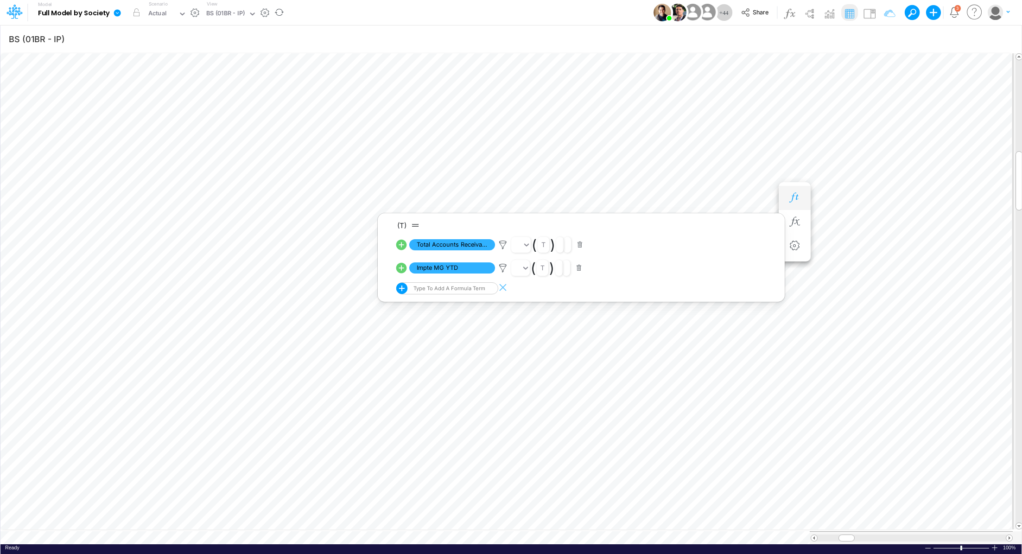
click at [796, 194] on icon "button" at bounding box center [794, 198] width 14 height 10
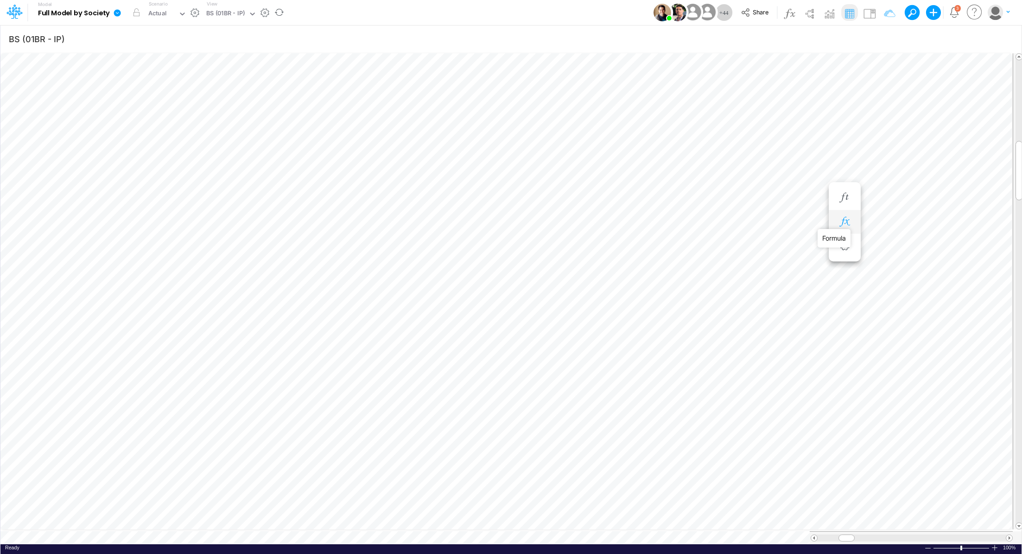
click at [847, 222] on icon "button" at bounding box center [844, 222] width 14 height 10
click at [549, 264] on icon at bounding box center [553, 268] width 14 height 10
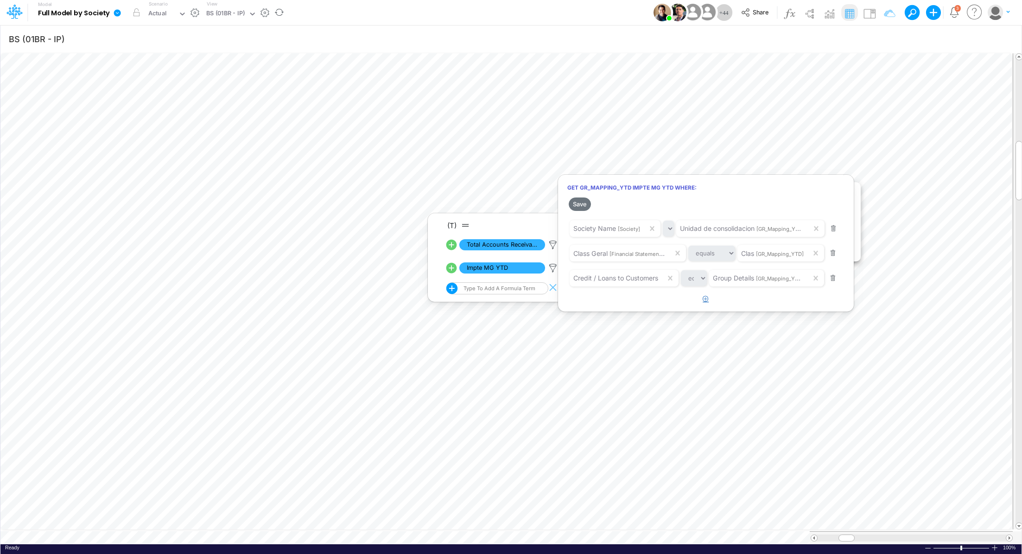
click at [705, 301] on icon "button" at bounding box center [705, 299] width 6 height 6
click at [714, 303] on div at bounding box center [511, 279] width 1022 height 549
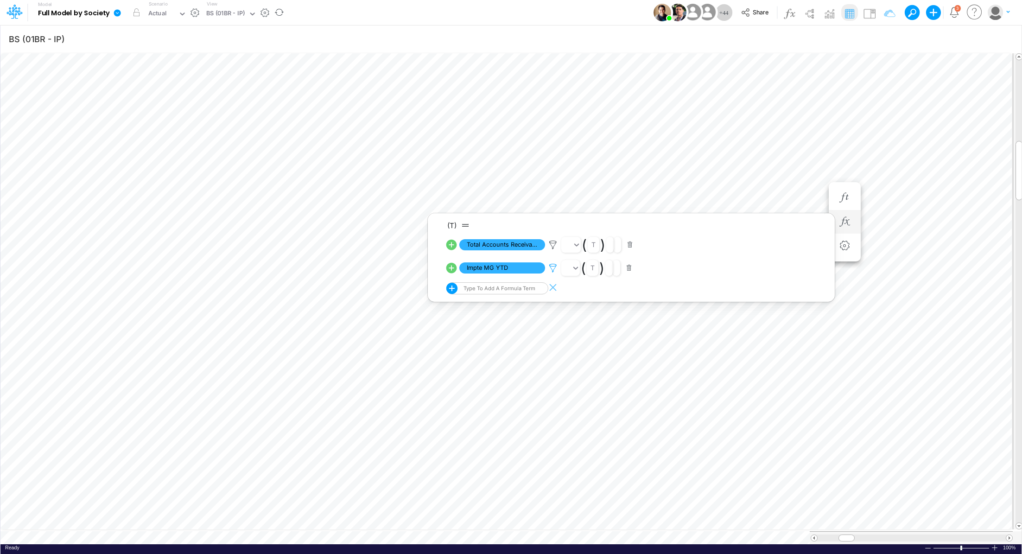
click at [552, 268] on icon at bounding box center [553, 268] width 14 height 10
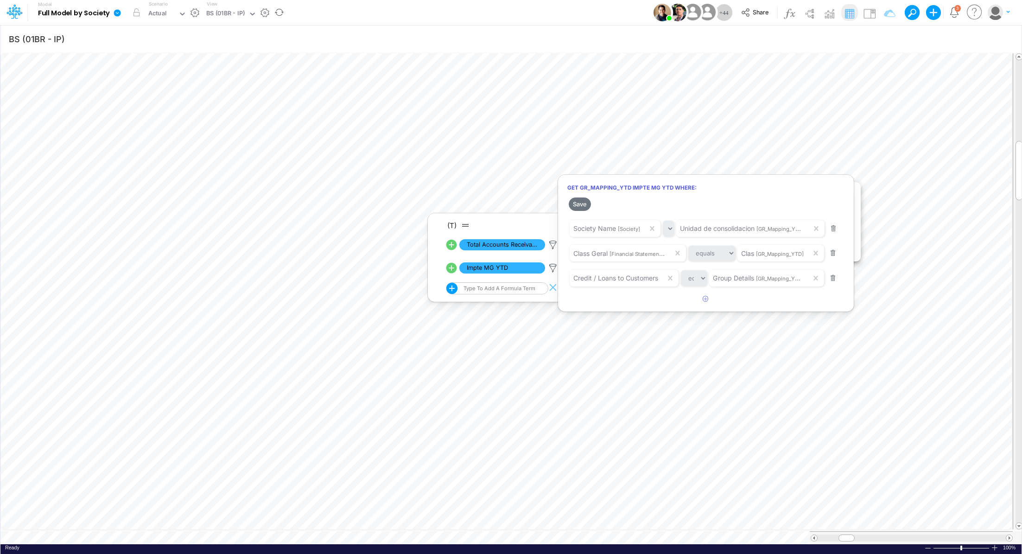
click at [864, 106] on div at bounding box center [511, 279] width 1022 height 549
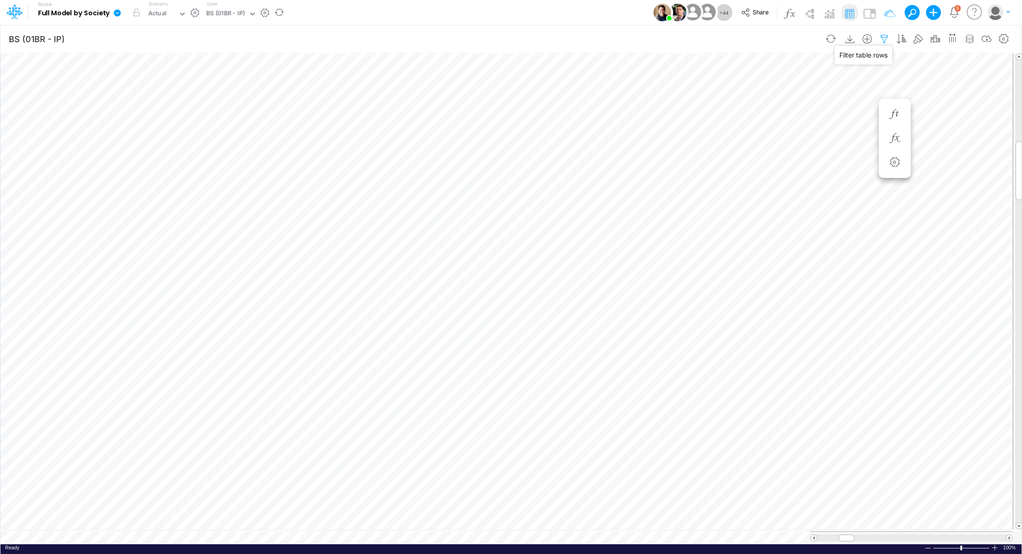
click at [888, 37] on icon "button" at bounding box center [884, 39] width 14 height 10
select select "tableSearchOR"
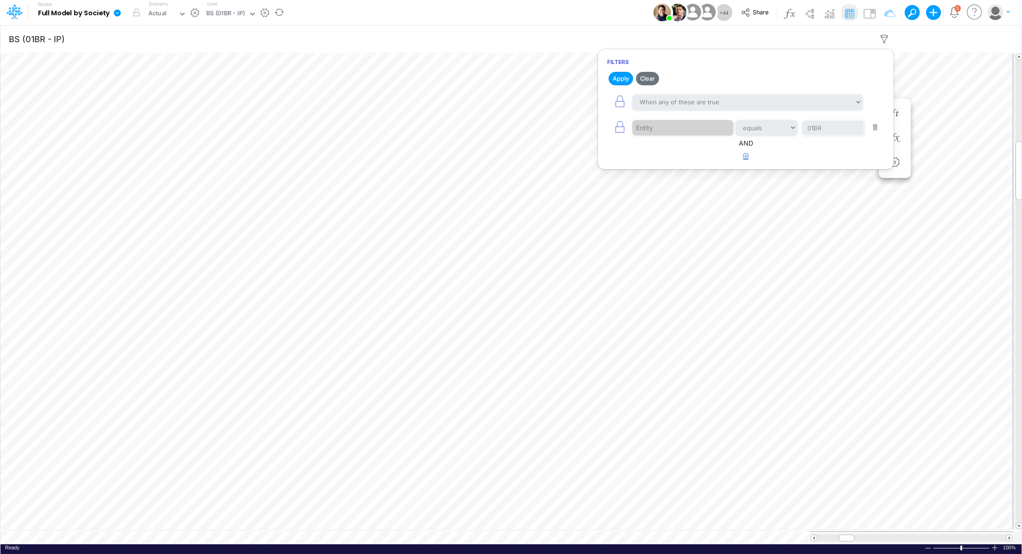
click at [743, 158] on button "button" at bounding box center [746, 156] width 18 height 15
click at [759, 186] on select "equals not equal starts with ends with contains" at bounding box center [766, 185] width 62 height 16
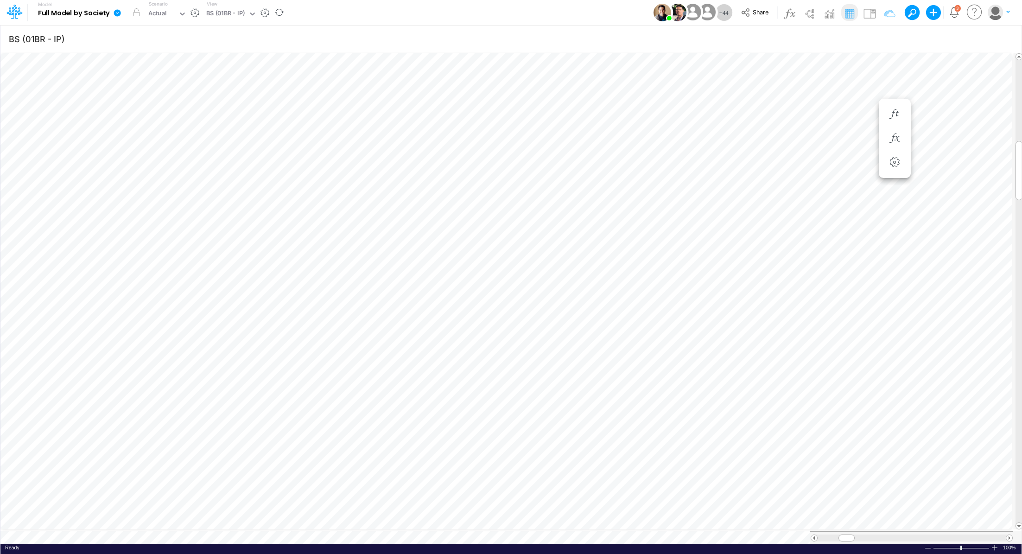
scroll to position [4, 1]
click at [903, 281] on li at bounding box center [894, 277] width 32 height 24
click at [897, 278] on icon "button" at bounding box center [894, 277] width 14 height 10
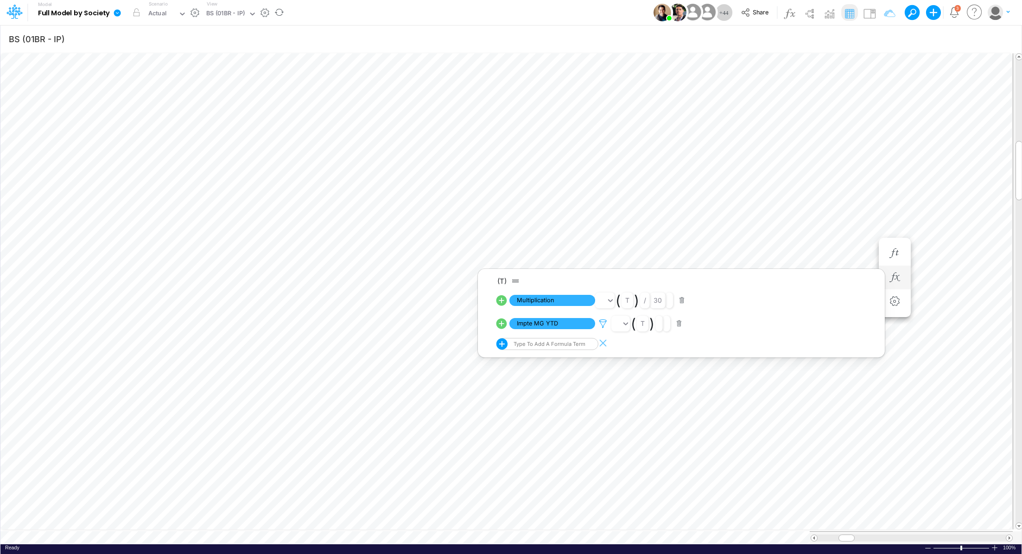
click at [605, 324] on icon at bounding box center [603, 324] width 14 height 10
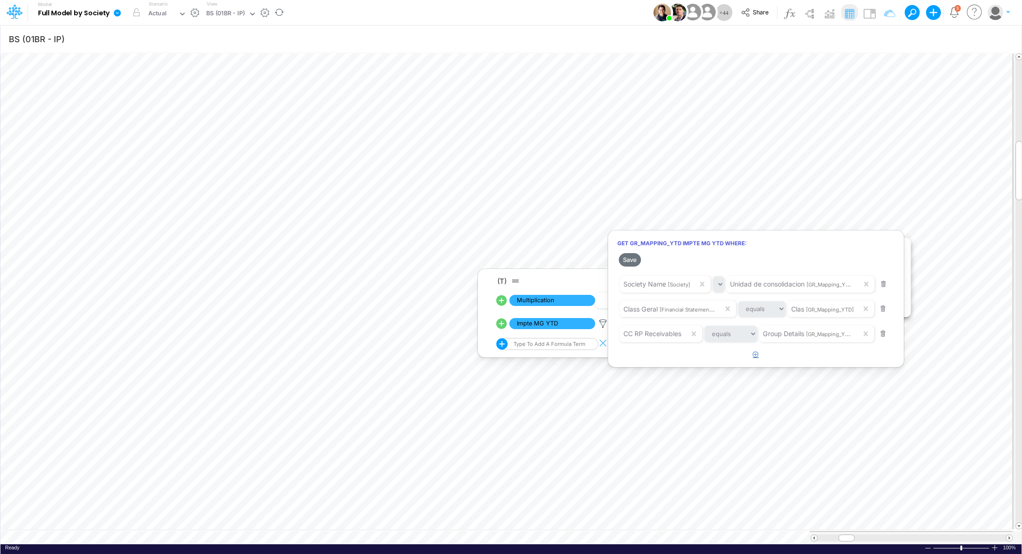
click at [755, 355] on icon "button" at bounding box center [755, 354] width 6 height 6
click at [768, 359] on div at bounding box center [511, 279] width 1022 height 549
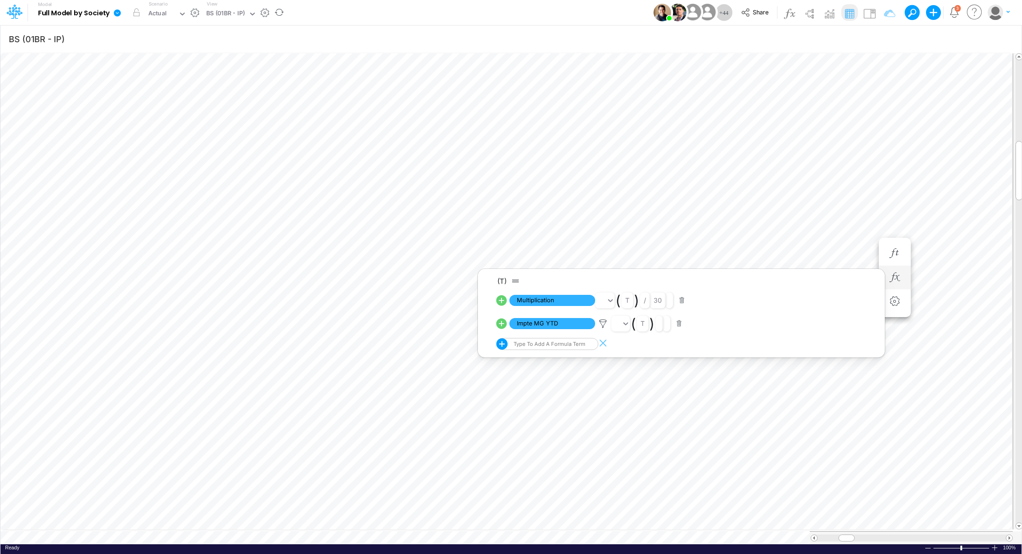
scroll to position [4, 1]
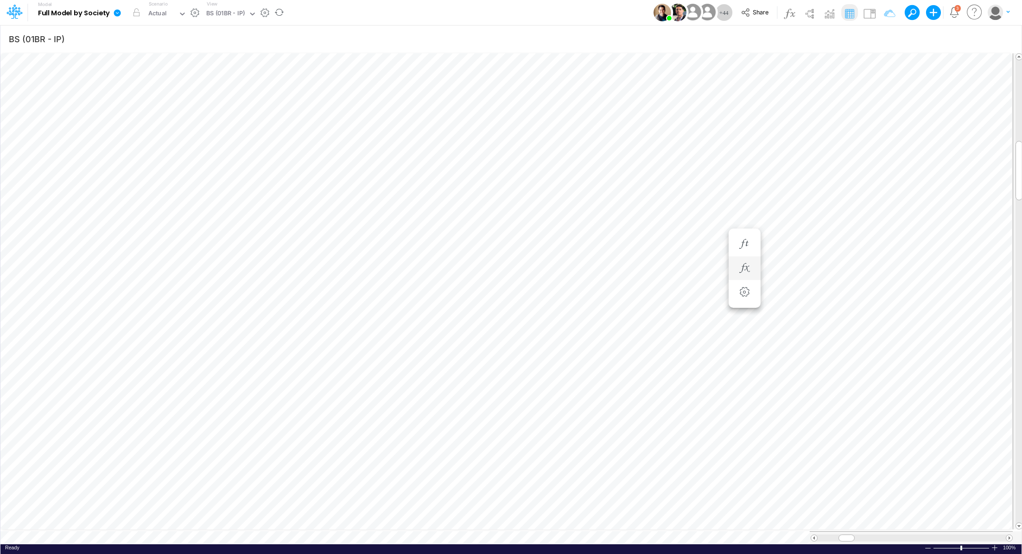
scroll to position [4, 1]
click at [895, 284] on icon "button" at bounding box center [894, 287] width 14 height 10
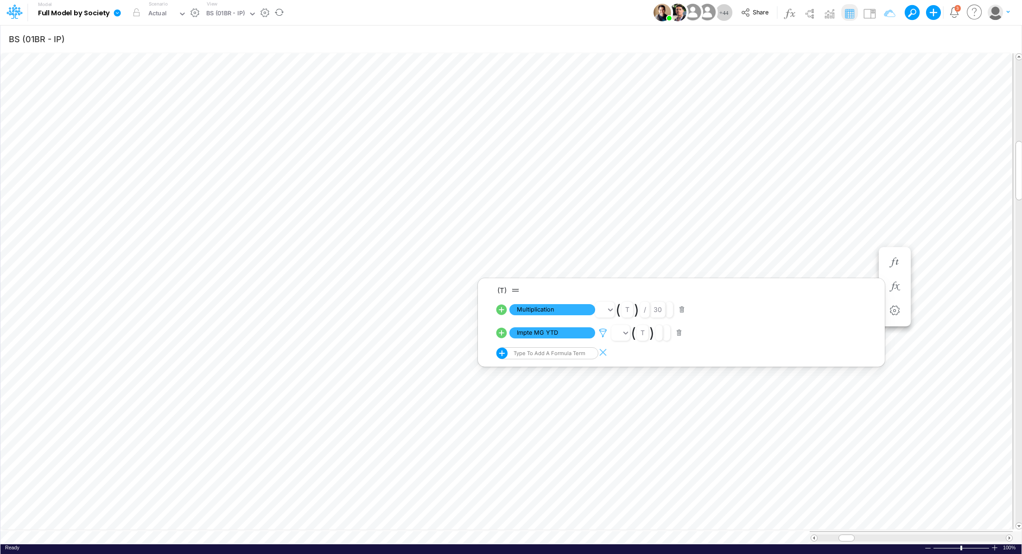
click at [603, 333] on icon at bounding box center [603, 333] width 14 height 10
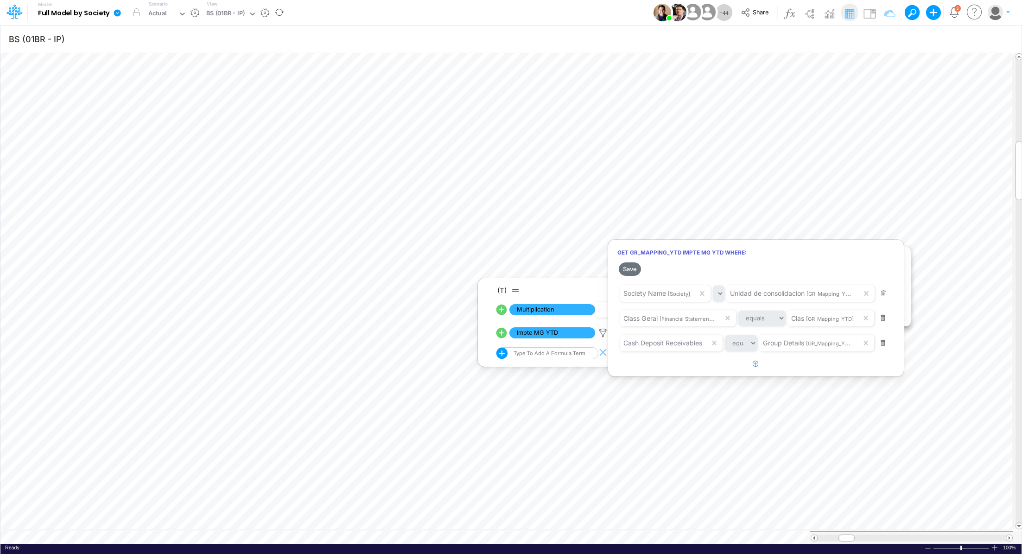
click at [755, 364] on icon "button" at bounding box center [755, 363] width 6 height 6
click at [730, 138] on div at bounding box center [511, 279] width 1022 height 549
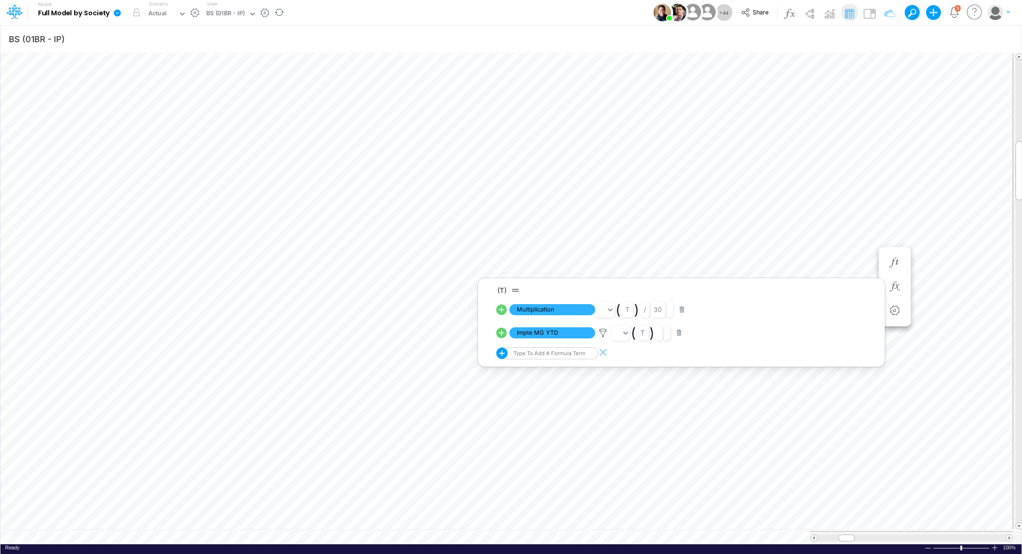
scroll to position [4, 1]
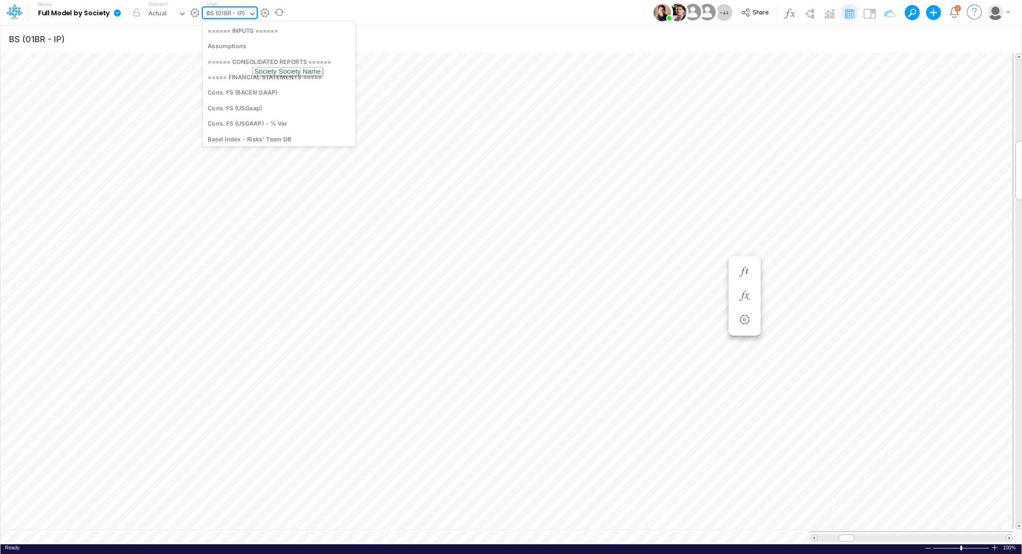
click at [231, 9] on div "BS (01BR - IP)" at bounding box center [225, 14] width 39 height 11
type input "bs de"
click at [254, 29] on div "BS Details Consolidated (USGaap)" at bounding box center [265, 30] width 125 height 15
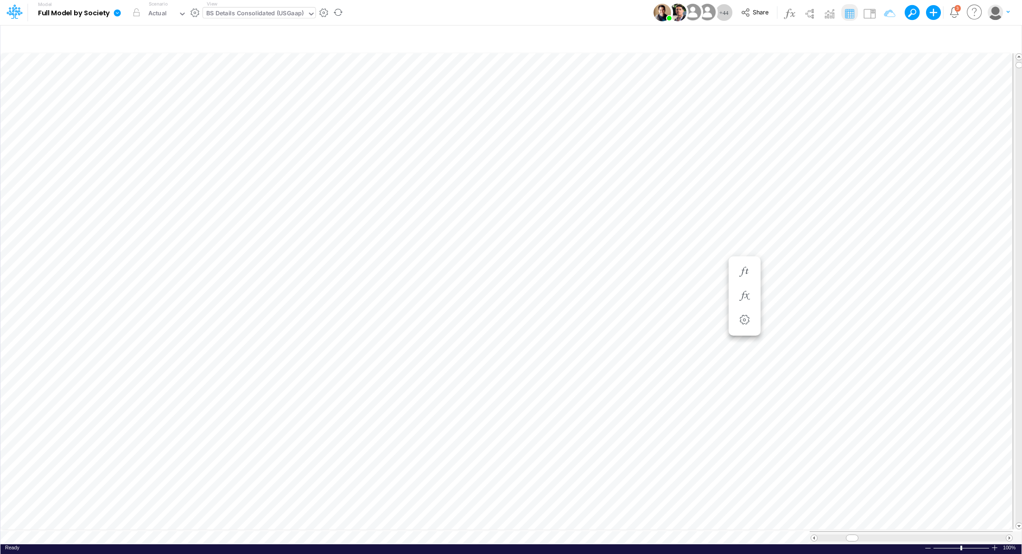
scroll to position [4, 1]
click at [648, 165] on icon "button" at bounding box center [644, 166] width 14 height 10
click at [649, 146] on icon "button" at bounding box center [644, 142] width 14 height 10
click at [119, 14] on icon at bounding box center [117, 12] width 7 height 7
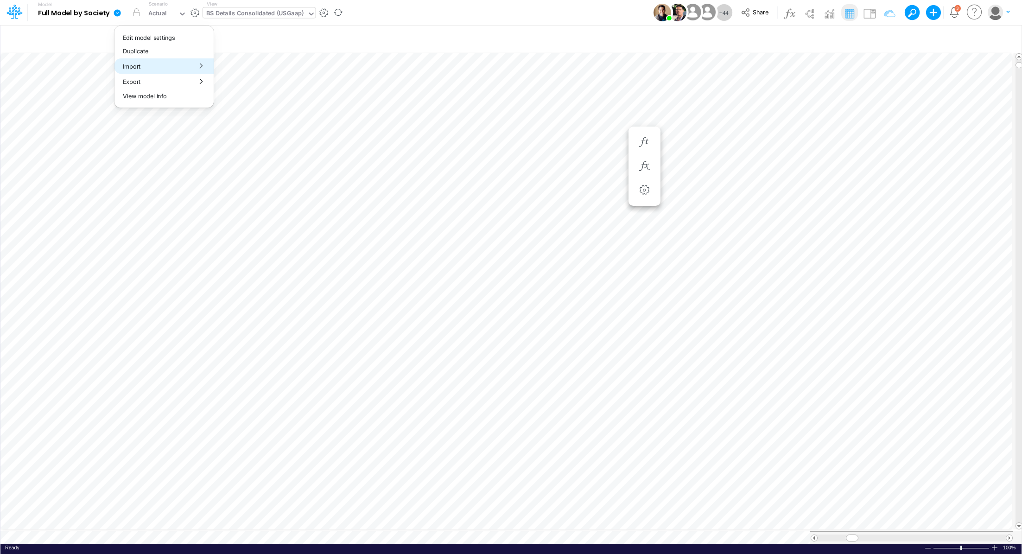
click at [168, 68] on button "Import" at bounding box center [163, 65] width 99 height 15
click at [245, 87] on button "Data" at bounding box center [263, 86] width 99 height 14
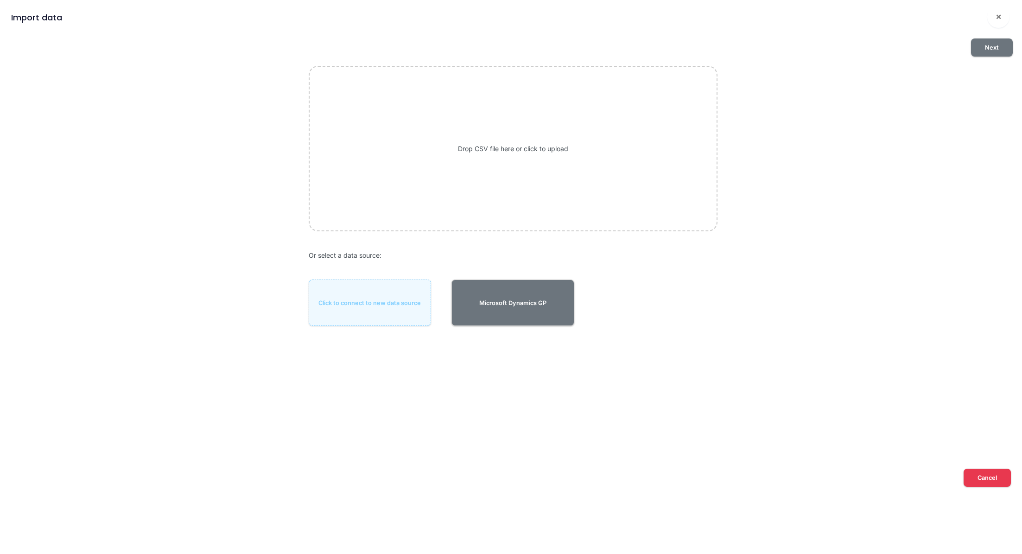
click at [550, 140] on div "Drop CSV file here or click to upload" at bounding box center [513, 148] width 409 height 165
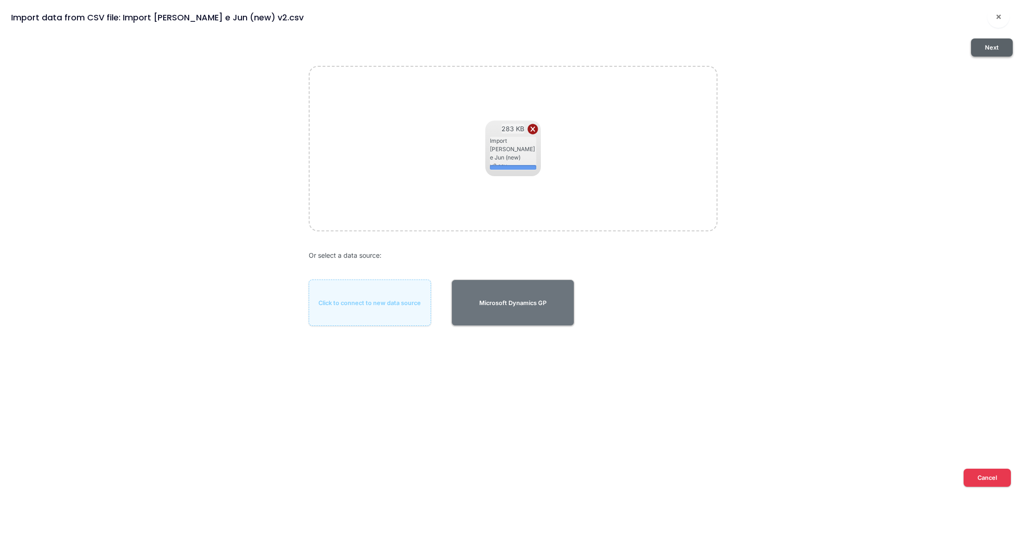
click at [990, 50] on button "Next" at bounding box center [992, 47] width 42 height 18
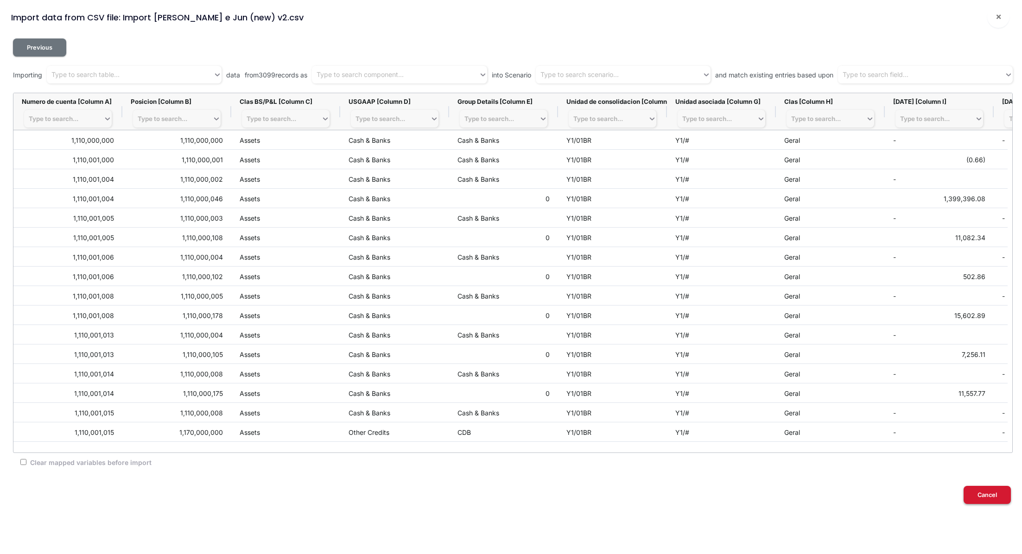
click at [989, 493] on button "Cancel" at bounding box center [986, 495] width 47 height 18
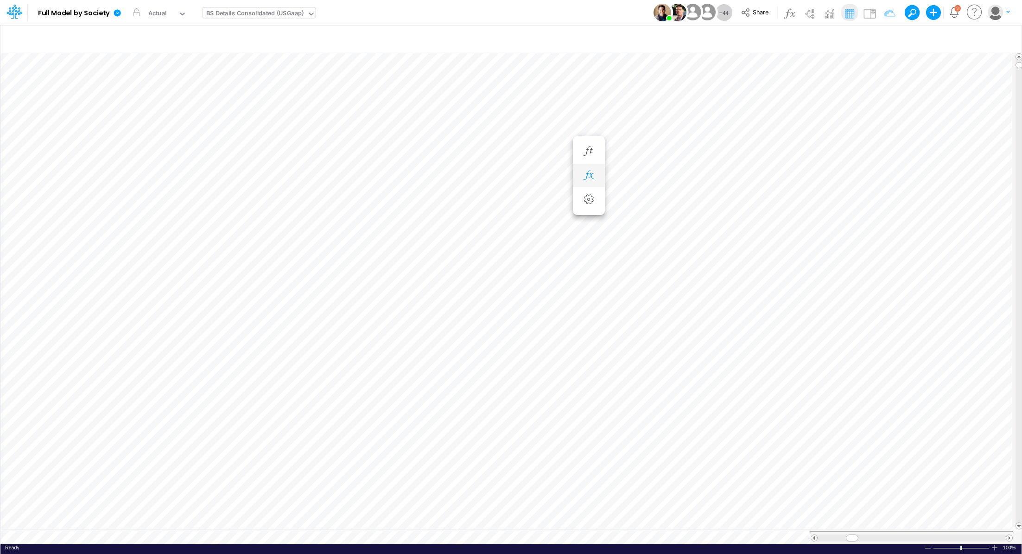
click at [590, 175] on icon "button" at bounding box center [588, 175] width 14 height 10
click at [590, 145] on button "button" at bounding box center [588, 151] width 17 height 19
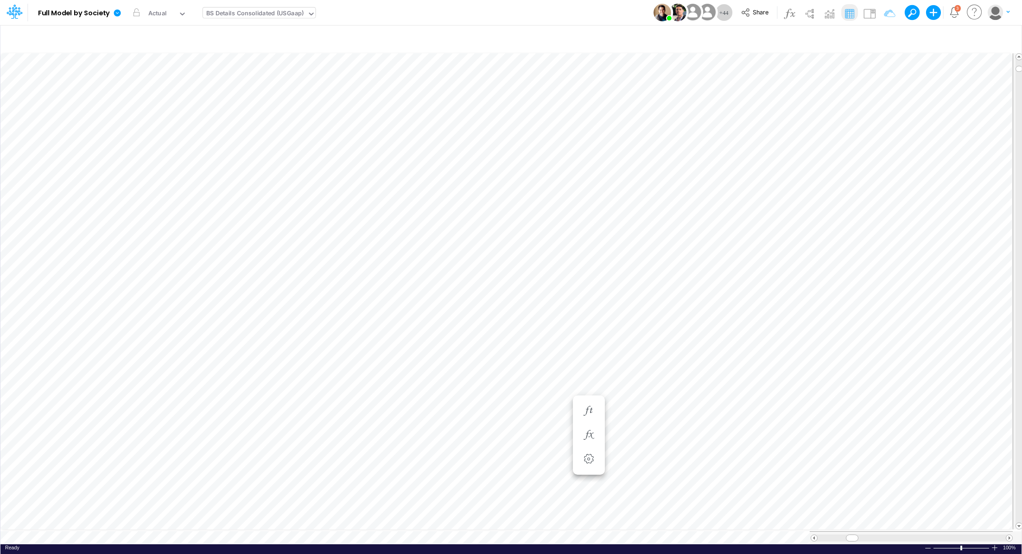
scroll to position [4, 1]
click at [593, 399] on icon "button" at bounding box center [588, 402] width 14 height 10
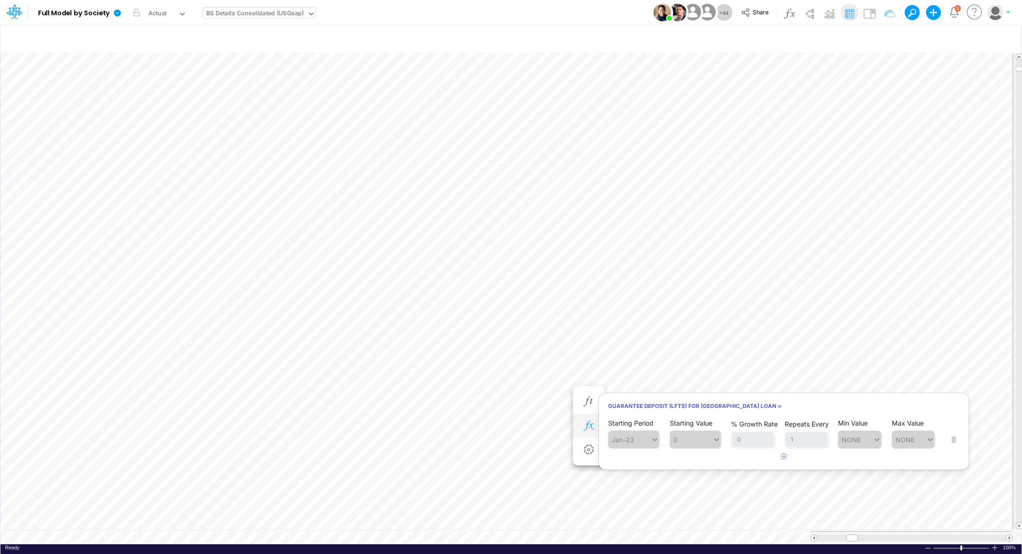
click at [589, 421] on icon "button" at bounding box center [588, 426] width 14 height 10
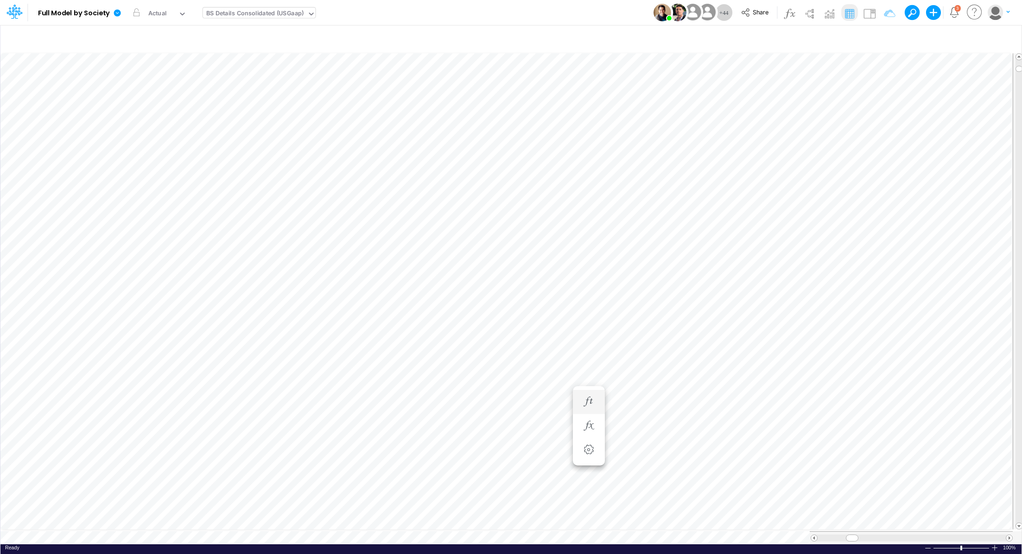
scroll to position [4, 1]
type input "BS (01BR - IP)"
click at [857, 164] on body "Model Full Model by Society Edit model settings Duplicate Import QuickBooks Qui…" at bounding box center [511, 277] width 1022 height 554
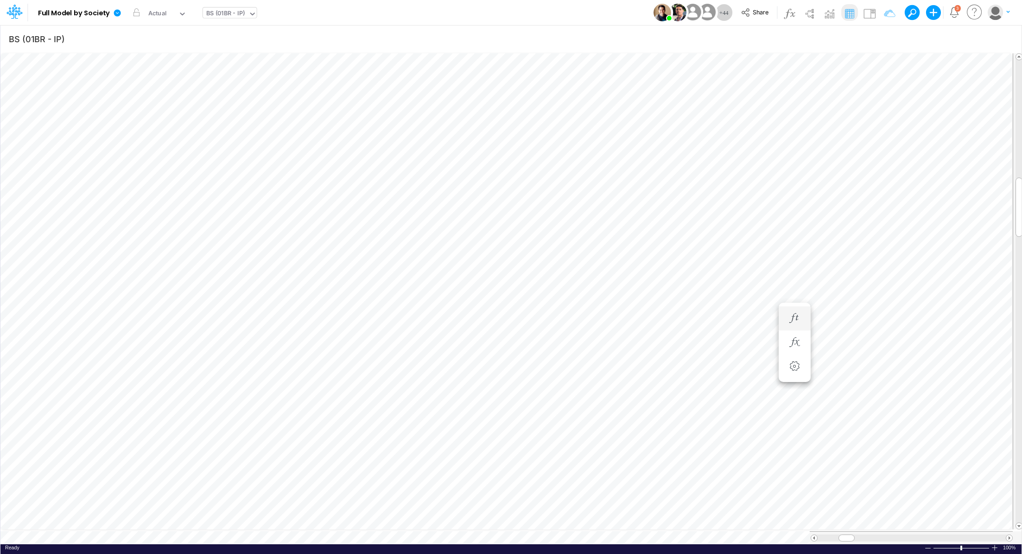
scroll to position [4, 1]
click at [858, 255] on body "Model Full Model by Society Edit model settings Duplicate Import QuickBooks Qui…" at bounding box center [511, 277] width 1022 height 554
click at [840, 283] on icon "button" at bounding box center [844, 287] width 14 height 10
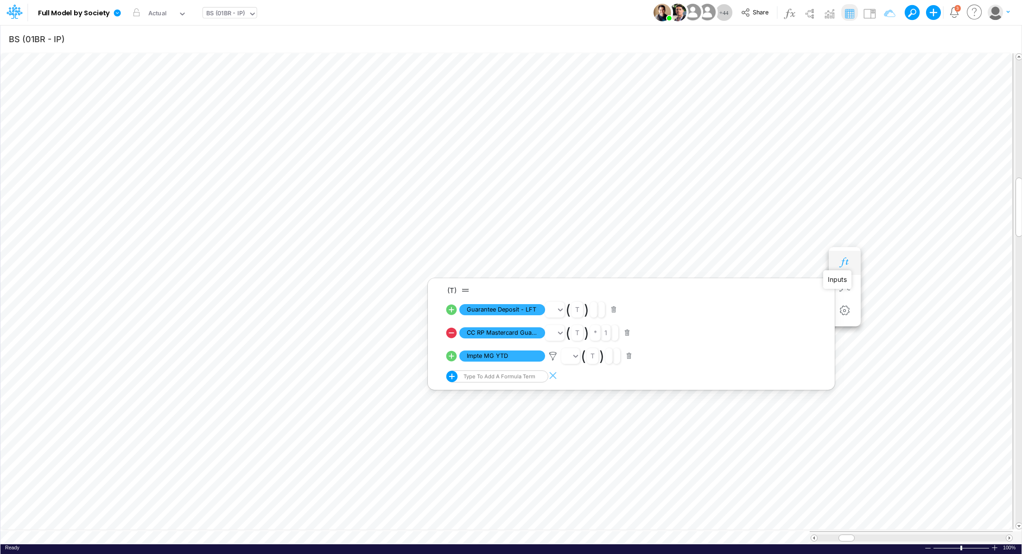
click at [845, 263] on icon "button" at bounding box center [844, 263] width 14 height 10
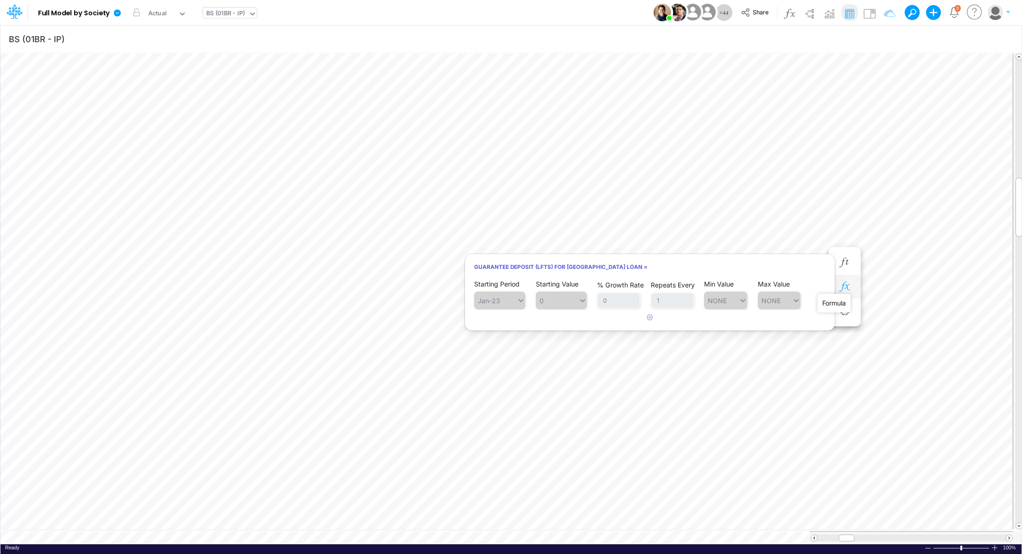
click at [845, 287] on icon "button" at bounding box center [844, 287] width 14 height 10
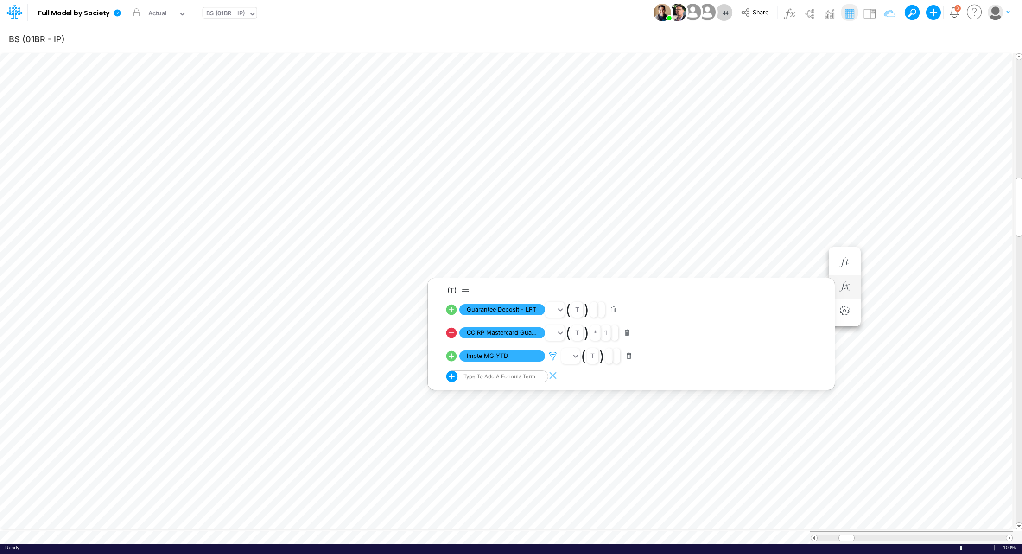
click at [551, 357] on icon at bounding box center [553, 356] width 14 height 10
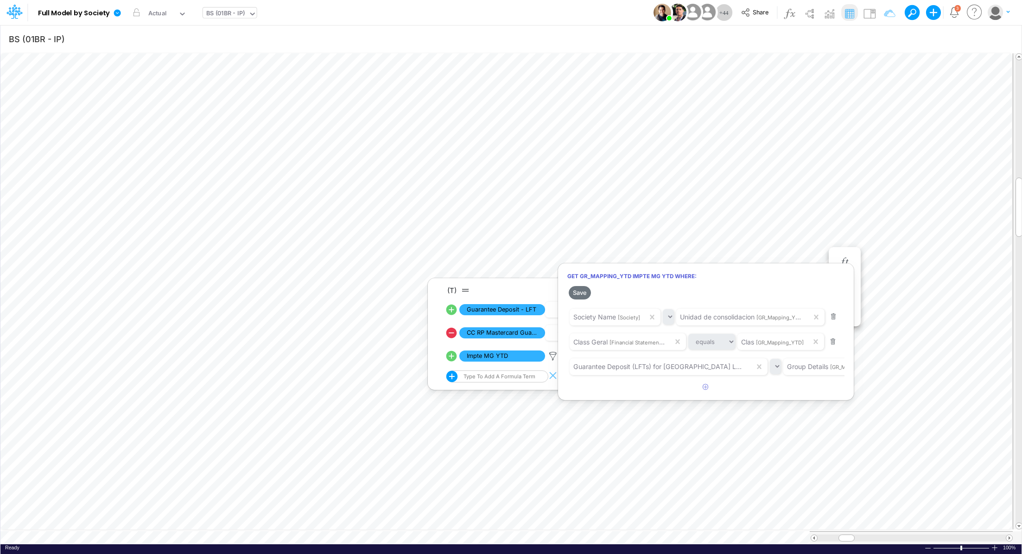
click at [833, 230] on div at bounding box center [511, 279] width 1022 height 549
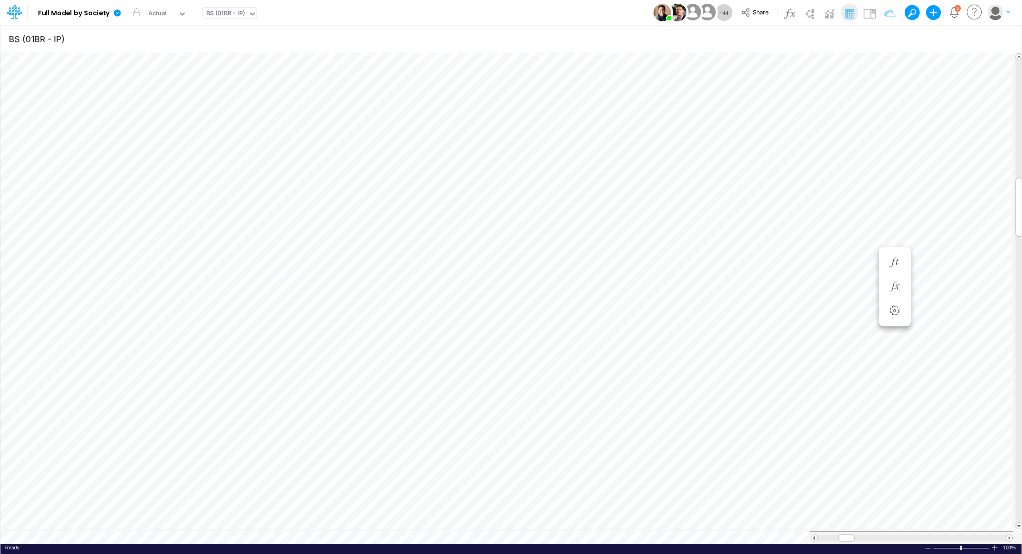
scroll to position [4, 1]
click at [841, 260] on body "Model Full Model by Society Edit model settings Duplicate Import QuickBooks Qui…" at bounding box center [511, 277] width 1022 height 554
click at [835, 351] on body "Model Full Model by Society Edit model settings Duplicate Import QuickBooks Qui…" at bounding box center [511, 277] width 1022 height 554
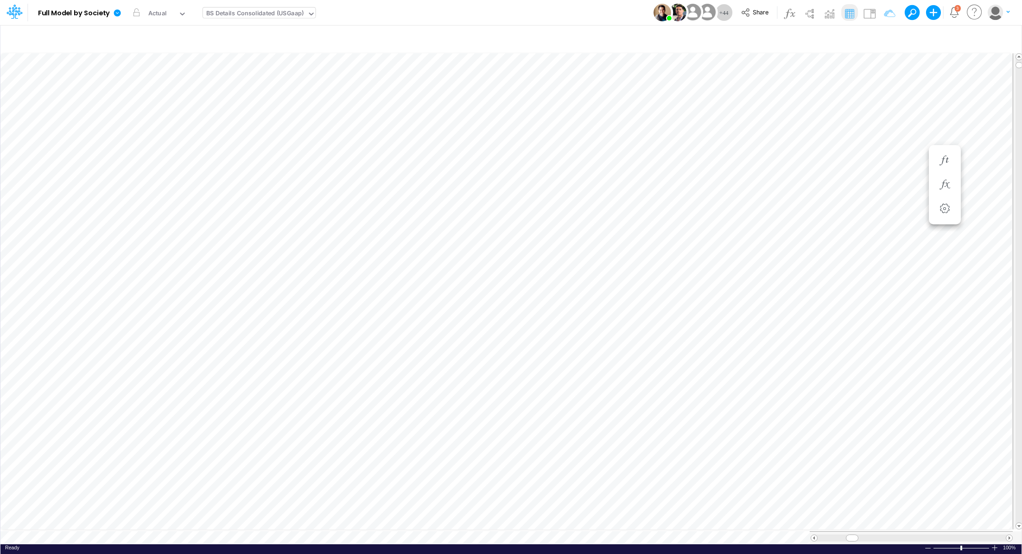
type input "BS (01BR - IP)"
click at [592, 186] on icon "button" at bounding box center [588, 185] width 14 height 10
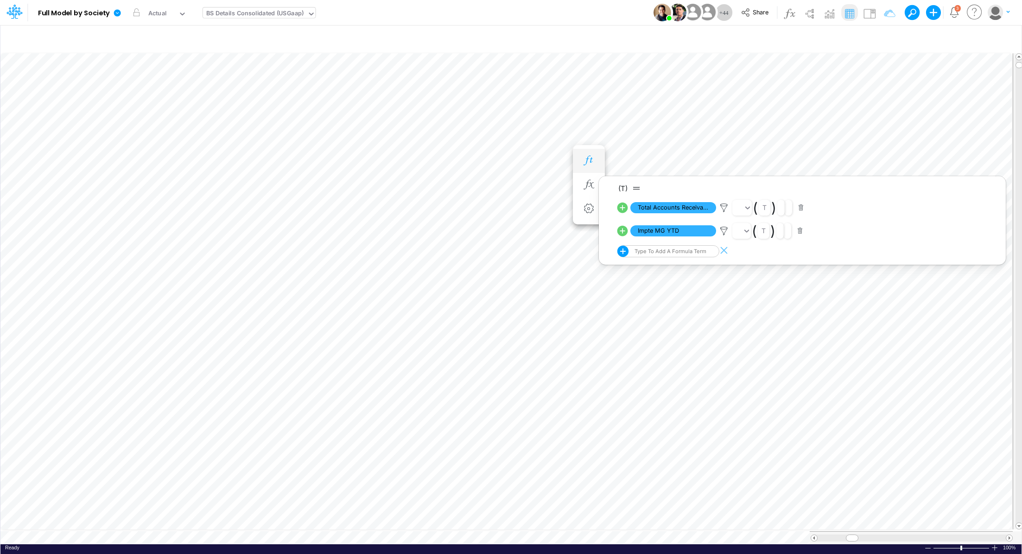
click at [589, 164] on icon "button" at bounding box center [588, 161] width 14 height 10
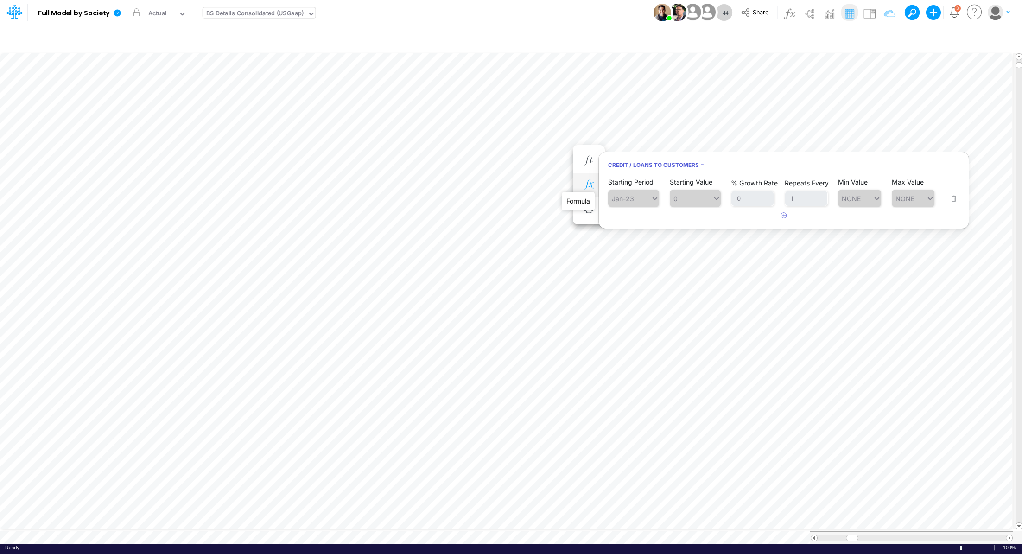
click at [586, 180] on icon "button" at bounding box center [588, 185] width 14 height 10
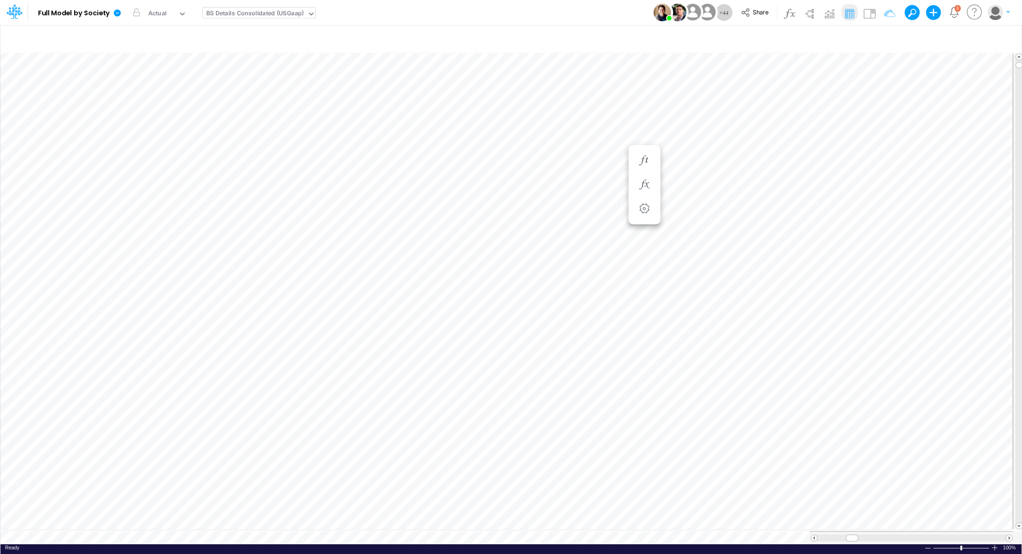
scroll to position [4, 1]
click at [599, 302] on li at bounding box center [589, 305] width 32 height 24
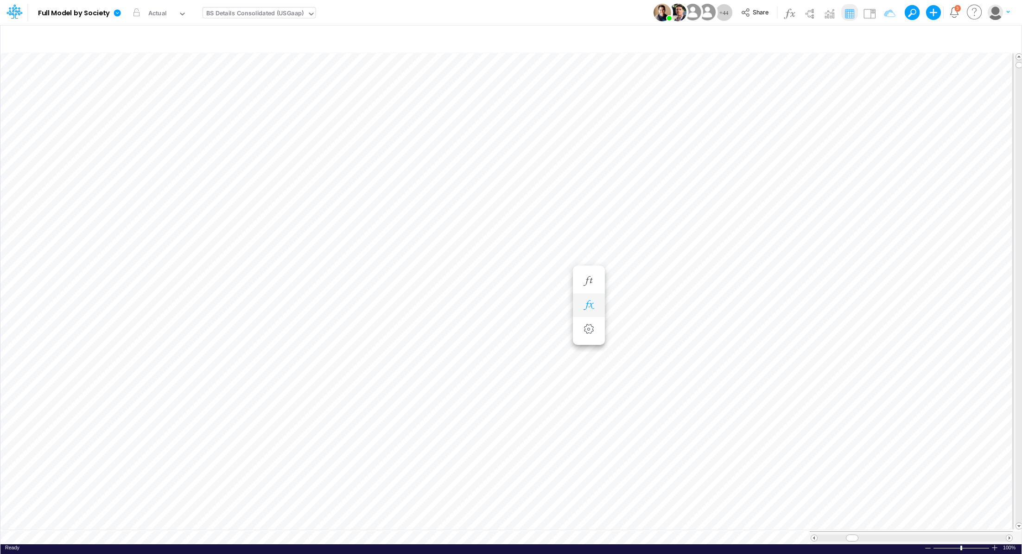
click at [590, 304] on icon "button" at bounding box center [588, 305] width 14 height 10
click at [596, 284] on button "button" at bounding box center [588, 281] width 17 height 19
click at [583, 182] on icon "button" at bounding box center [588, 185] width 14 height 10
click at [588, 167] on button "button" at bounding box center [588, 160] width 17 height 19
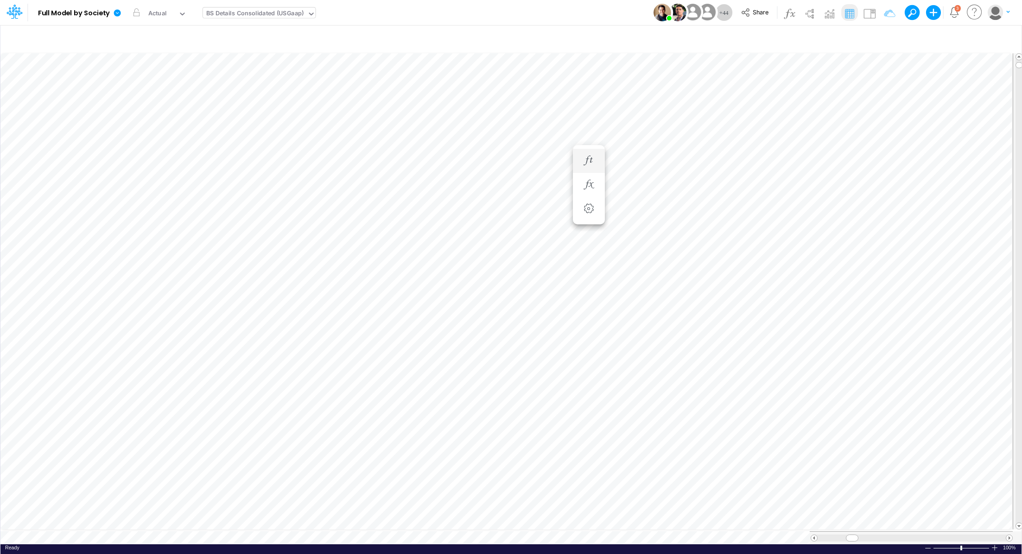
scroll to position [4, 1]
click at [586, 168] on icon "button" at bounding box center [588, 170] width 14 height 10
